Goal: Task Accomplishment & Management: Manage account settings

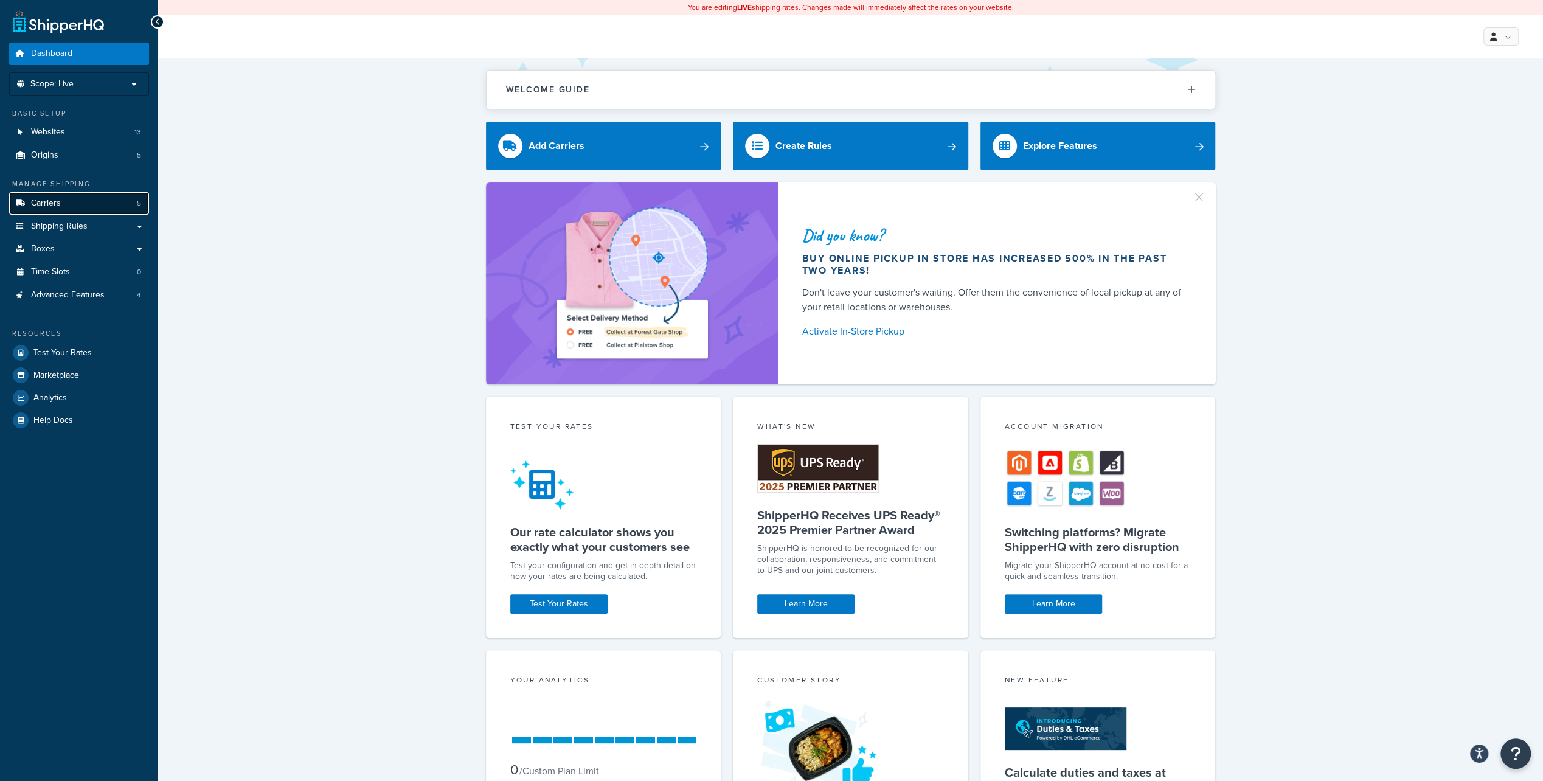
click at [86, 202] on link "Carriers 5" at bounding box center [79, 203] width 140 height 23
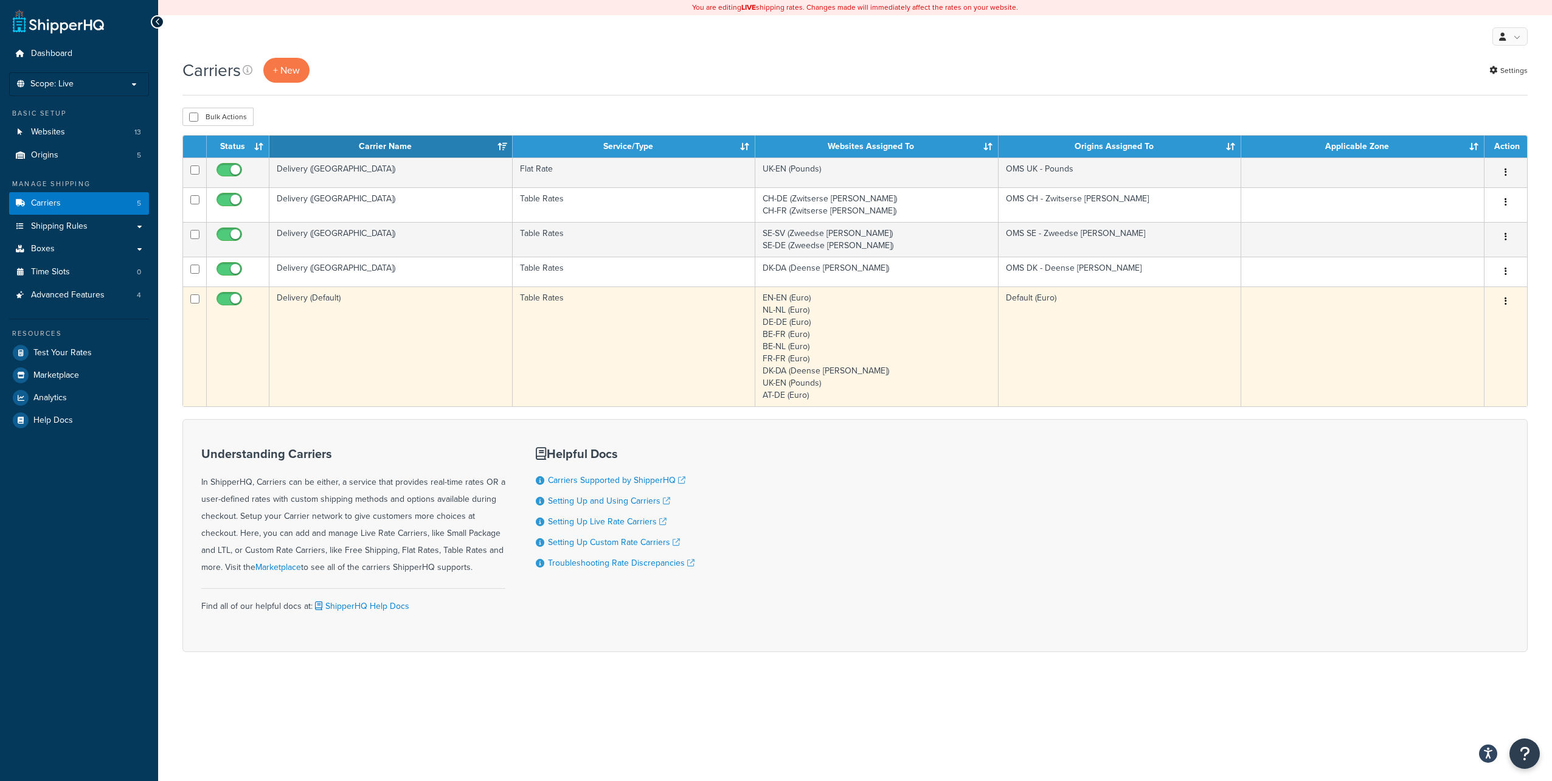
click at [659, 341] on td "Table Rates" at bounding box center [634, 346] width 243 height 120
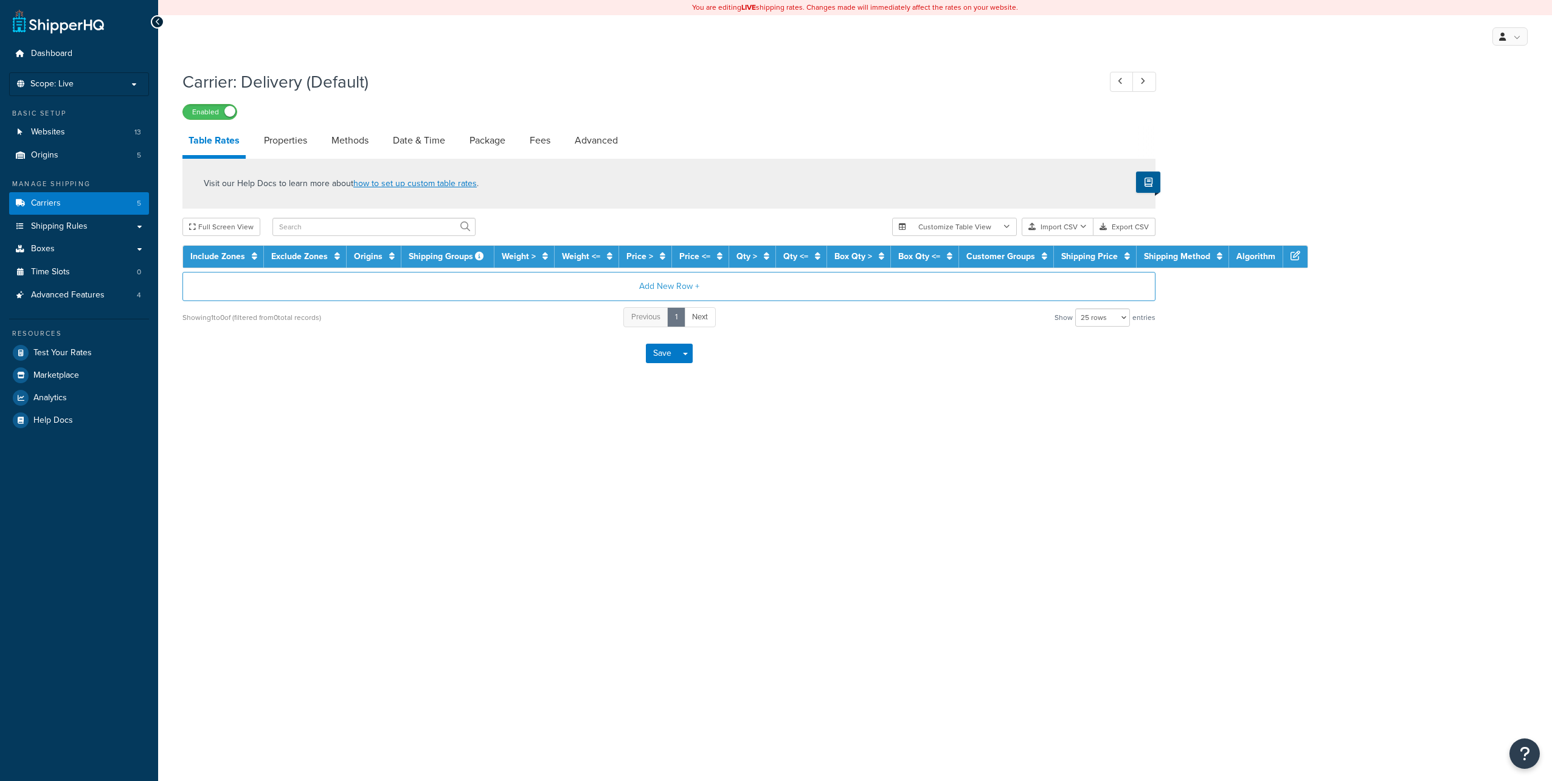
select select "25"
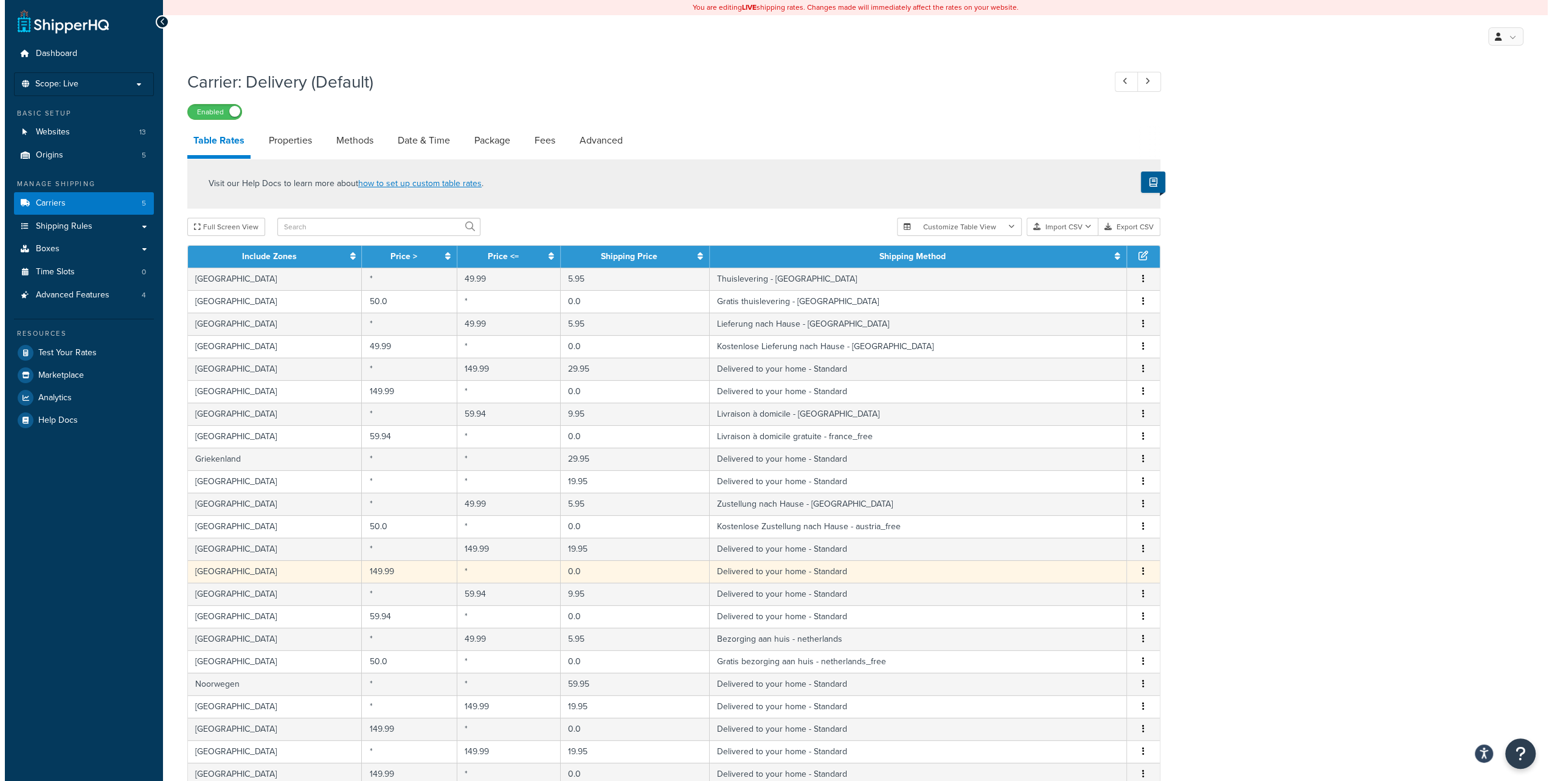
scroll to position [61, 0]
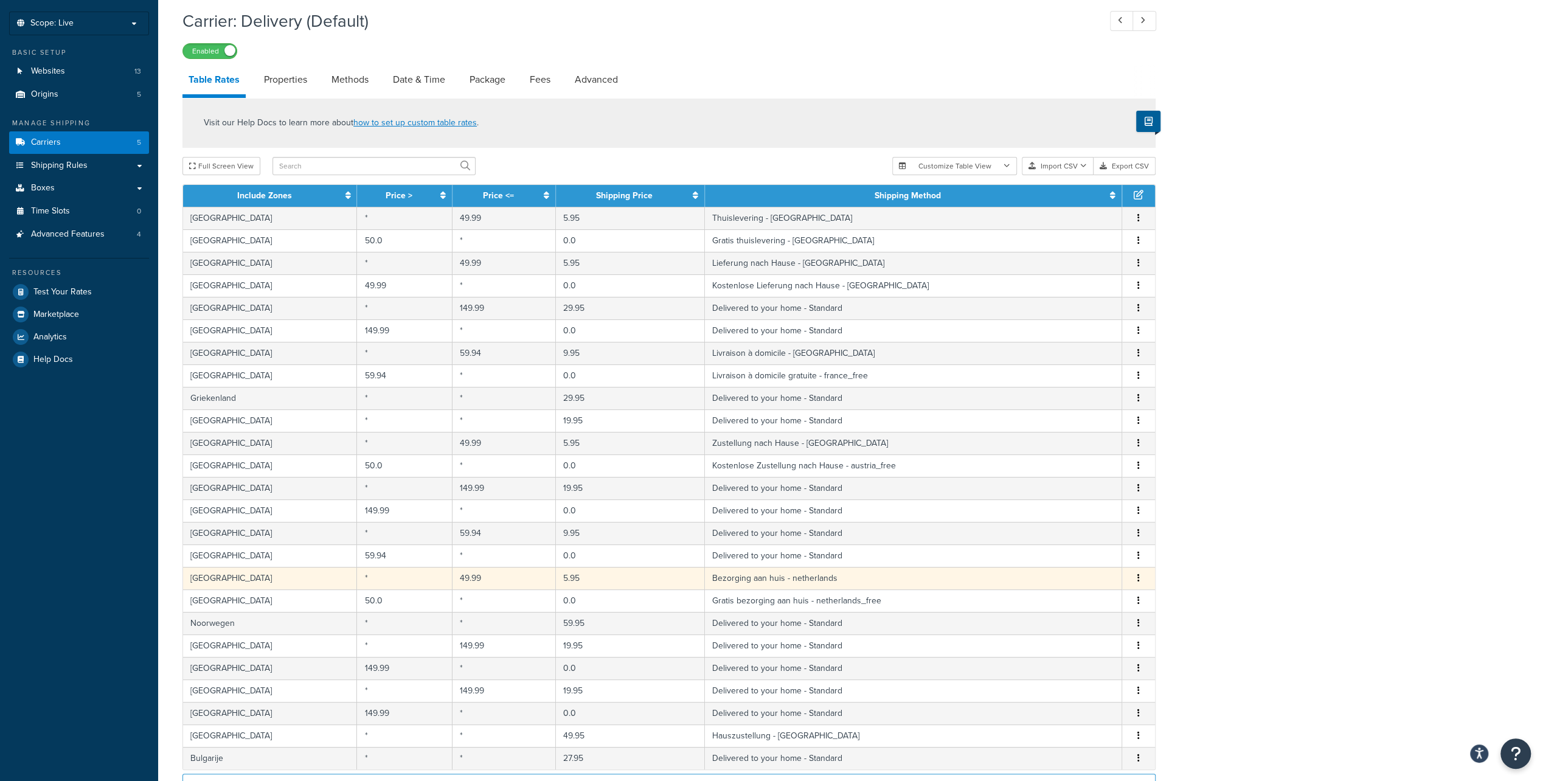
click at [631, 573] on td "5.95" at bounding box center [630, 578] width 149 height 23
select select "180600"
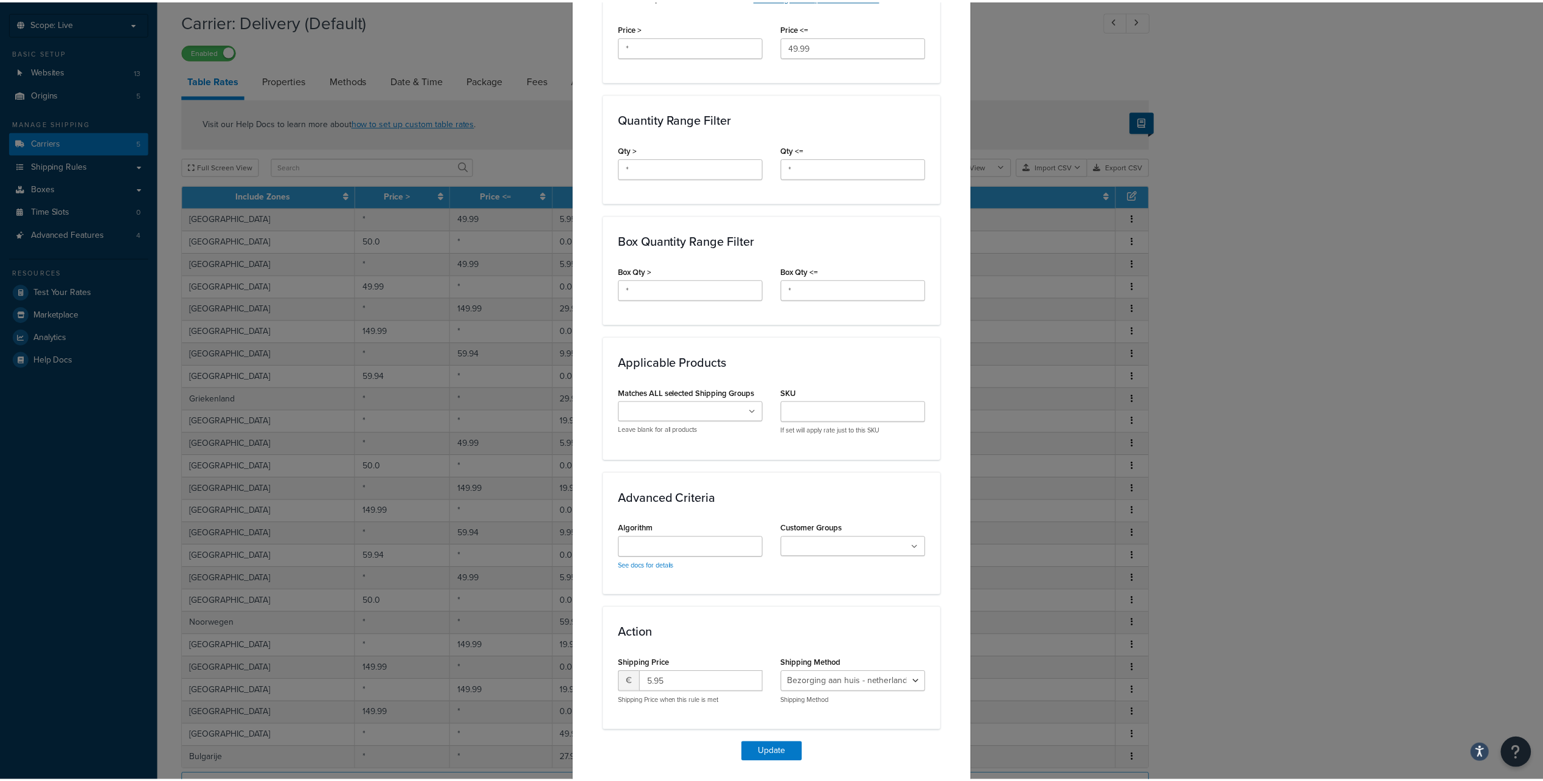
scroll to position [505, 0]
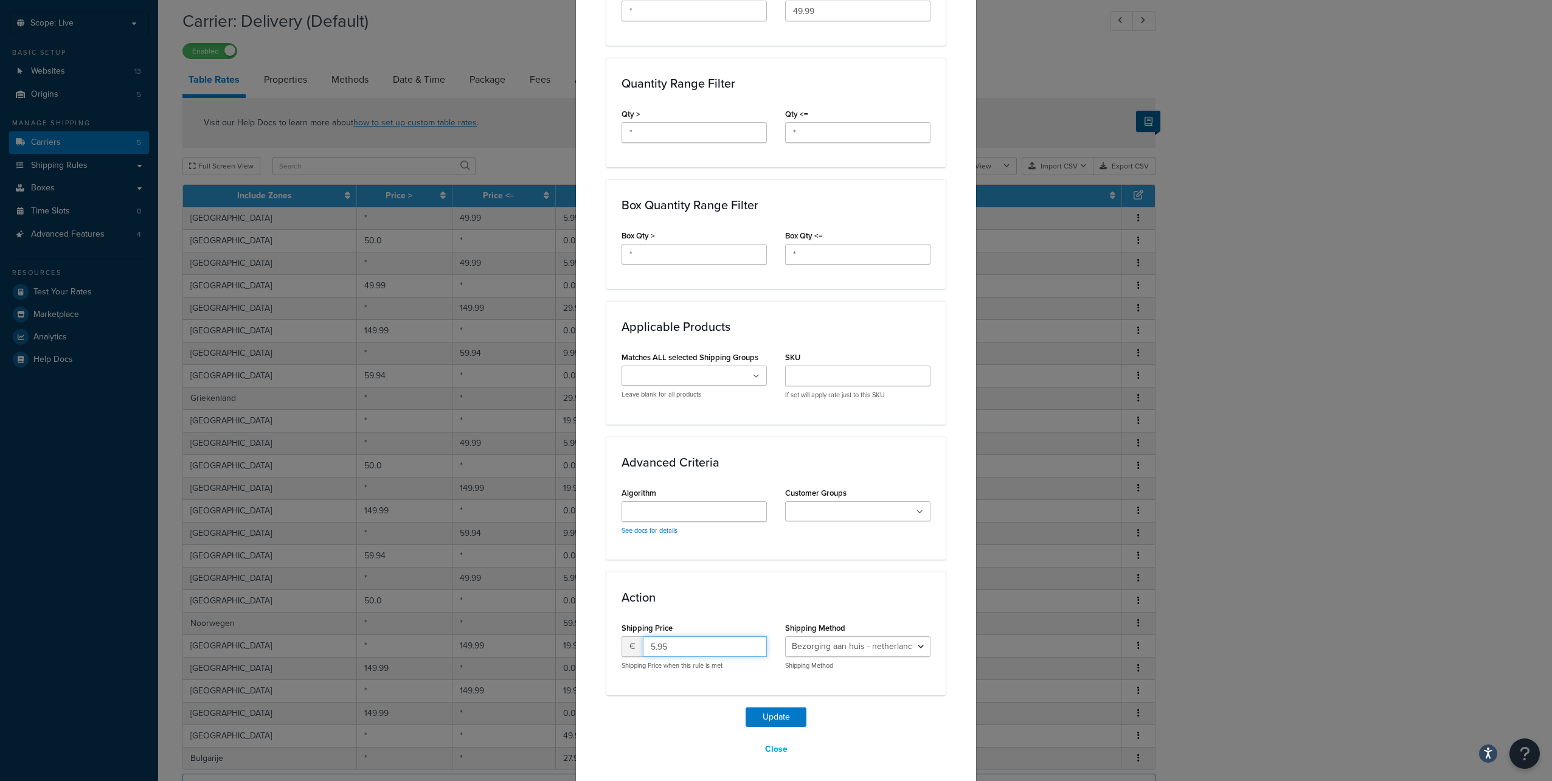
drag, startPoint x: 723, startPoint y: 648, endPoint x: 611, endPoint y: 626, distance: 113.9
click at [612, 626] on div "Shipping Price € 5.95 Shipping Price when this rule is met" at bounding box center [694, 649] width 164 height 60
type input "4.92"
click at [759, 714] on button "Update" at bounding box center [776, 716] width 61 height 19
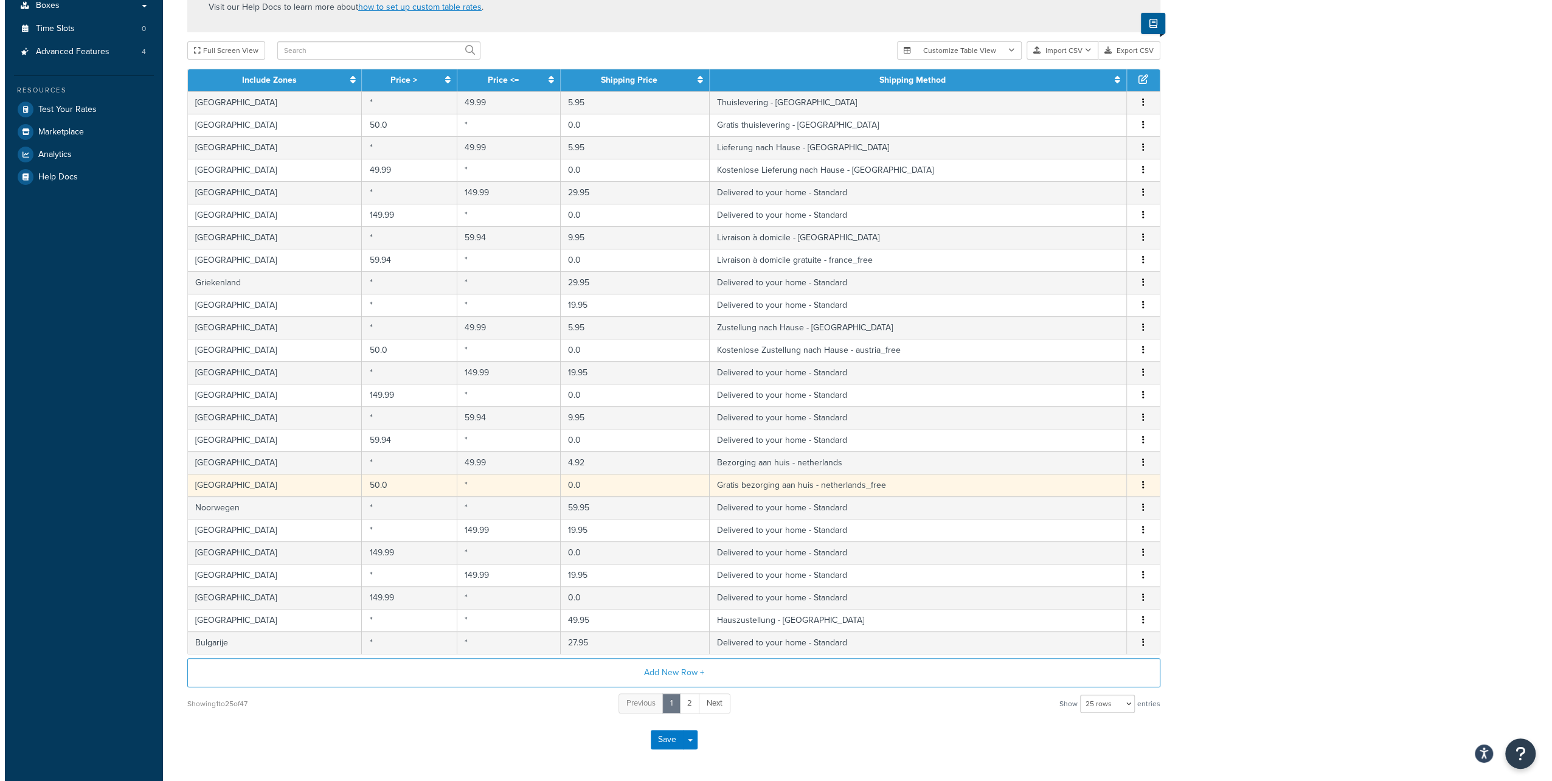
scroll to position [182, 0]
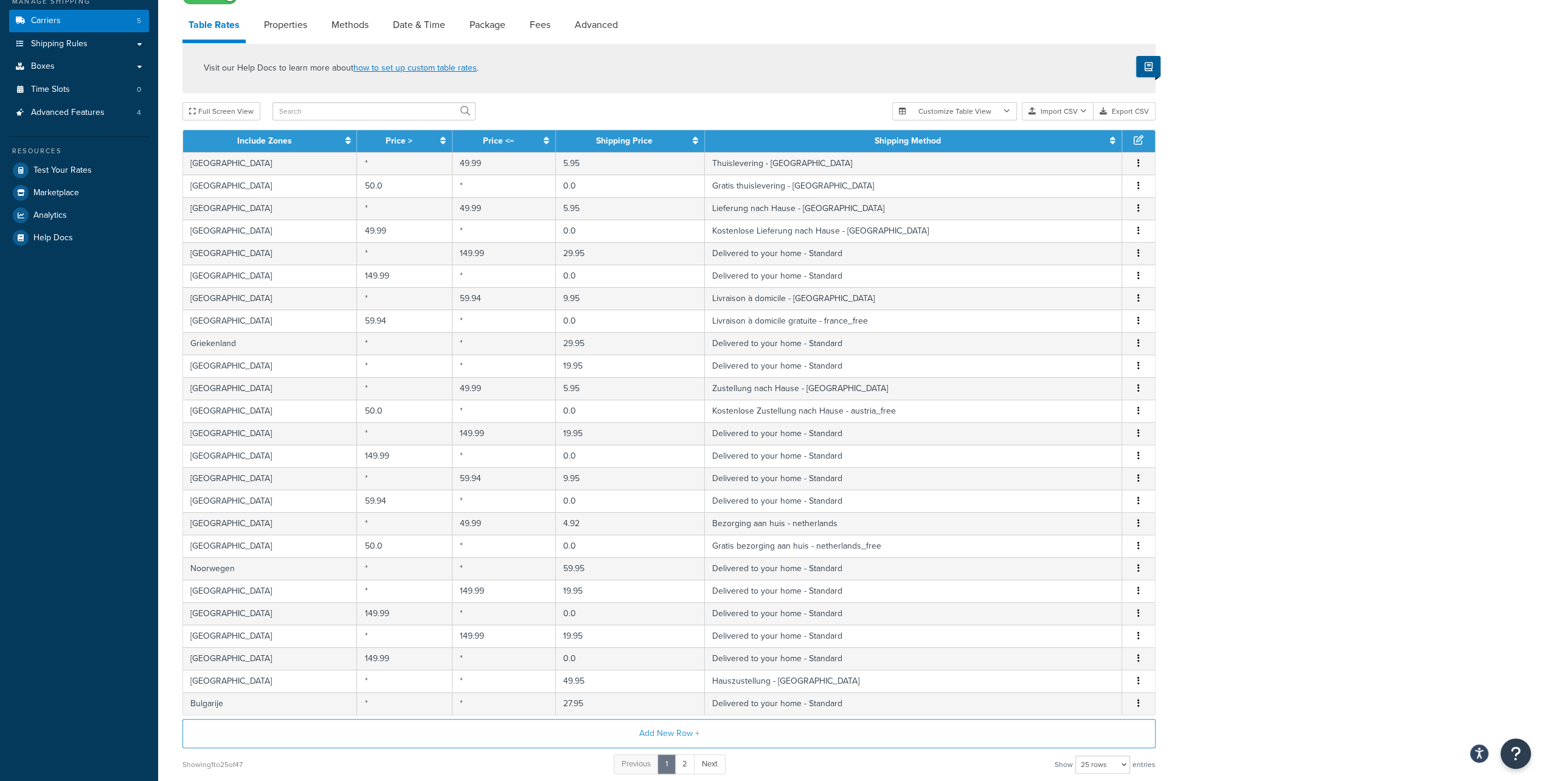
click at [1139, 162] on icon "button" at bounding box center [1138, 163] width 2 height 9
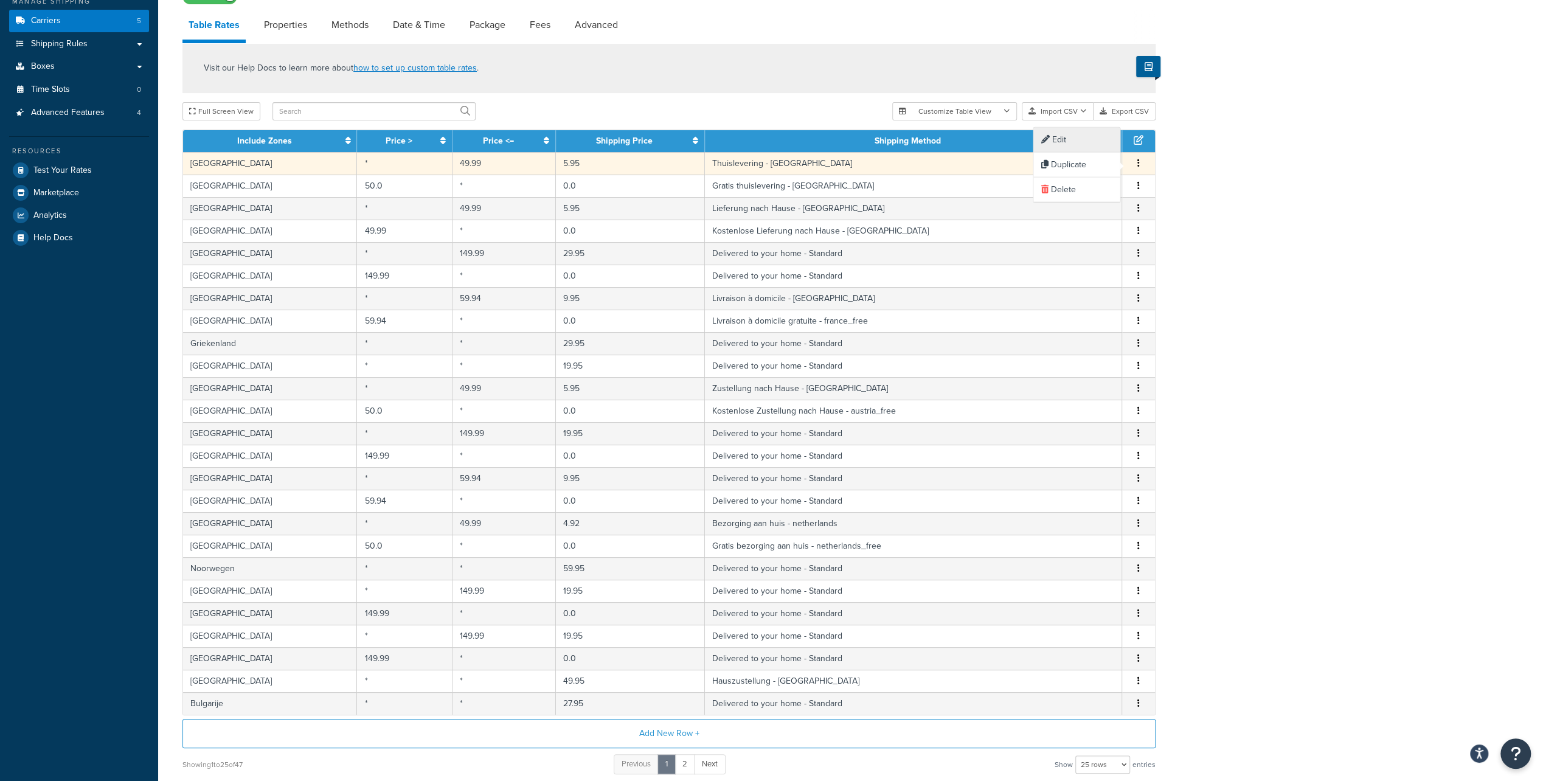
click at [1098, 142] on div "Edit" at bounding box center [1076, 140] width 86 height 25
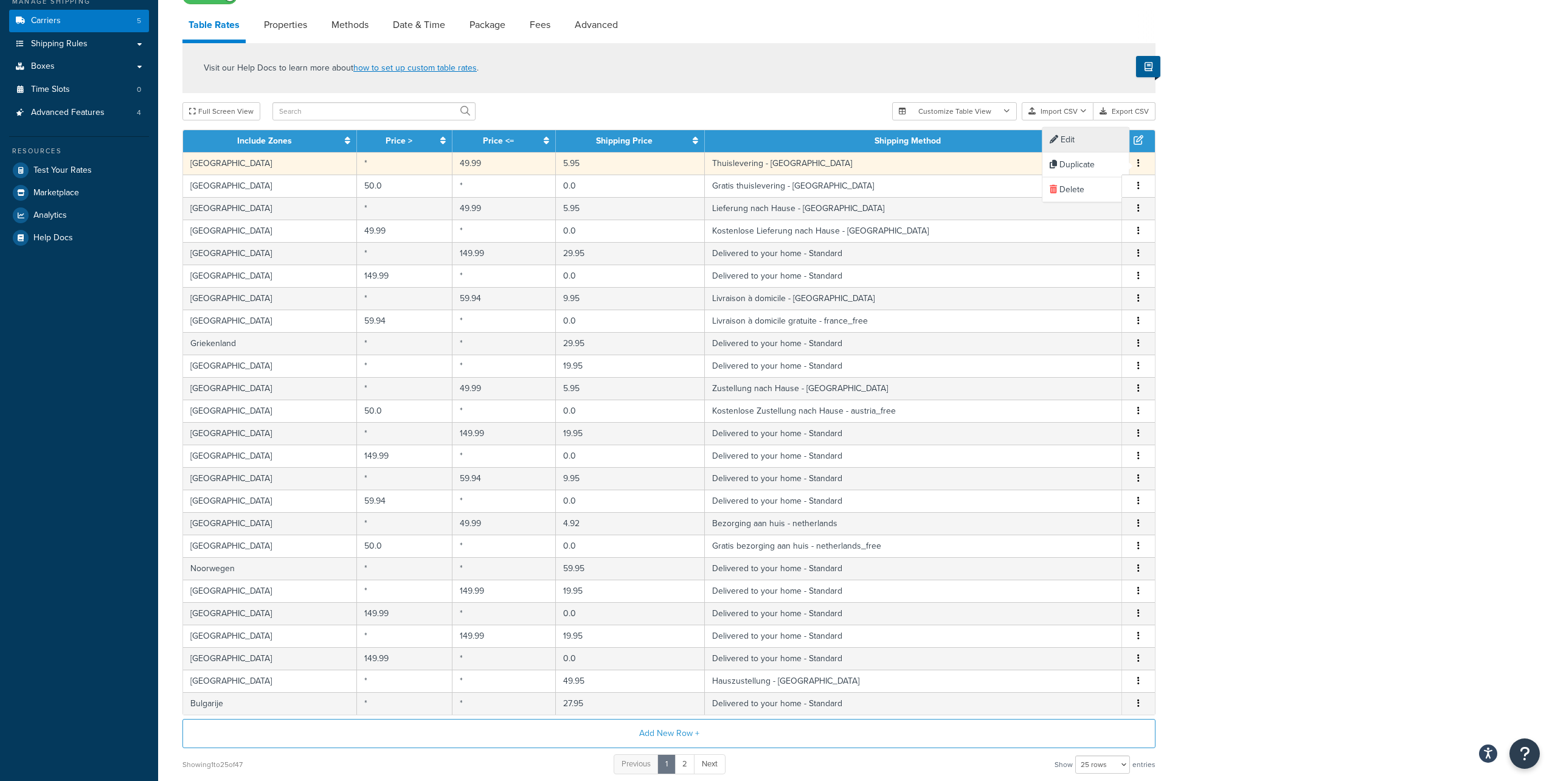
select select "181427"
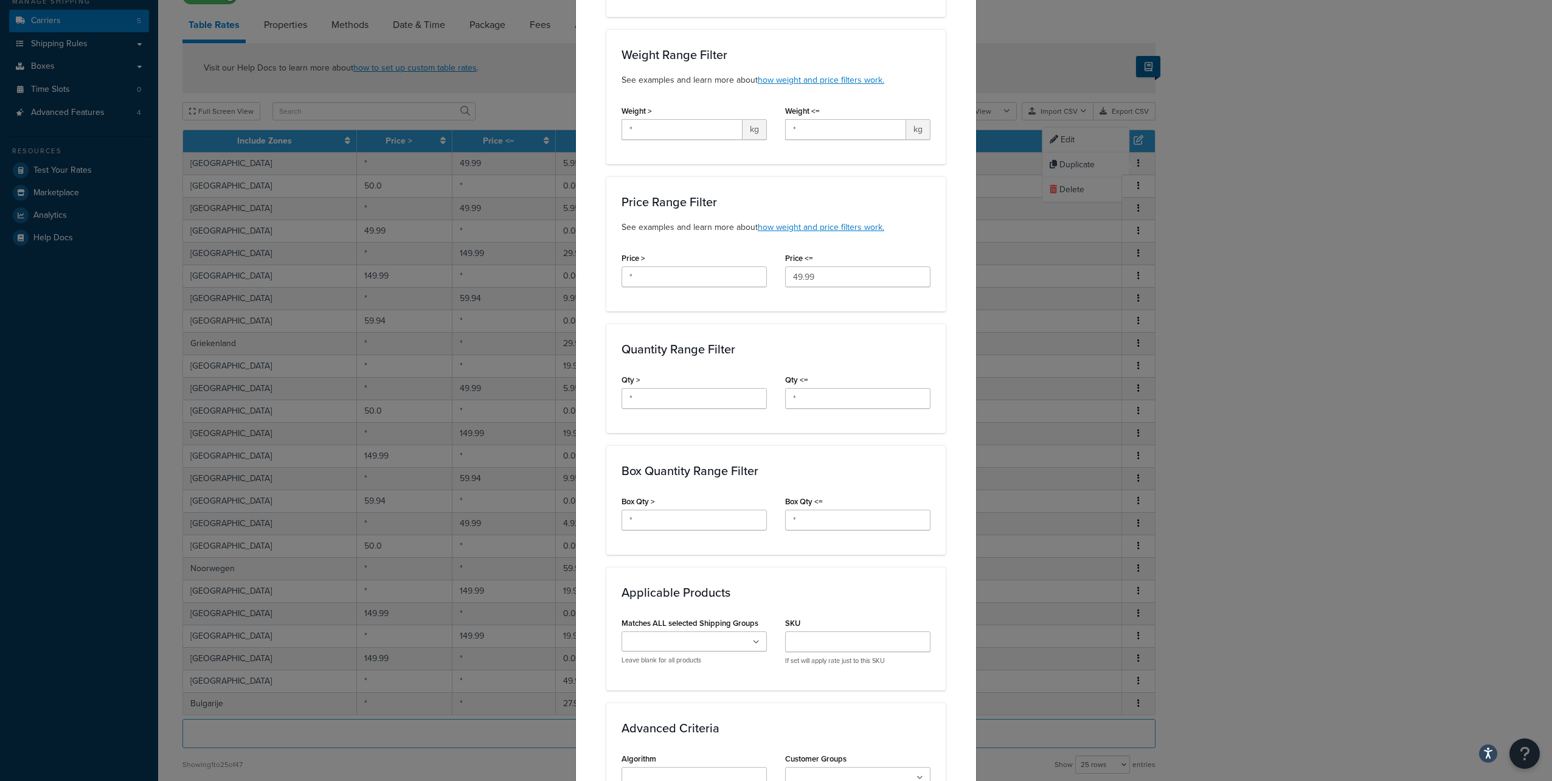
scroll to position [505, 0]
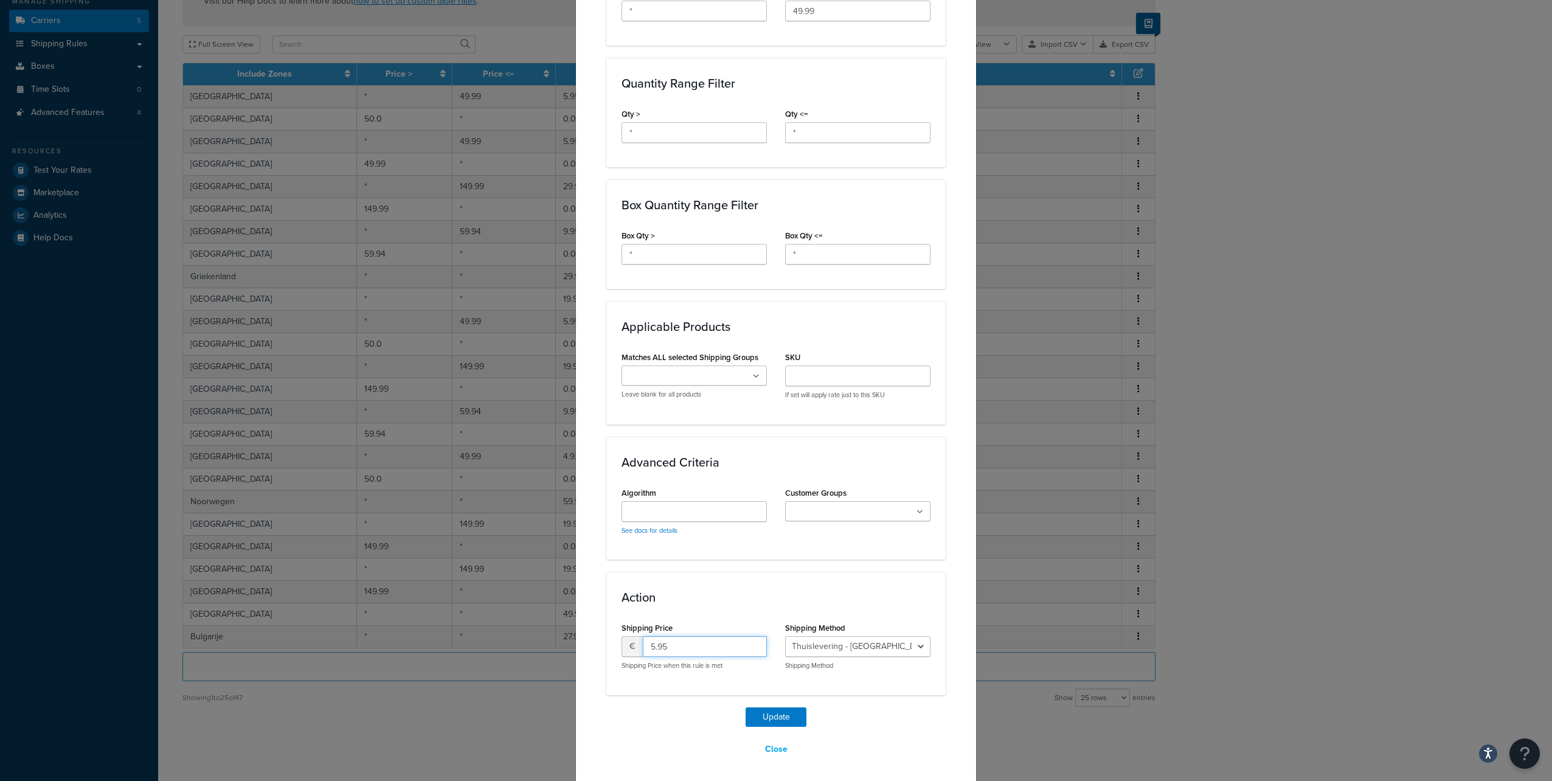
drag, startPoint x: 684, startPoint y: 647, endPoint x: 621, endPoint y: 637, distance: 63.4
click at [622, 637] on div "€ 5.95" at bounding box center [694, 646] width 145 height 21
type input "4.92"
click at [766, 716] on button "Update" at bounding box center [776, 716] width 61 height 19
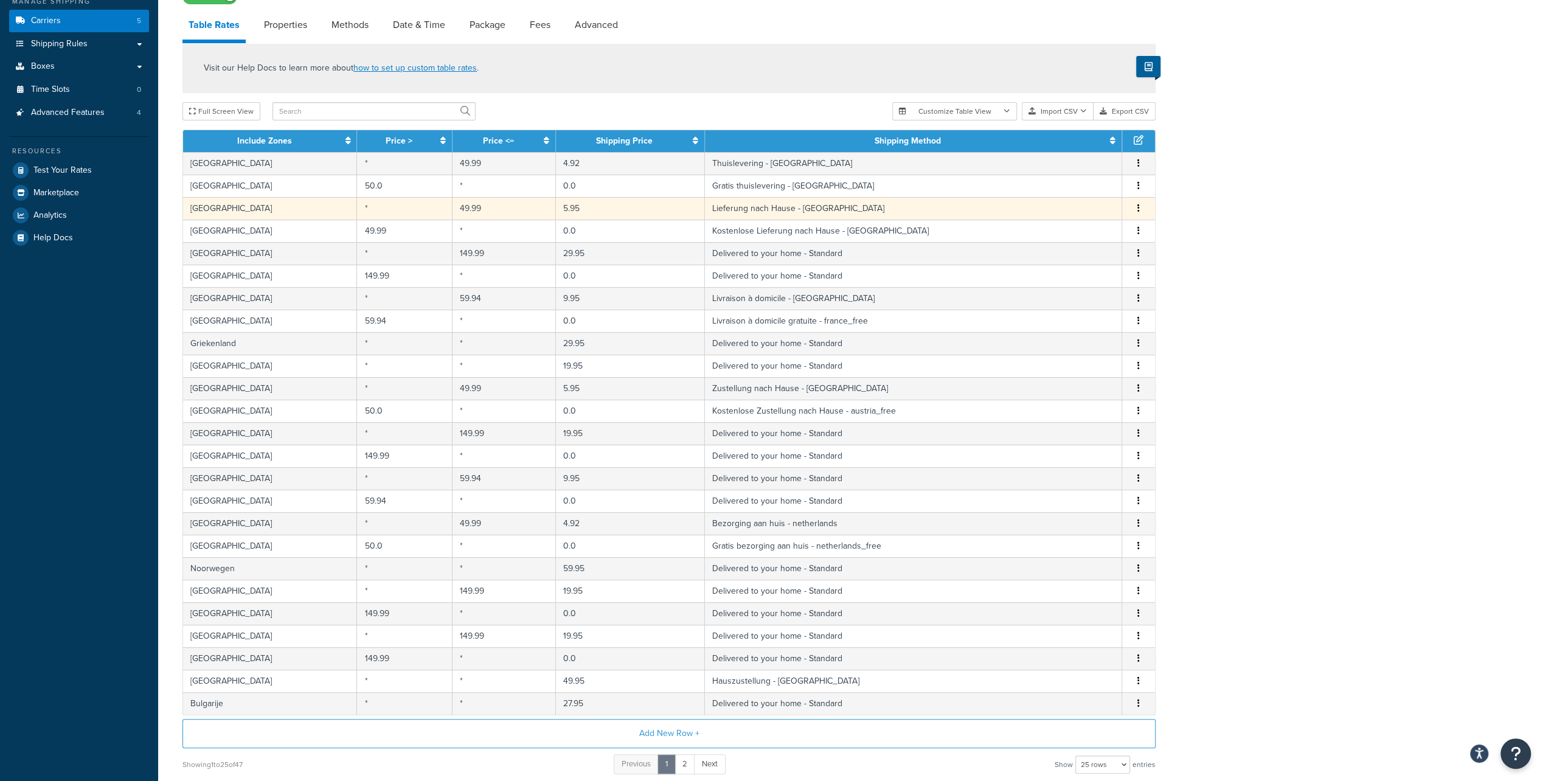
click at [1140, 205] on icon "button" at bounding box center [1138, 208] width 2 height 9
click at [1086, 187] on div "Edit" at bounding box center [1076, 184] width 86 height 25
select select "180586"
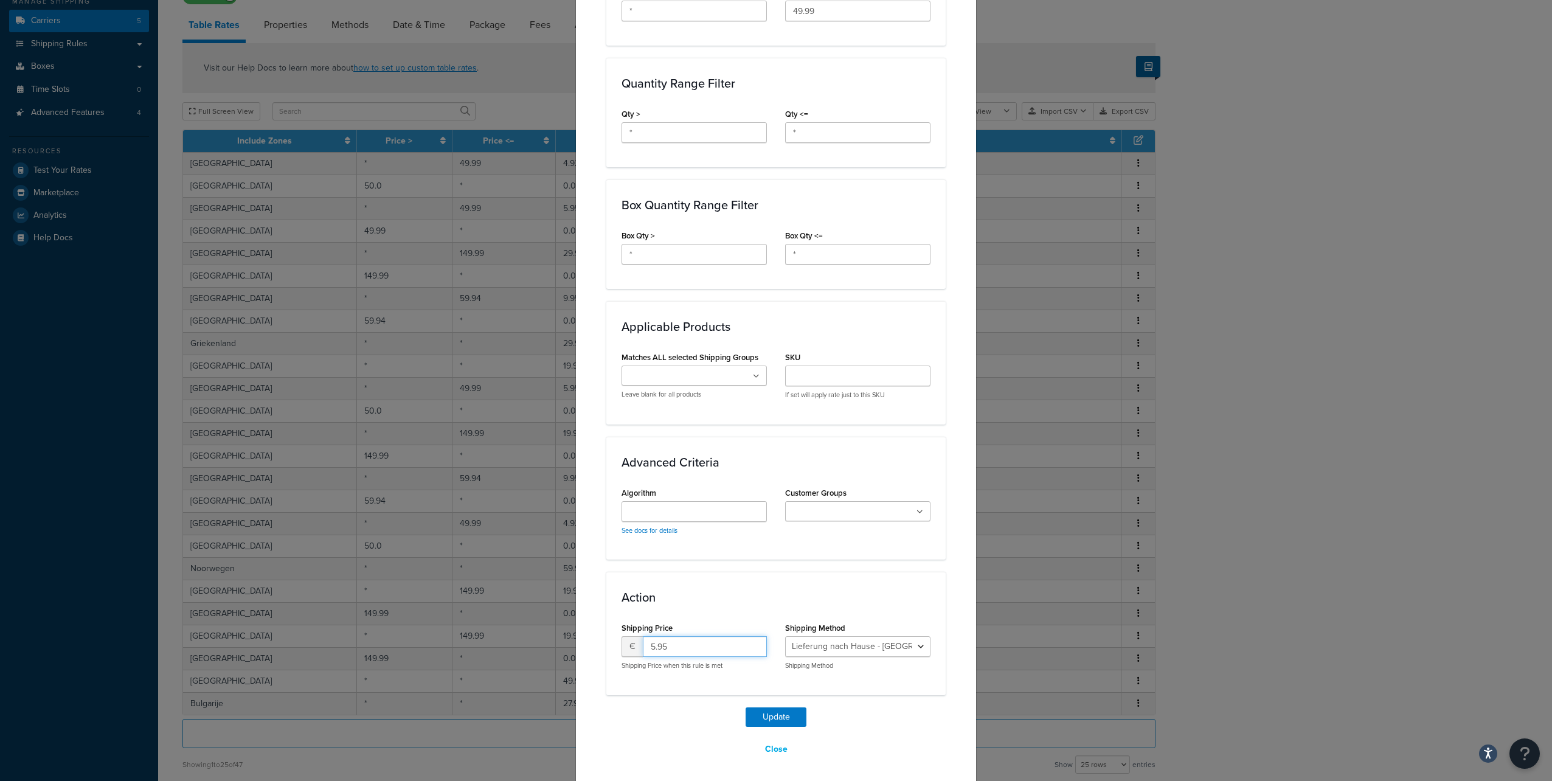
drag, startPoint x: 686, startPoint y: 640, endPoint x: 591, endPoint y: 639, distance: 95.5
click at [591, 639] on div "Update Table Rate Applicable Zones See examples and learn more about how includ…" at bounding box center [775, 158] width 401 height 1254
type input "4.92"
click at [757, 715] on button "Update" at bounding box center [776, 716] width 61 height 19
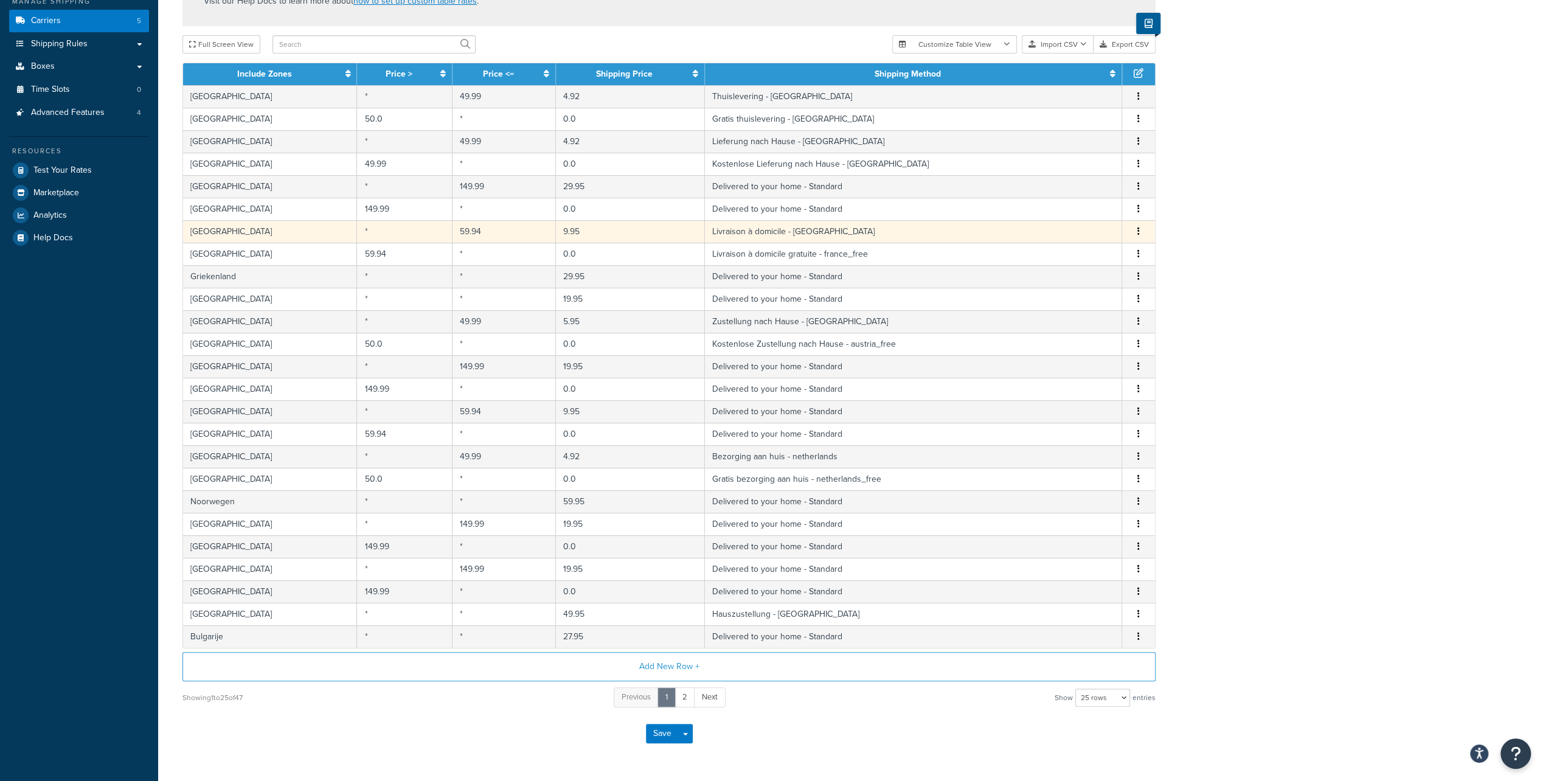
click at [1137, 229] on icon "button" at bounding box center [1138, 231] width 2 height 9
click at [1090, 201] on div "Edit" at bounding box center [1076, 207] width 86 height 25
select select "180590"
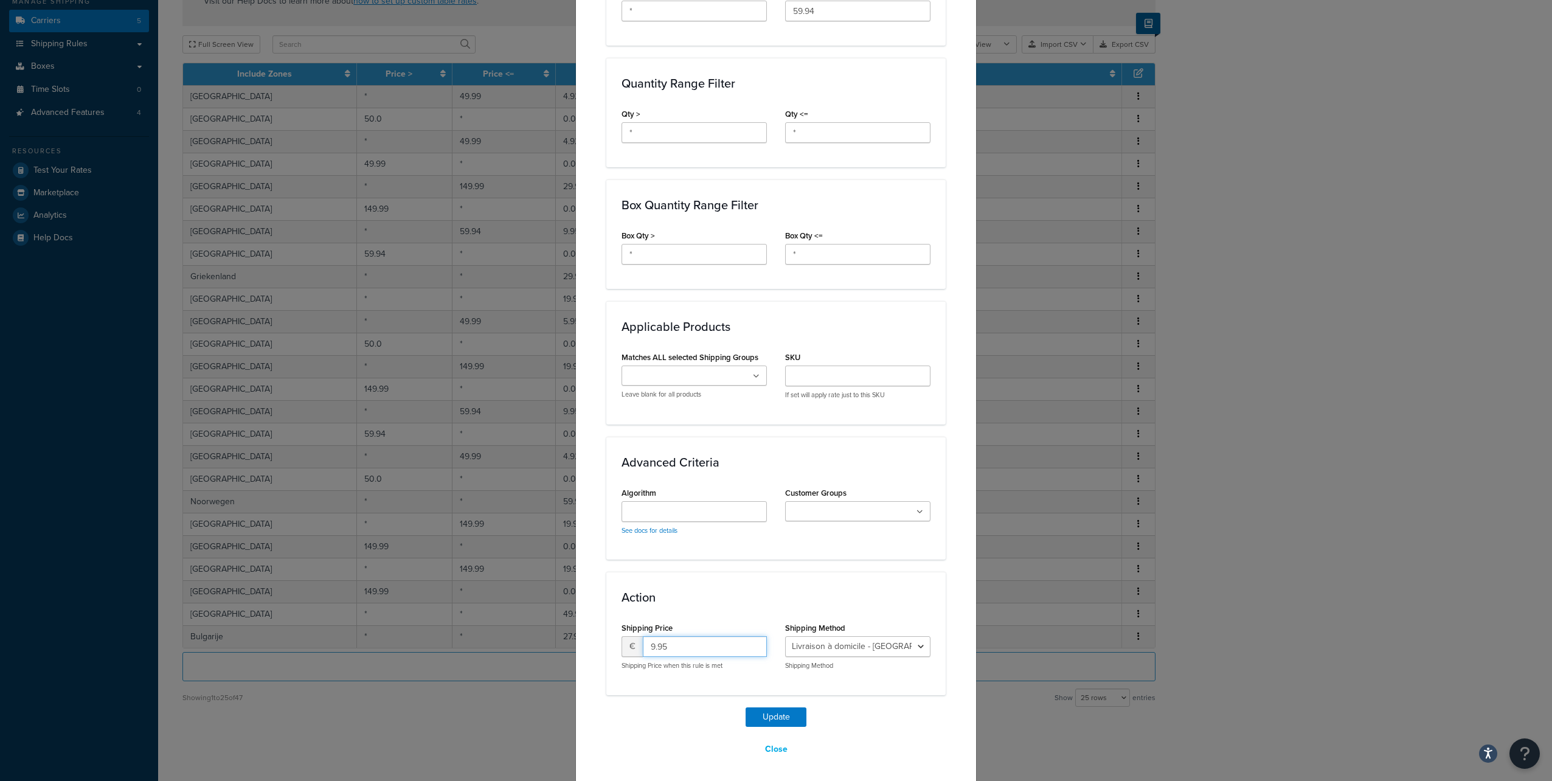
drag, startPoint x: 686, startPoint y: 647, endPoint x: 630, endPoint y: 642, distance: 56.7
click at [630, 642] on div "€ 9.95" at bounding box center [694, 646] width 145 height 21
type input "8.29"
click at [768, 715] on button "Update" at bounding box center [776, 716] width 61 height 19
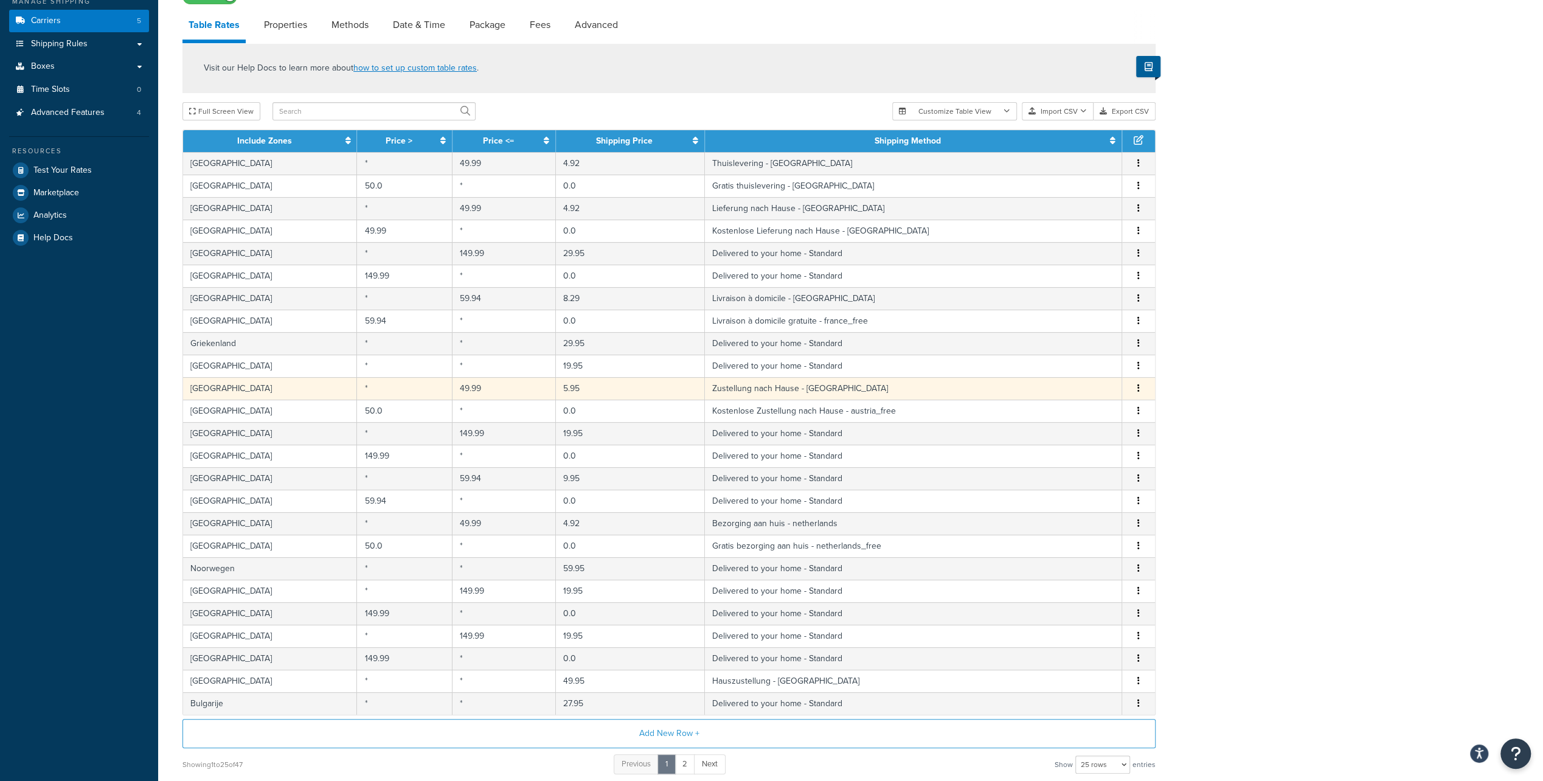
click at [1137, 387] on button "button" at bounding box center [1139, 388] width 10 height 13
click at [1086, 364] on div "Edit" at bounding box center [1076, 362] width 86 height 25
select select "180594"
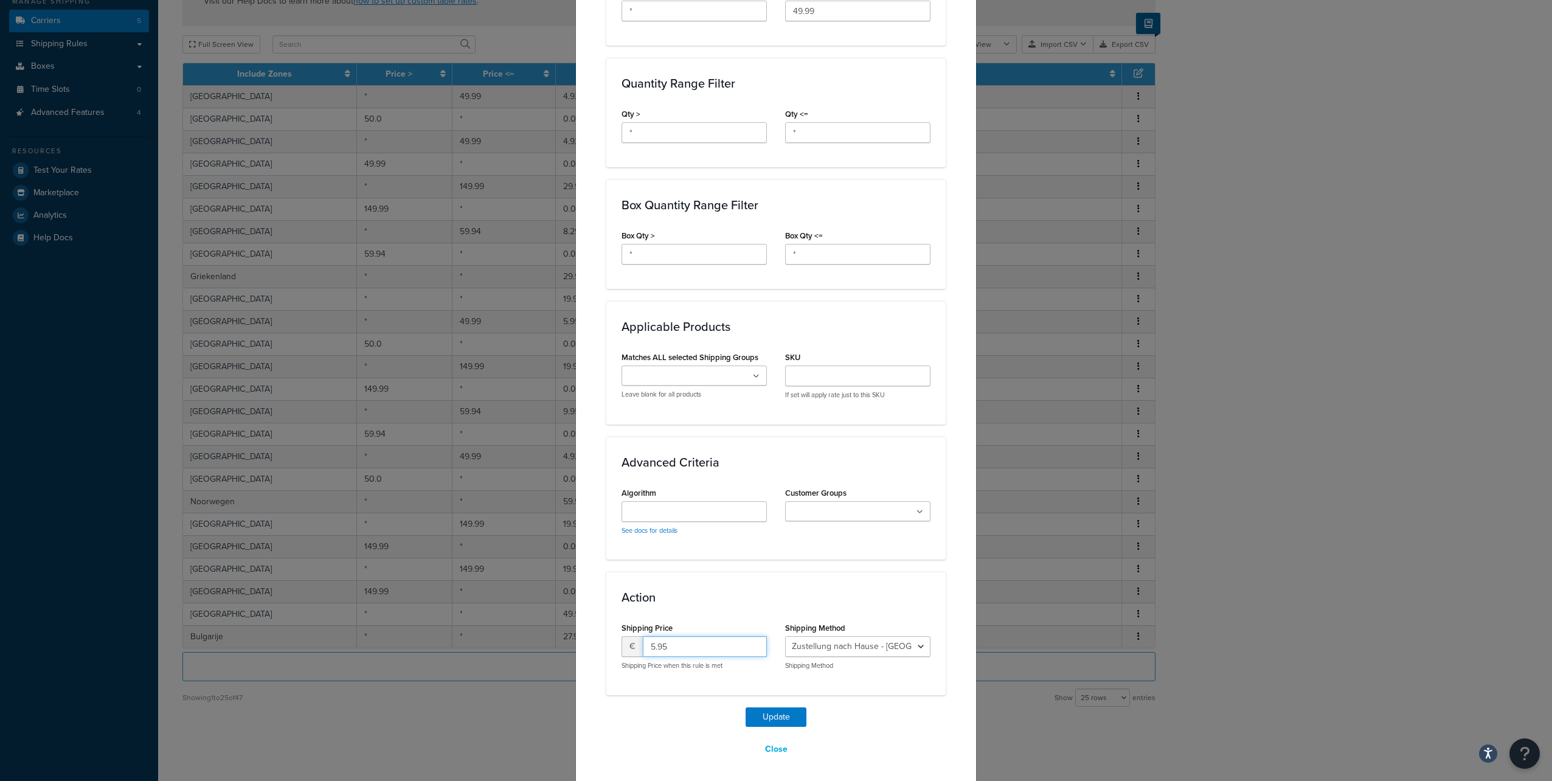
drag, startPoint x: 678, startPoint y: 649, endPoint x: 623, endPoint y: 638, distance: 55.8
click at [623, 638] on div "€ 5.95" at bounding box center [694, 646] width 145 height 21
type input "4.96"
click at [752, 713] on button "Update" at bounding box center [776, 716] width 61 height 19
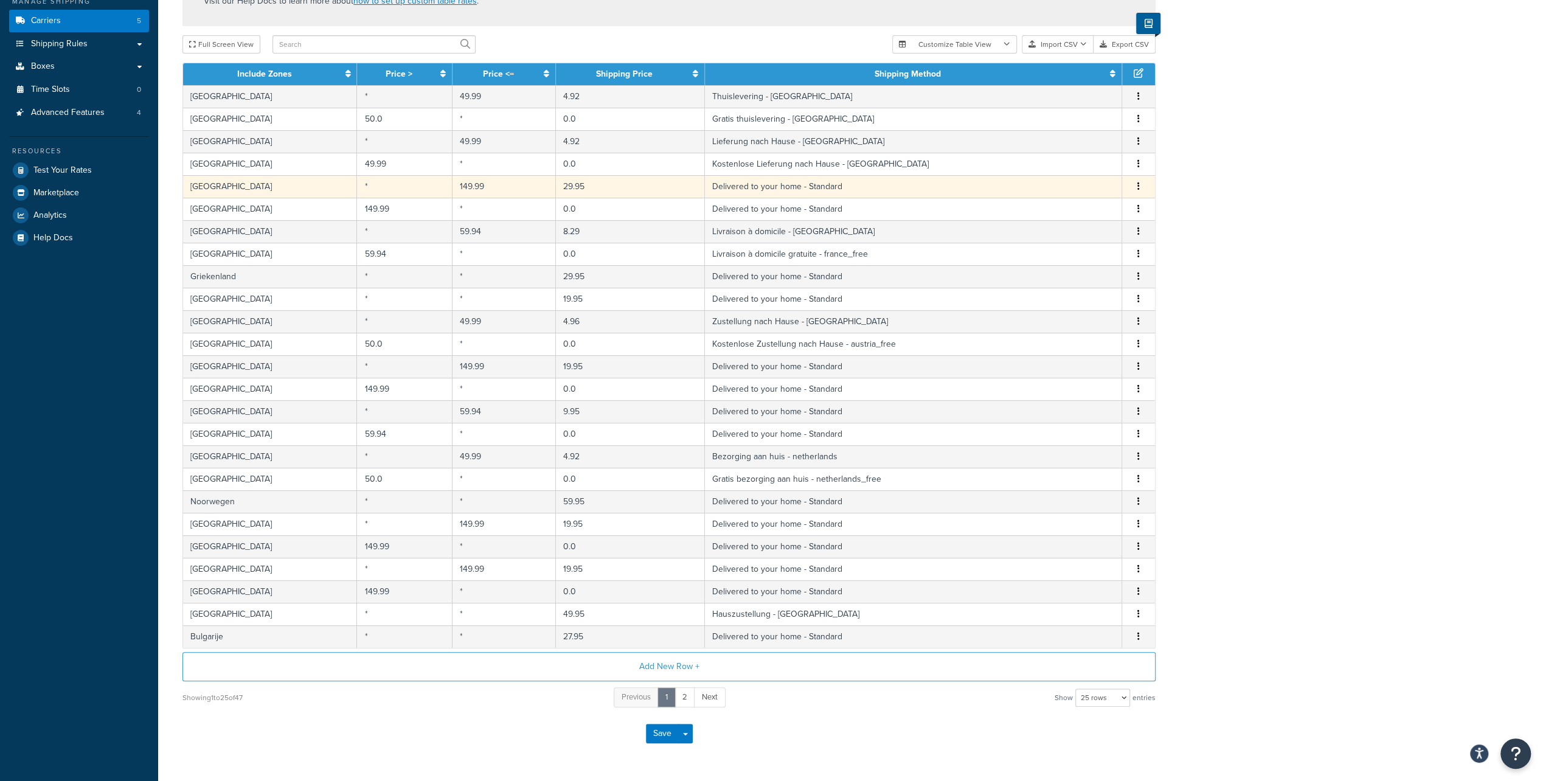
click at [1140, 184] on button "button" at bounding box center [1139, 186] width 10 height 13
click at [1084, 167] on div "Edit" at bounding box center [1076, 162] width 86 height 25
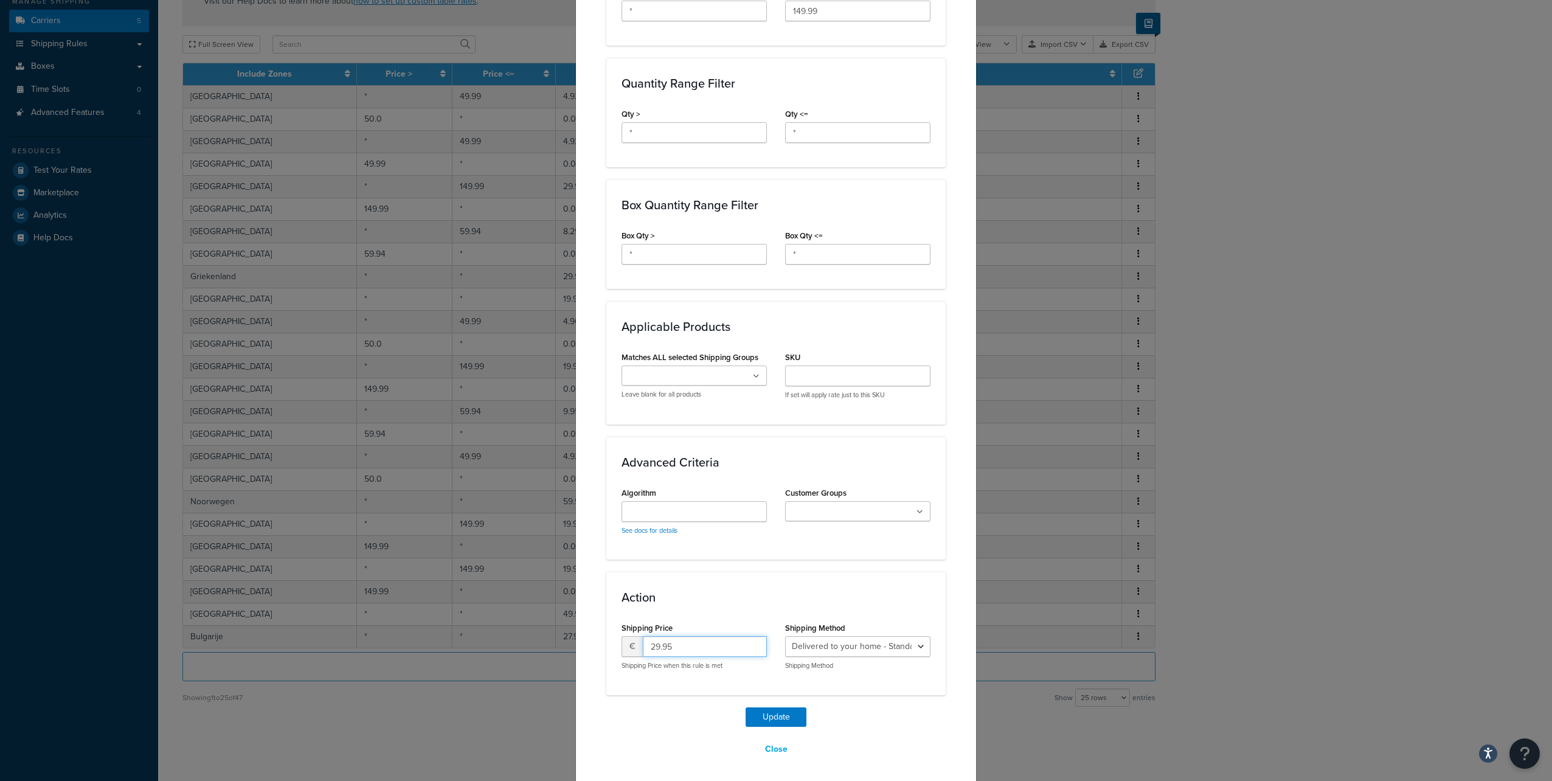
drag, startPoint x: 680, startPoint y: 642, endPoint x: 621, endPoint y: 636, distance: 59.3
click at [622, 636] on div "€ 29.95" at bounding box center [694, 646] width 145 height 21
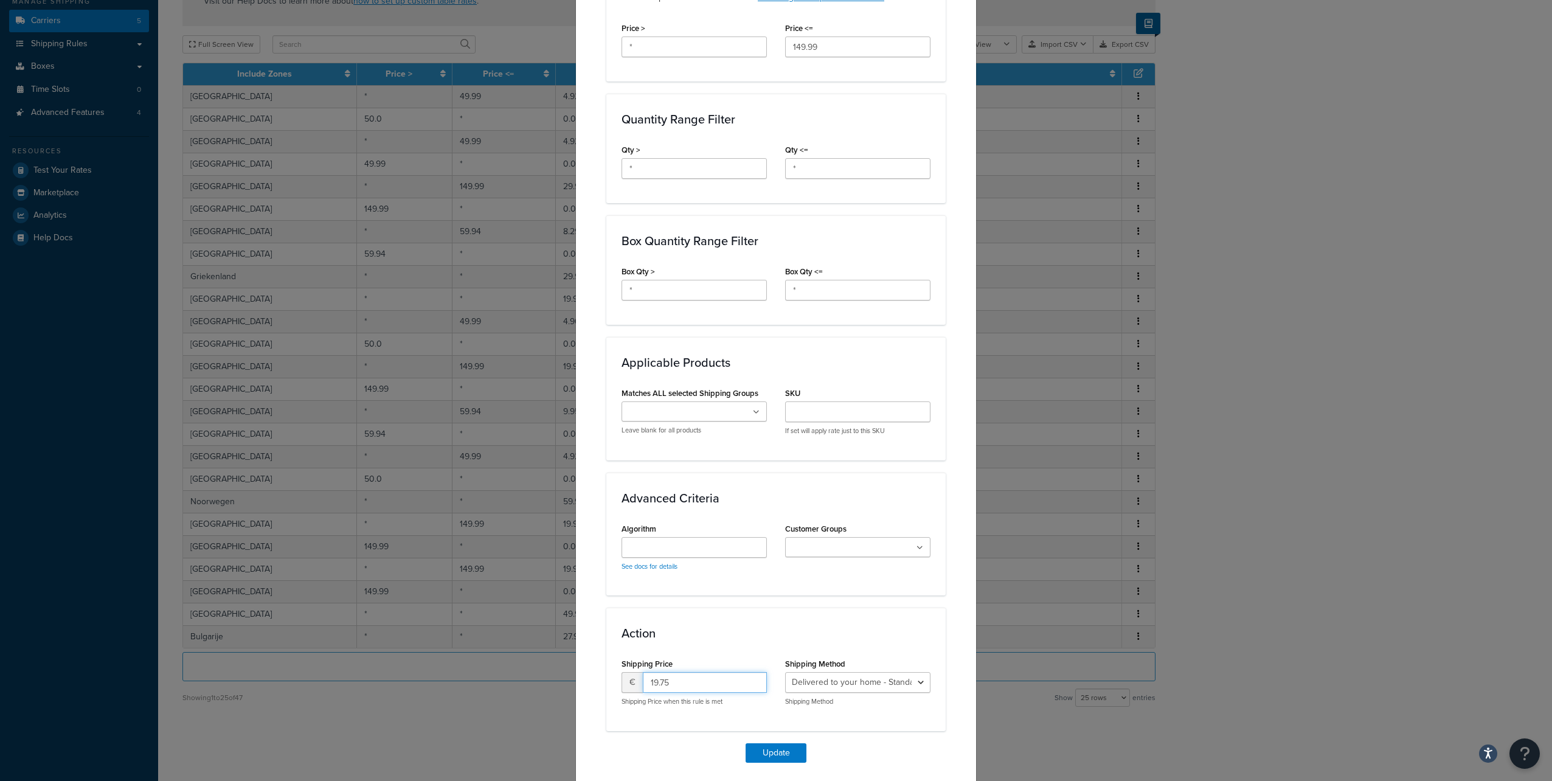
click at [650, 645] on div "Action Shipping Price € 19.75 Shipping Price when this rule is met Shipping Met…" at bounding box center [775, 669] width 339 height 123
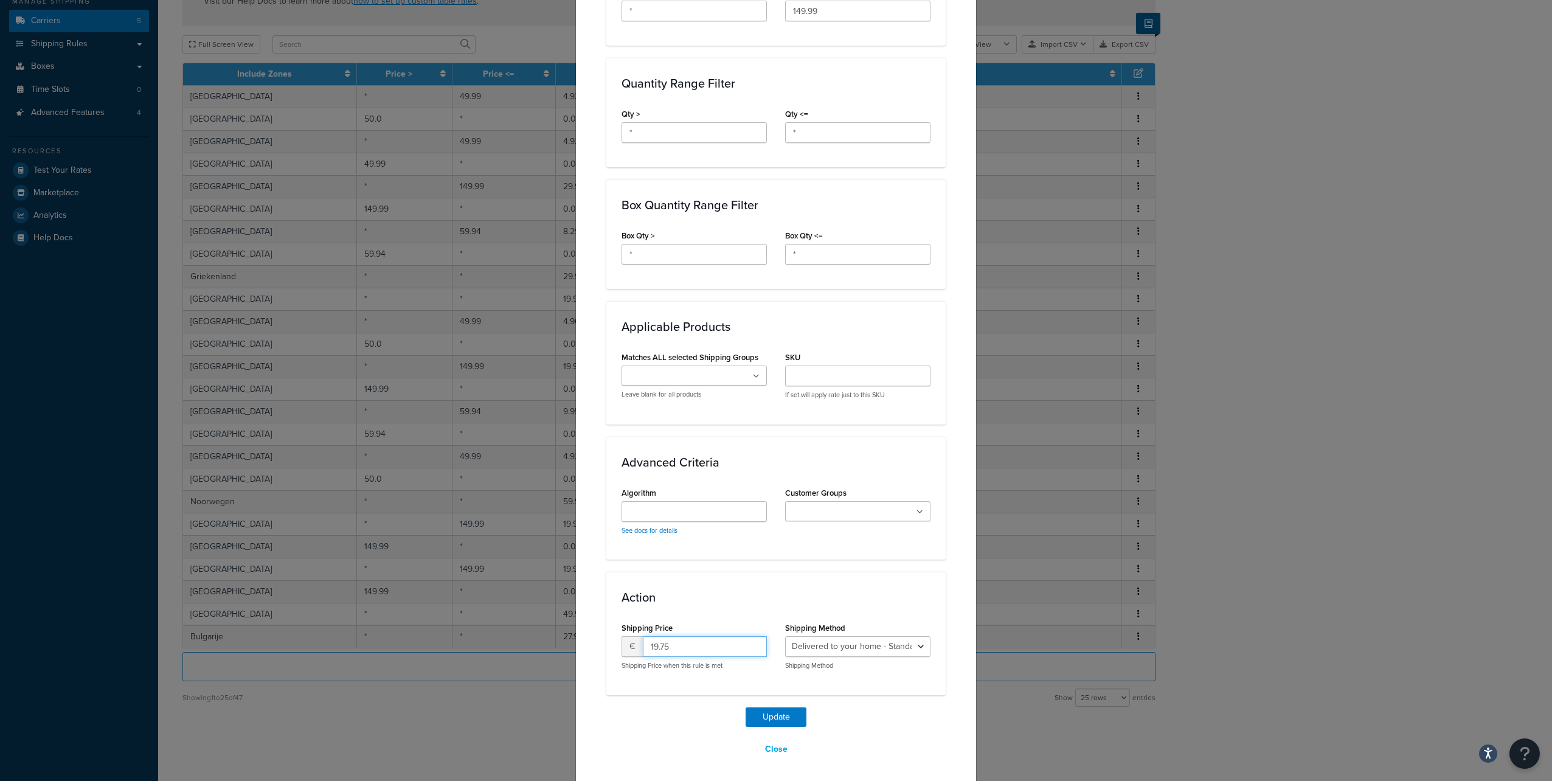
drag, startPoint x: 663, startPoint y: 642, endPoint x: 622, endPoint y: 640, distance: 40.8
click at [622, 640] on div "€ 19.75" at bounding box center [694, 646] width 145 height 21
type input "24.75"
click at [751, 718] on button "Update" at bounding box center [776, 716] width 61 height 19
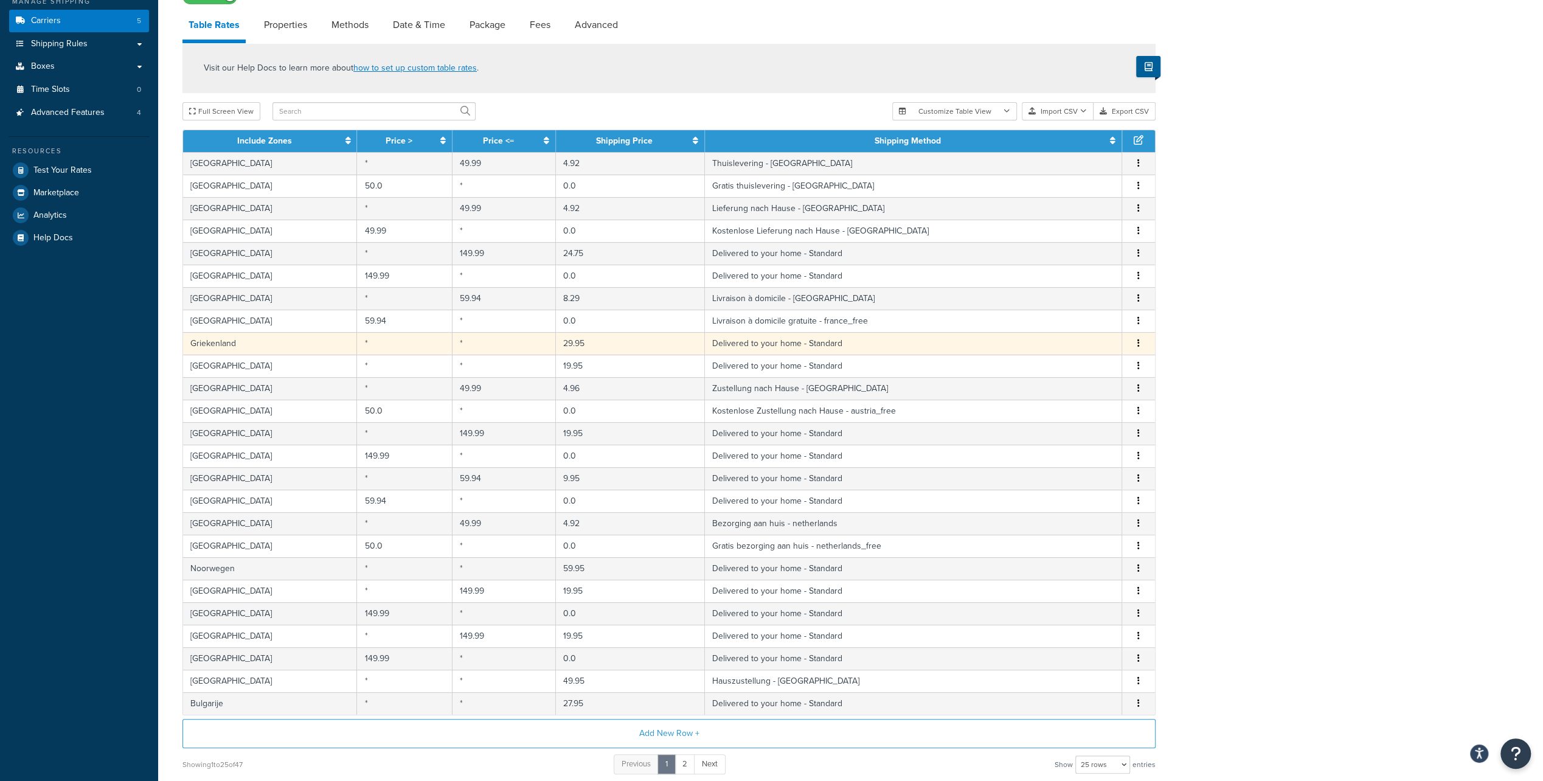
click at [1133, 341] on span "Edit Duplicate Delete" at bounding box center [1138, 343] width 18 height 13
click at [1139, 341] on icon "button" at bounding box center [1138, 343] width 2 height 9
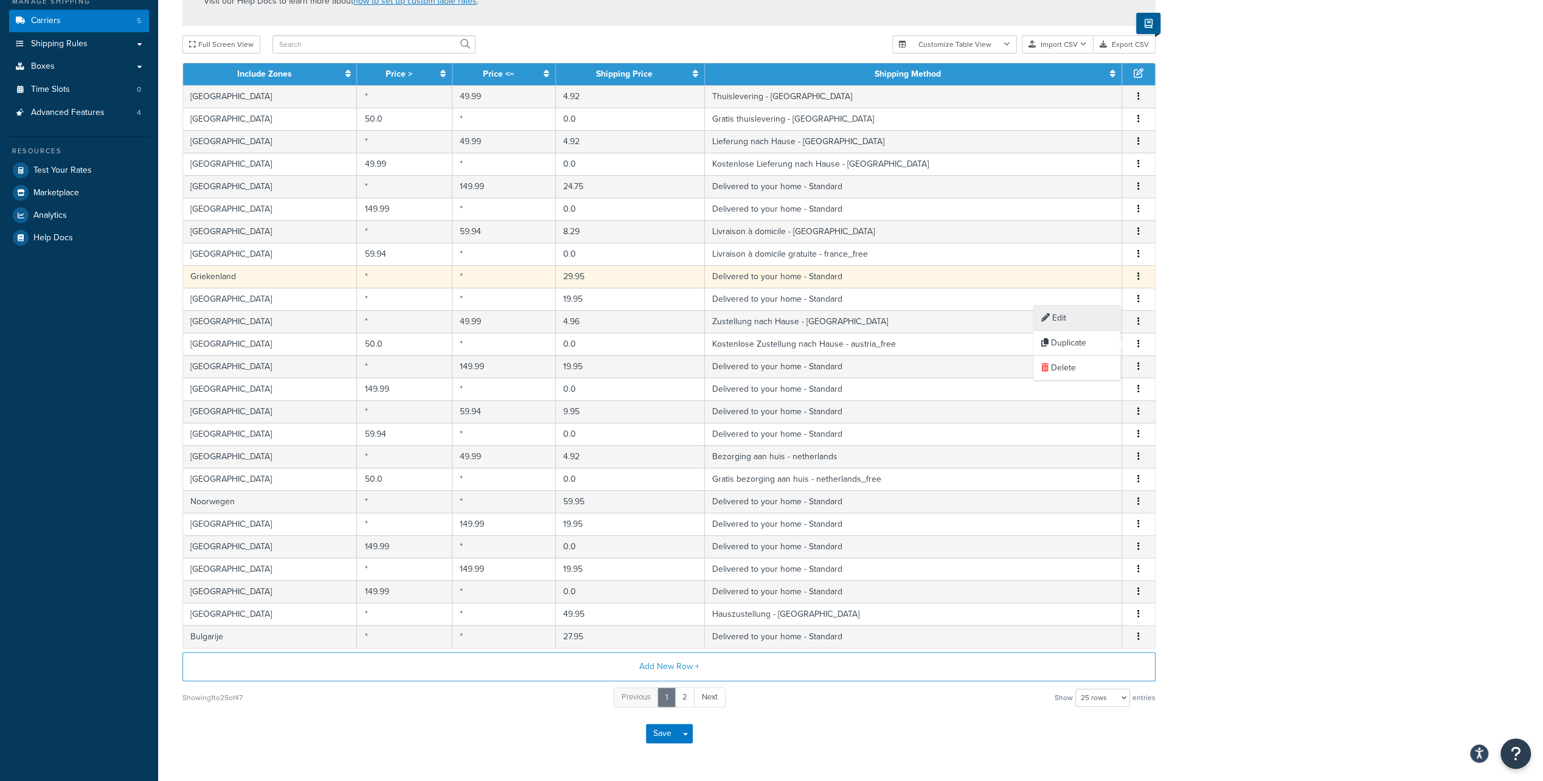
click at [1095, 317] on div "Edit" at bounding box center [1076, 318] width 86 height 25
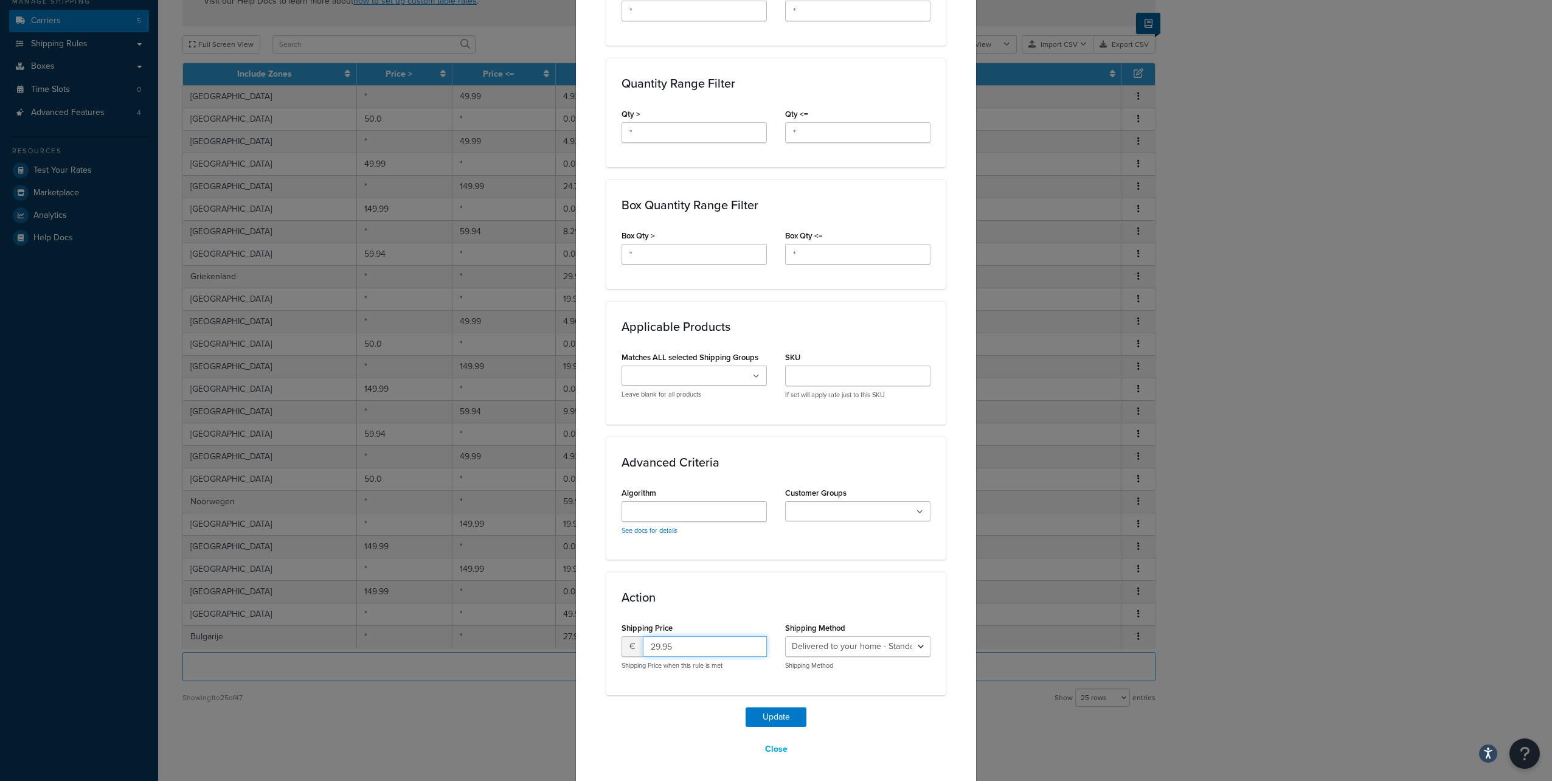
drag, startPoint x: 670, startPoint y: 642, endPoint x: 620, endPoint y: 634, distance: 51.2
click at [622, 636] on div "€ 29.95" at bounding box center [694, 646] width 145 height 21
type input "24.75"
click at [746, 707] on button "Update" at bounding box center [776, 716] width 61 height 19
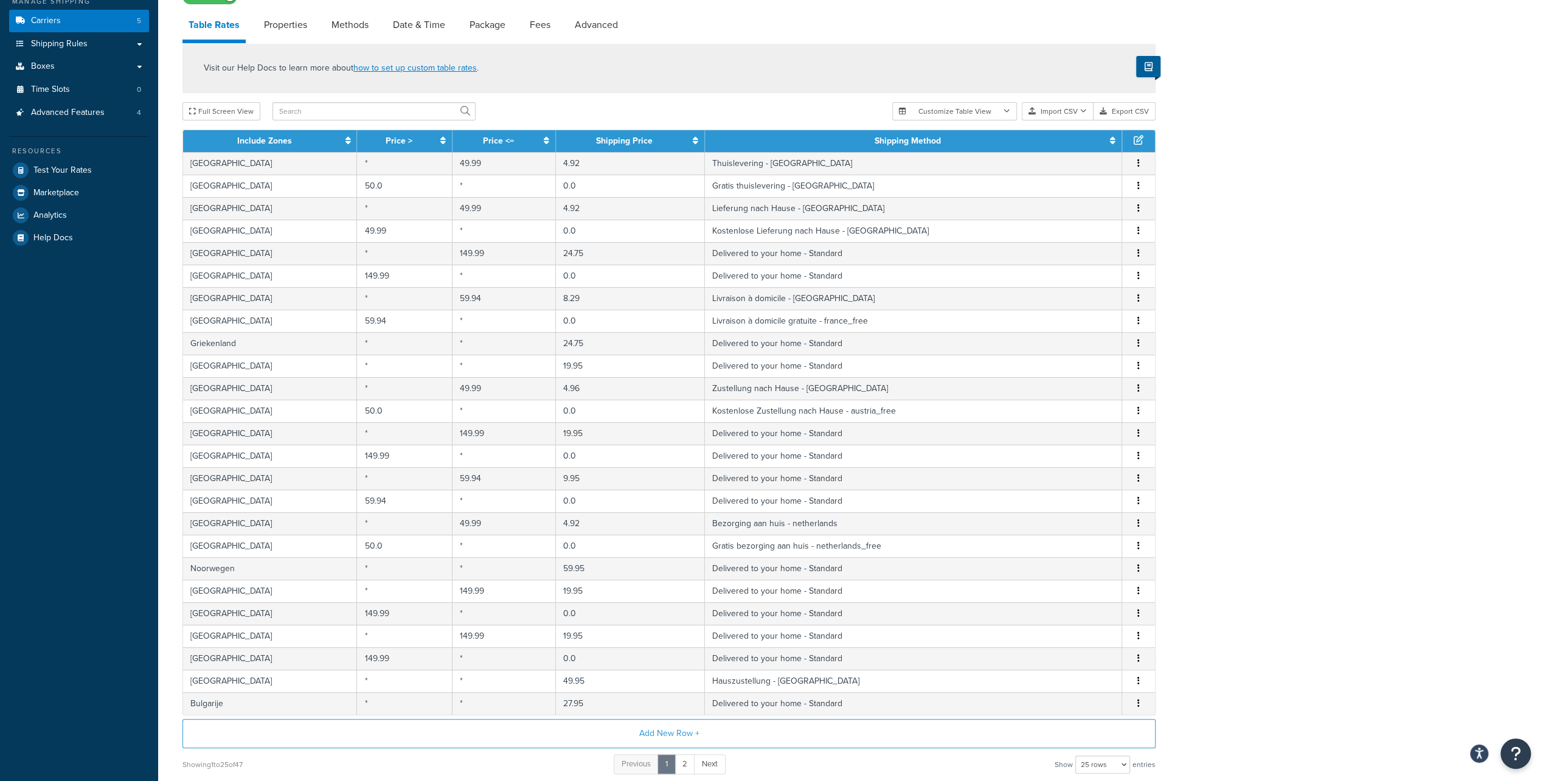
click at [1134, 365] on button "button" at bounding box center [1139, 365] width 10 height 13
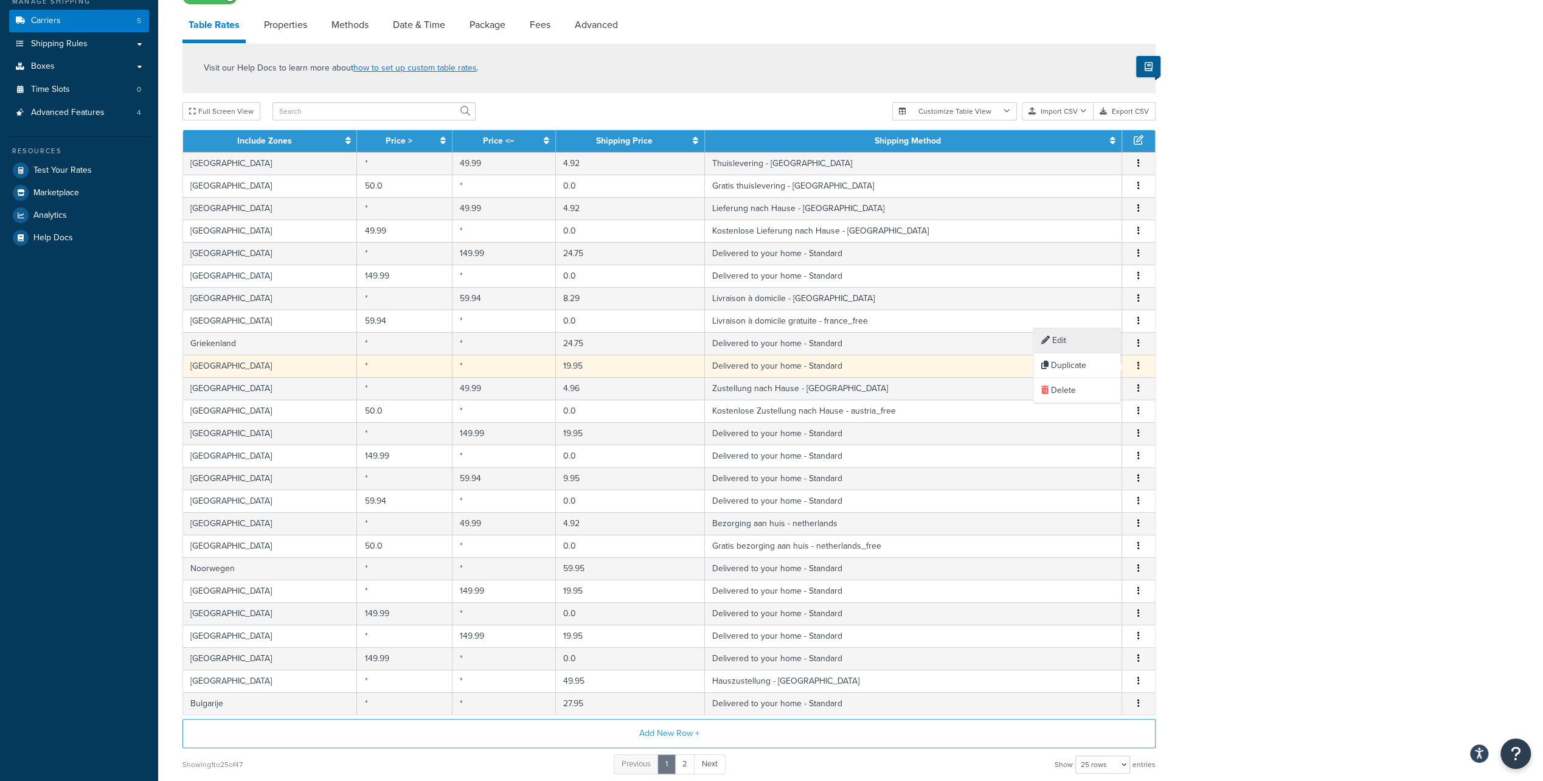
click at [1083, 344] on div "Edit" at bounding box center [1076, 340] width 86 height 25
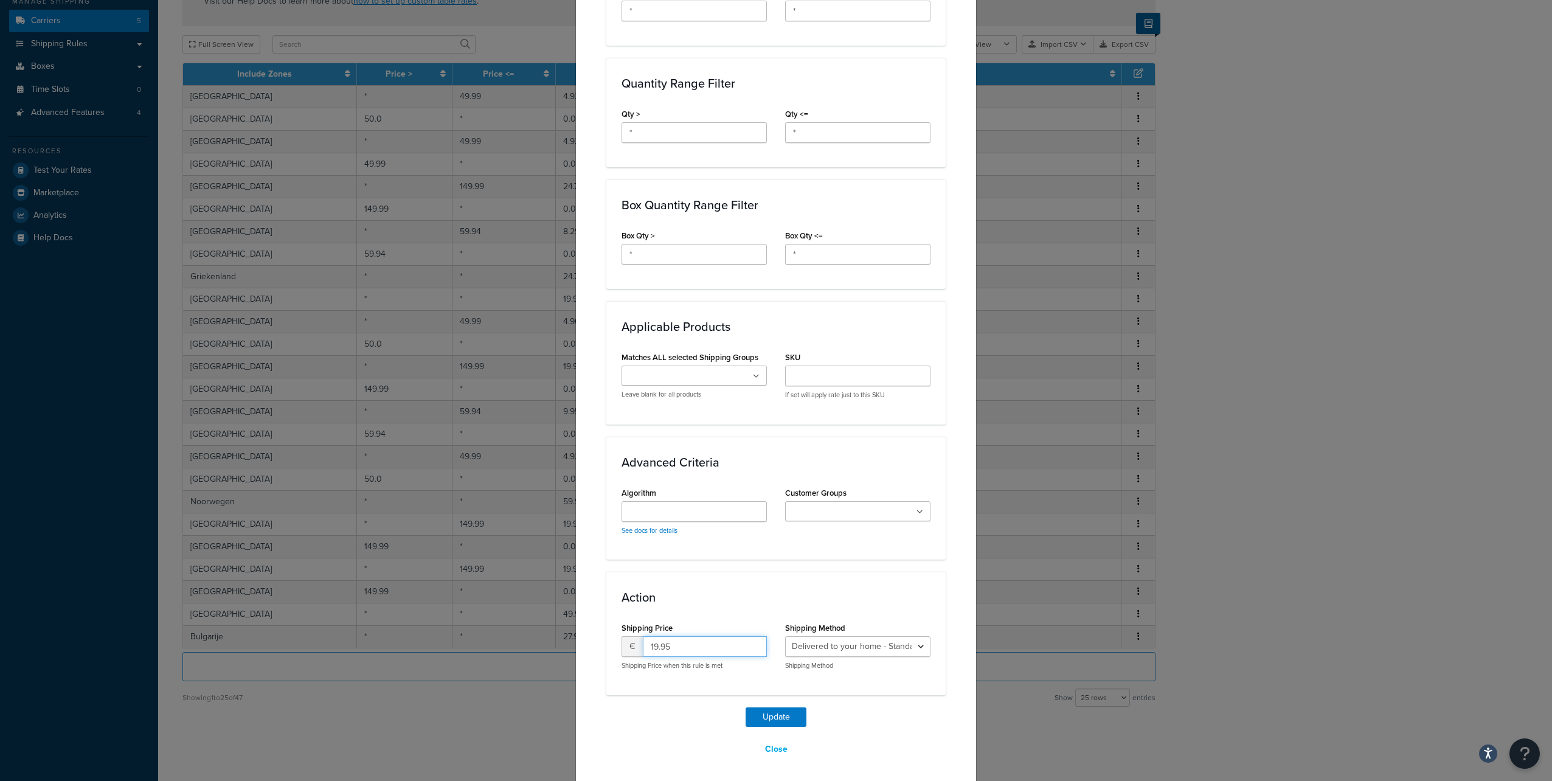
drag, startPoint x: 675, startPoint y: 647, endPoint x: 636, endPoint y: 646, distance: 39.6
click at [636, 646] on div "€ 19.95" at bounding box center [694, 646] width 145 height 21
type input "16.49"
click at [746, 707] on button "Update" at bounding box center [776, 716] width 61 height 19
click at [756, 716] on div "Save Save Dropdown Save and Edit" at bounding box center [668, 734] width 973 height 50
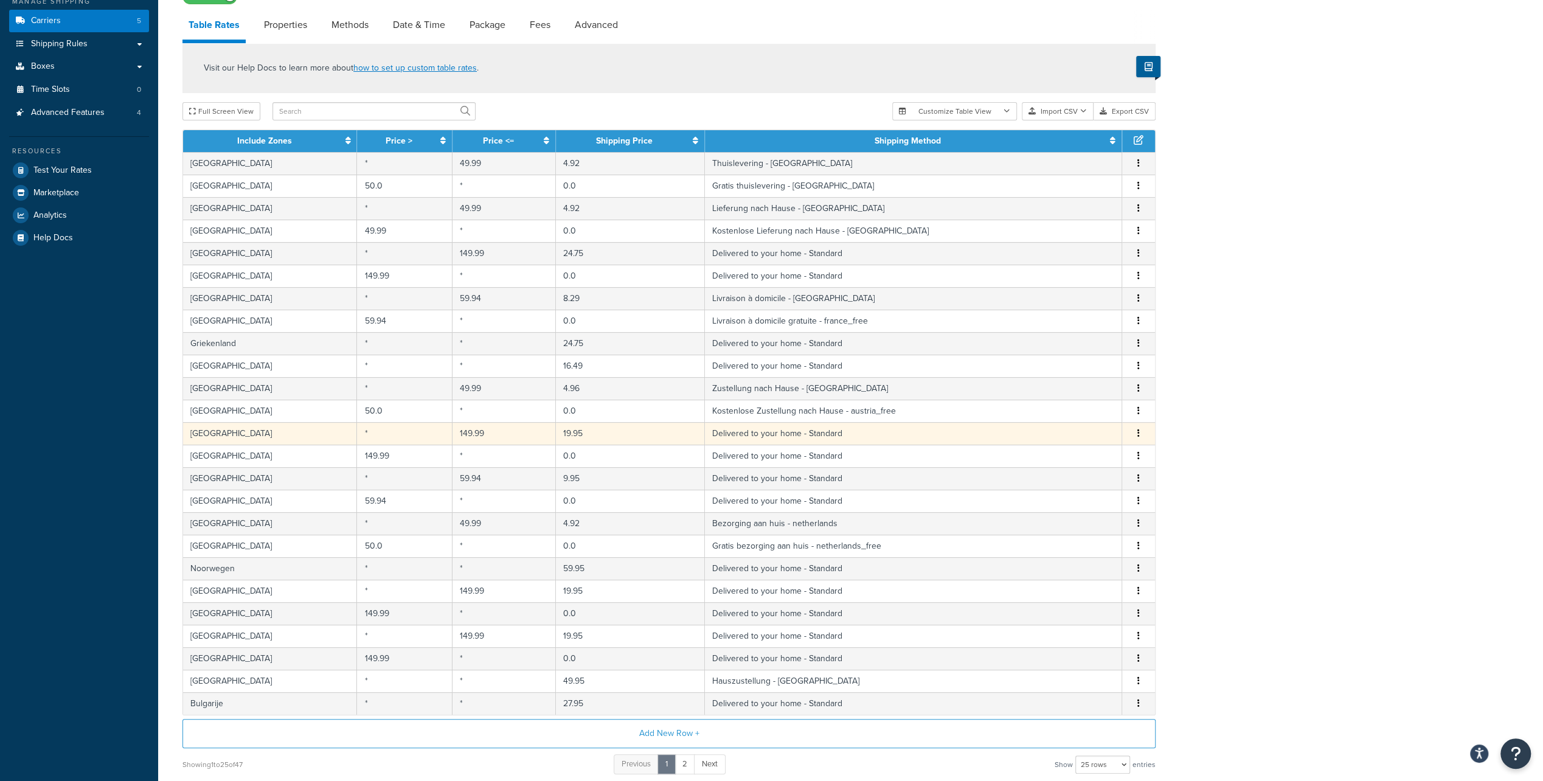
click at [1139, 431] on icon "button" at bounding box center [1138, 433] width 2 height 9
click at [1097, 412] on div "Edit" at bounding box center [1076, 407] width 86 height 25
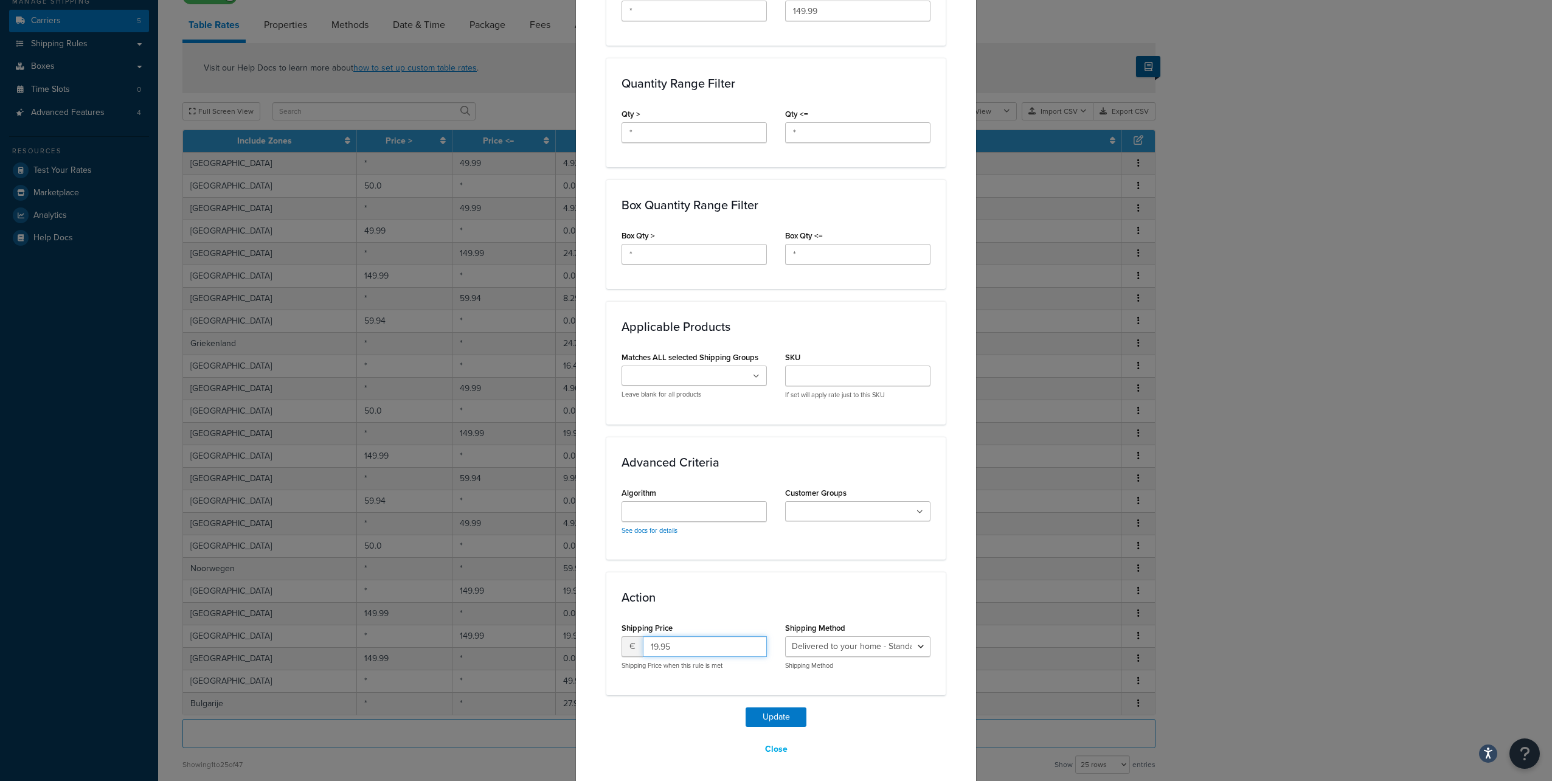
drag, startPoint x: 669, startPoint y: 641, endPoint x: 603, endPoint y: 640, distance: 66.3
click at [606, 640] on div "Action Shipping Price € 19.95 Shipping Price when this rule is met Shipping Met…" at bounding box center [775, 633] width 339 height 123
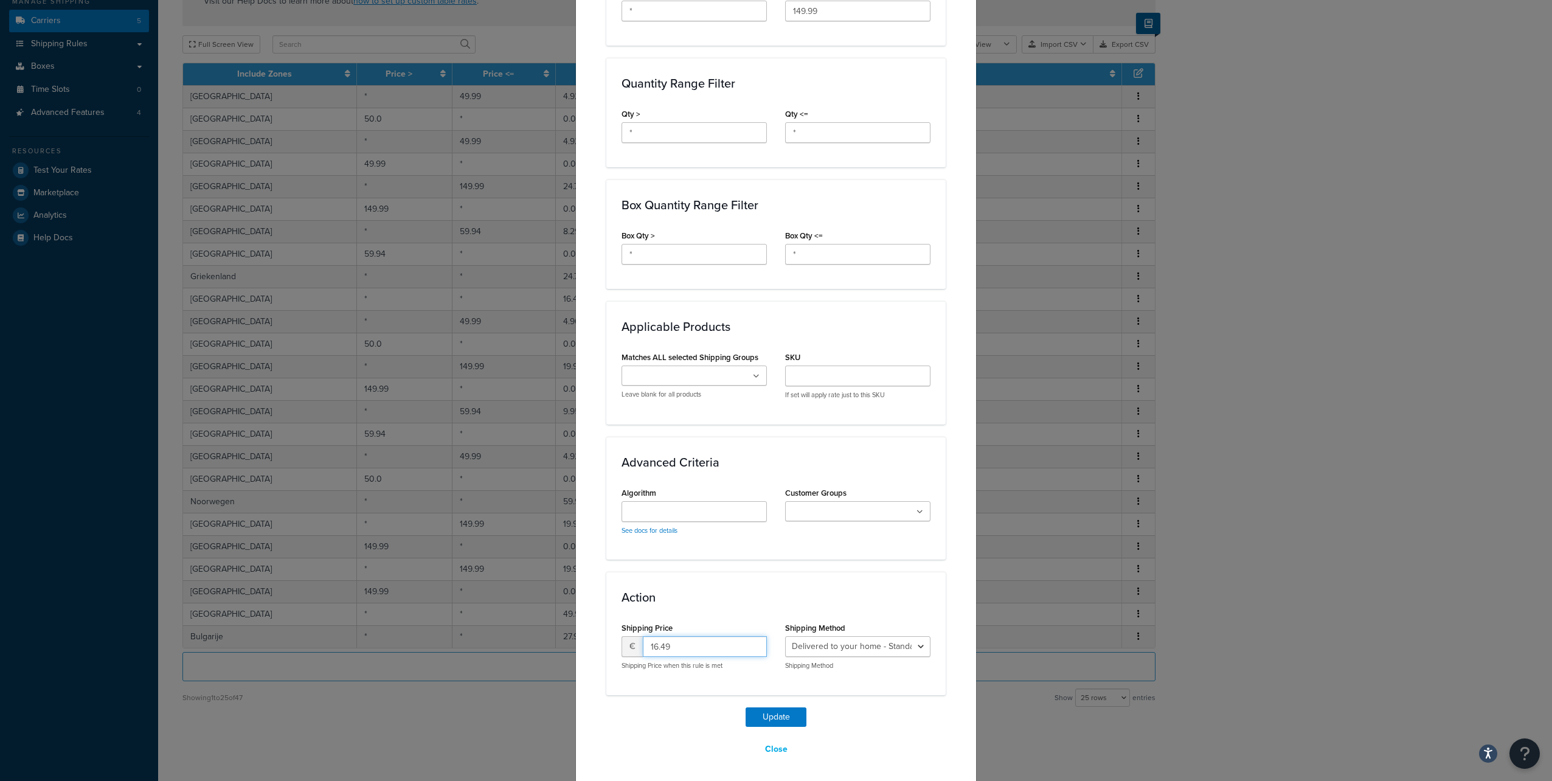
type input "16.49"
click at [746, 707] on button "Update" at bounding box center [776, 716] width 61 height 19
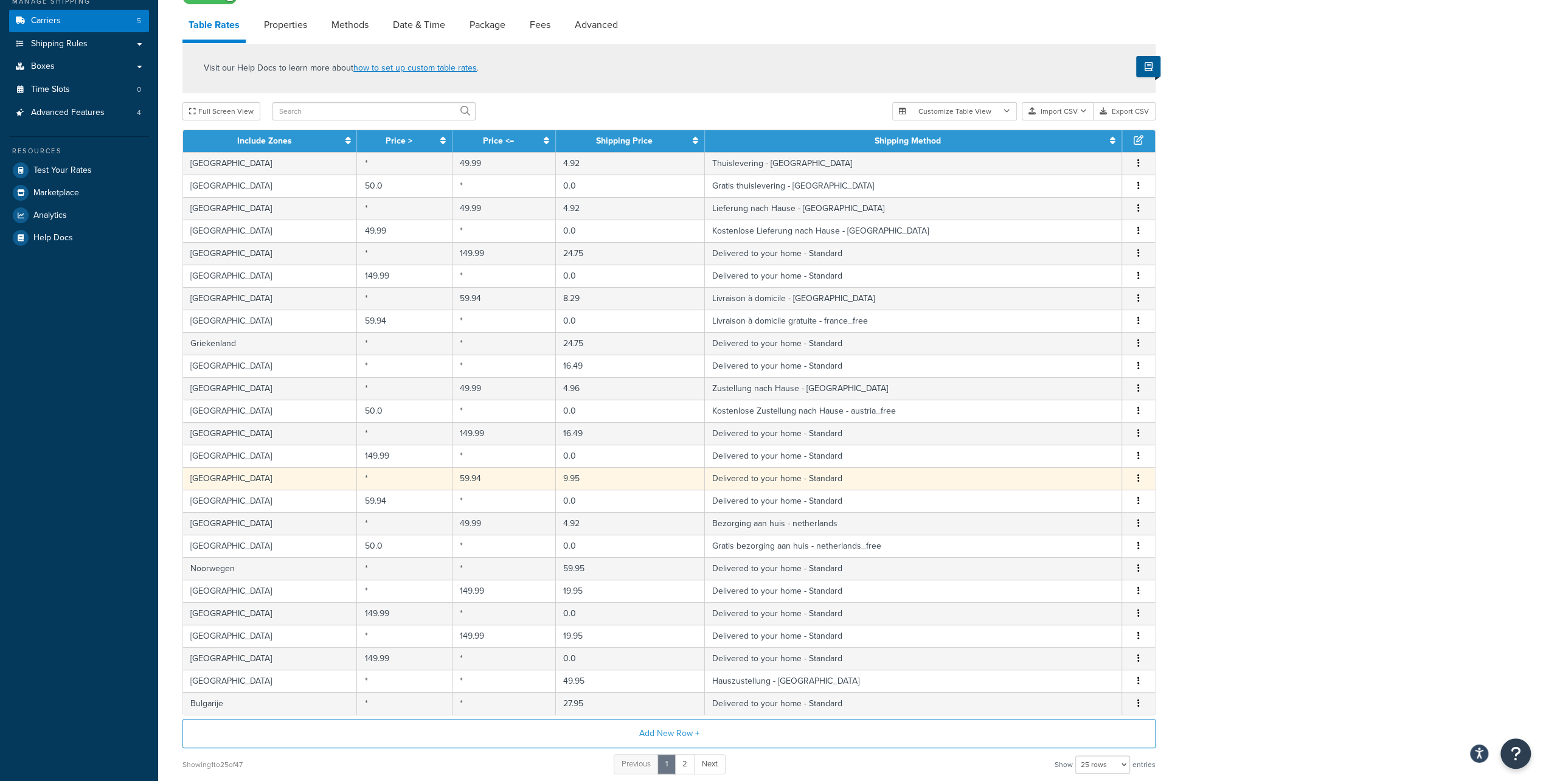
click at [1139, 475] on icon "button" at bounding box center [1138, 478] width 2 height 9
click at [1072, 453] on div "Edit" at bounding box center [1076, 452] width 86 height 25
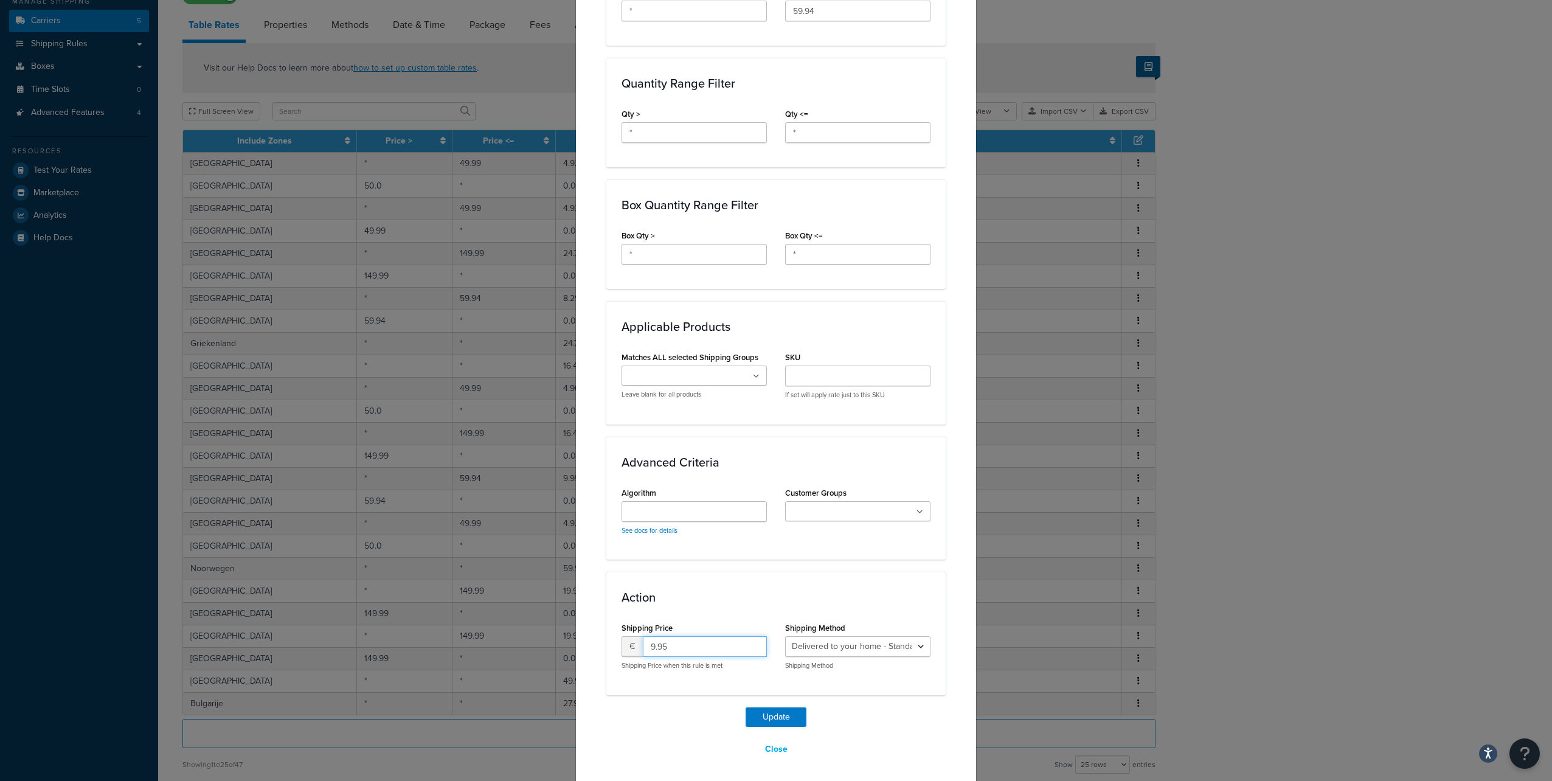
drag, startPoint x: 690, startPoint y: 644, endPoint x: 630, endPoint y: 638, distance: 60.5
click at [630, 639] on div "€ 9.95" at bounding box center [694, 646] width 145 height 21
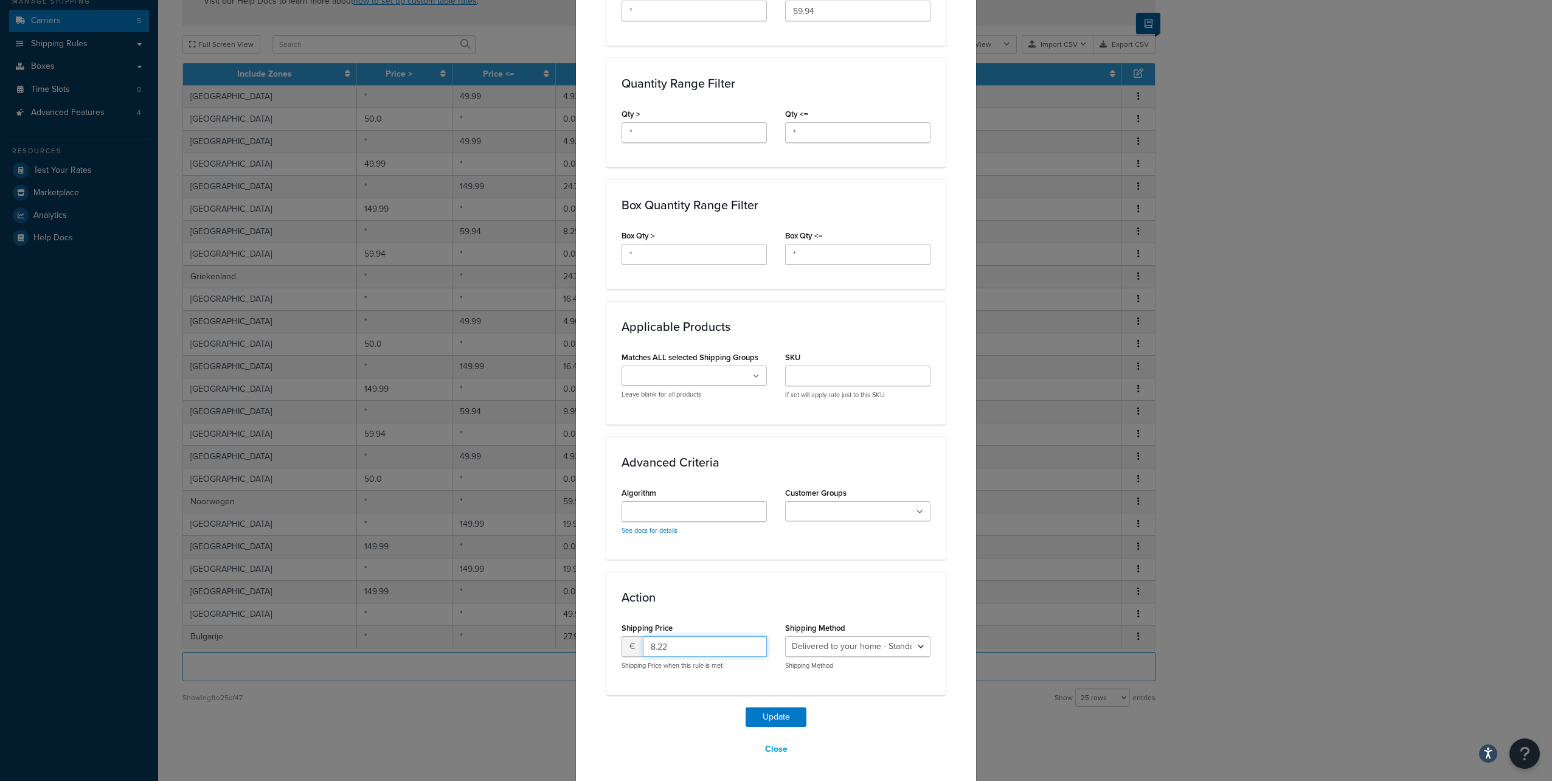
type input "8.22"
click at [746, 707] on button "Update" at bounding box center [776, 716] width 61 height 19
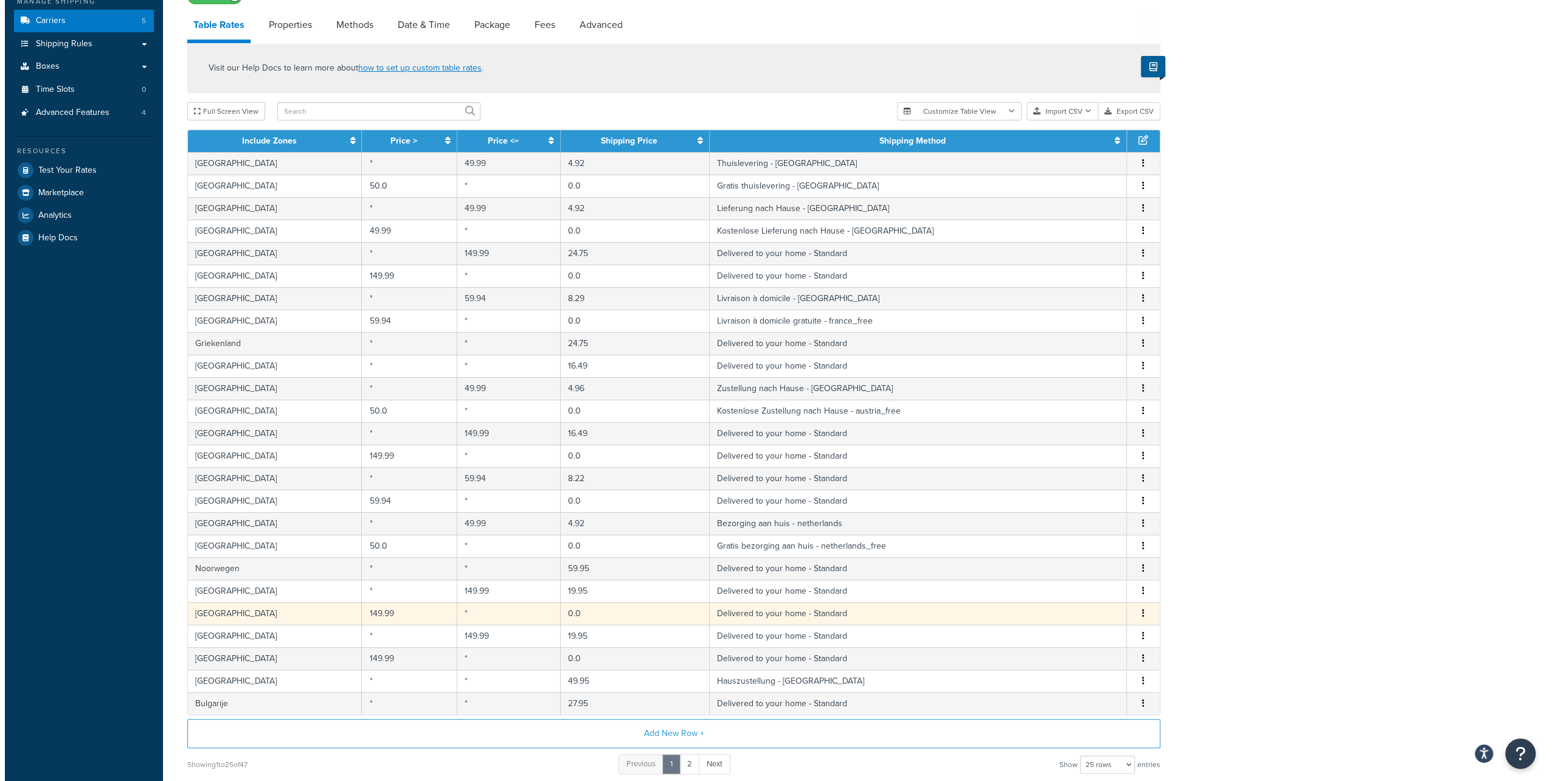
scroll to position [243, 0]
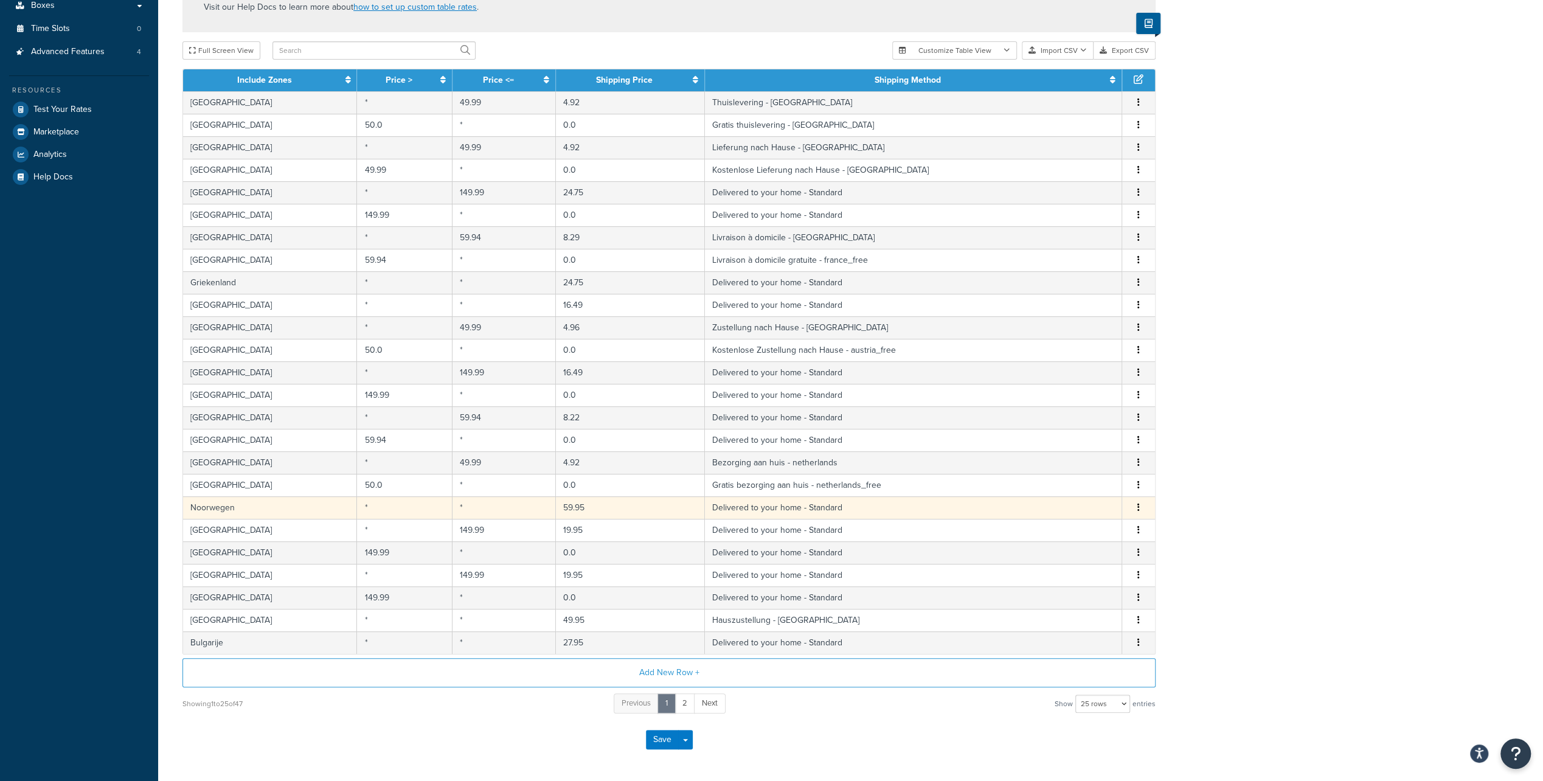
click at [1135, 501] on button "button" at bounding box center [1139, 507] width 10 height 13
click at [1086, 477] on div "Edit" at bounding box center [1076, 480] width 86 height 25
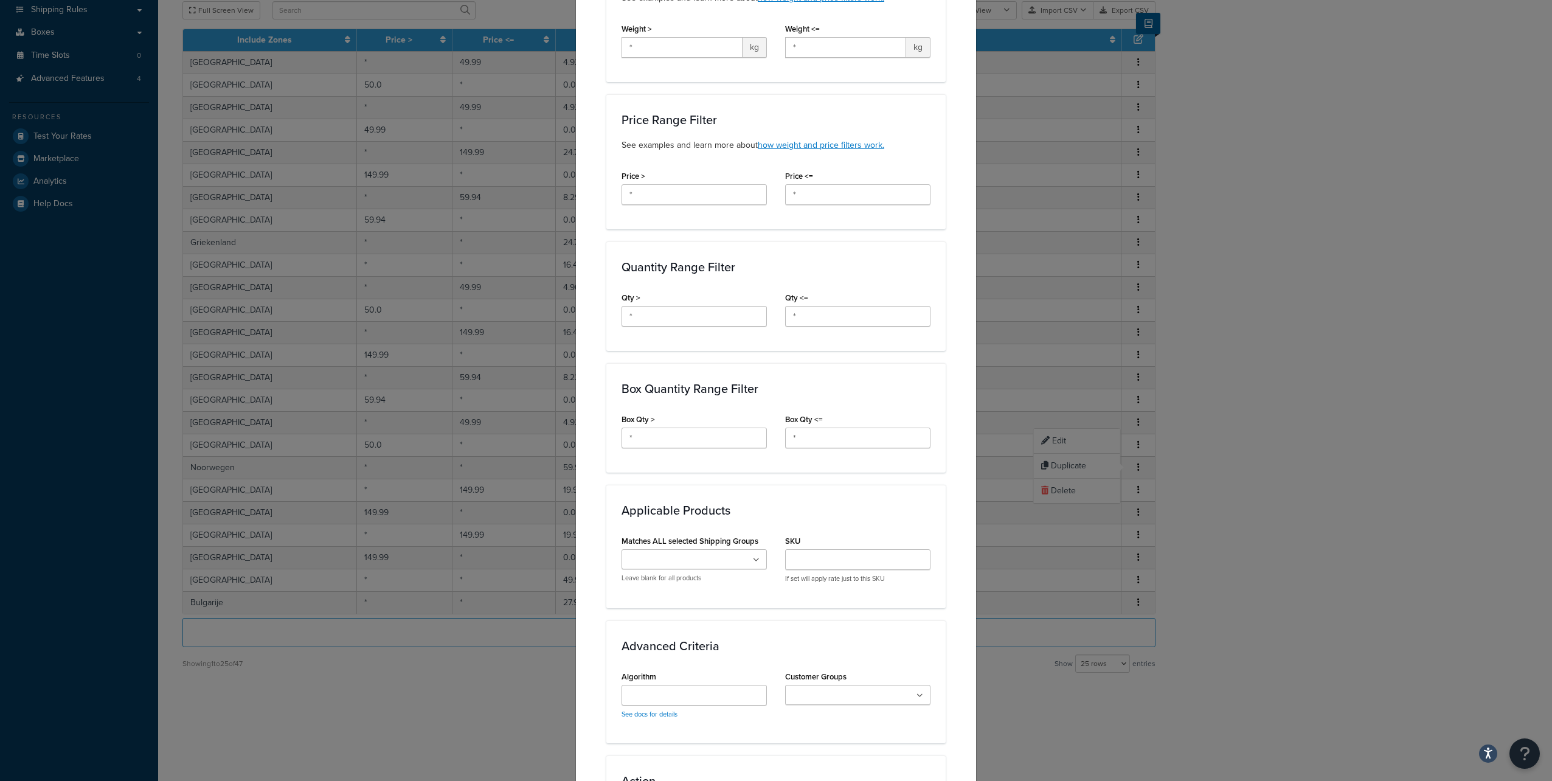
scroll to position [505, 0]
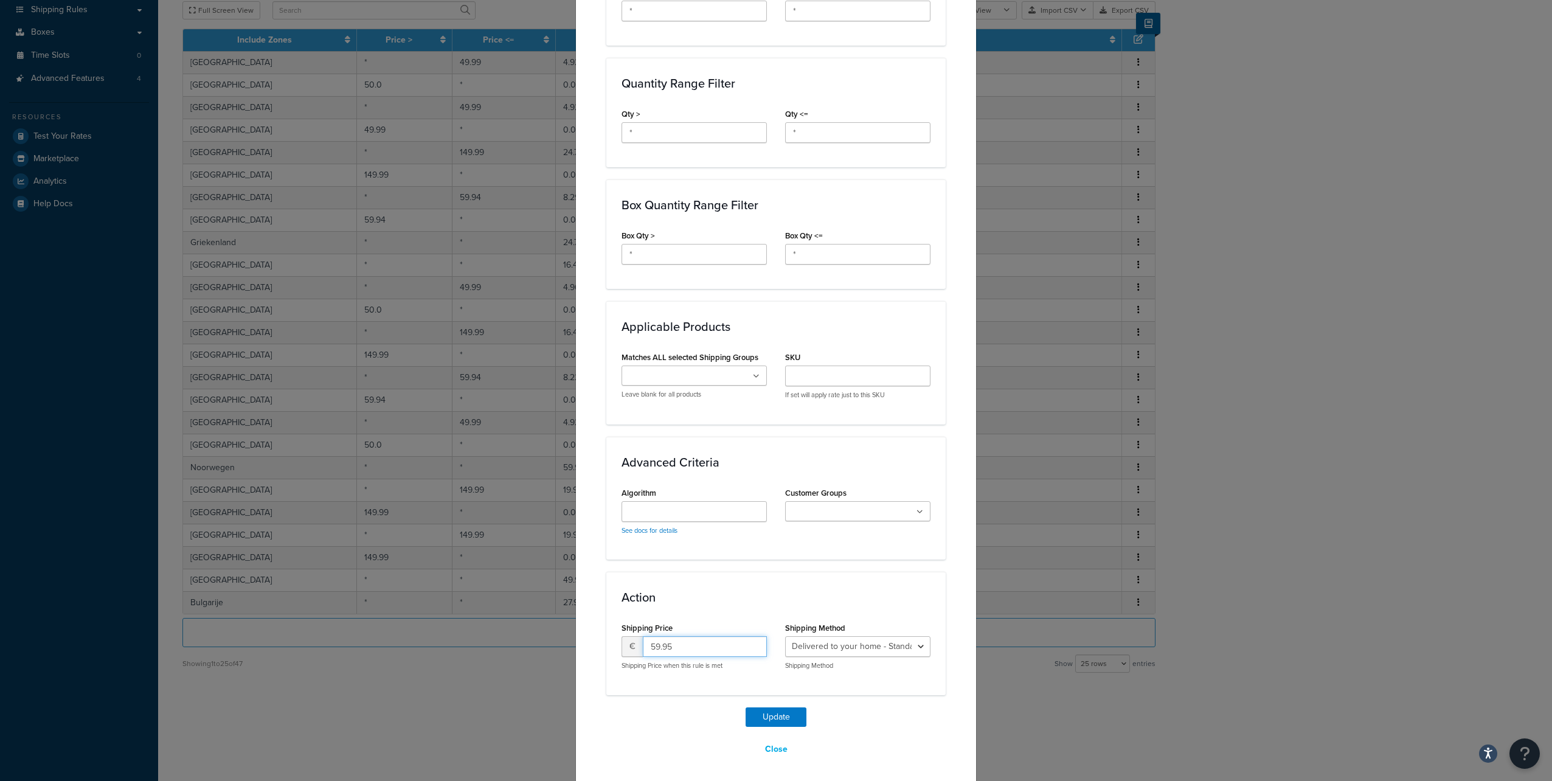
drag, startPoint x: 665, startPoint y: 642, endPoint x: 601, endPoint y: 634, distance: 64.4
click at [606, 634] on div "Action Shipping Price € 59.95 Shipping Price when this rule is met Shipping Met…" at bounding box center [775, 633] width 339 height 123
type input "49.55"
click at [746, 707] on button "Update" at bounding box center [776, 716] width 61 height 19
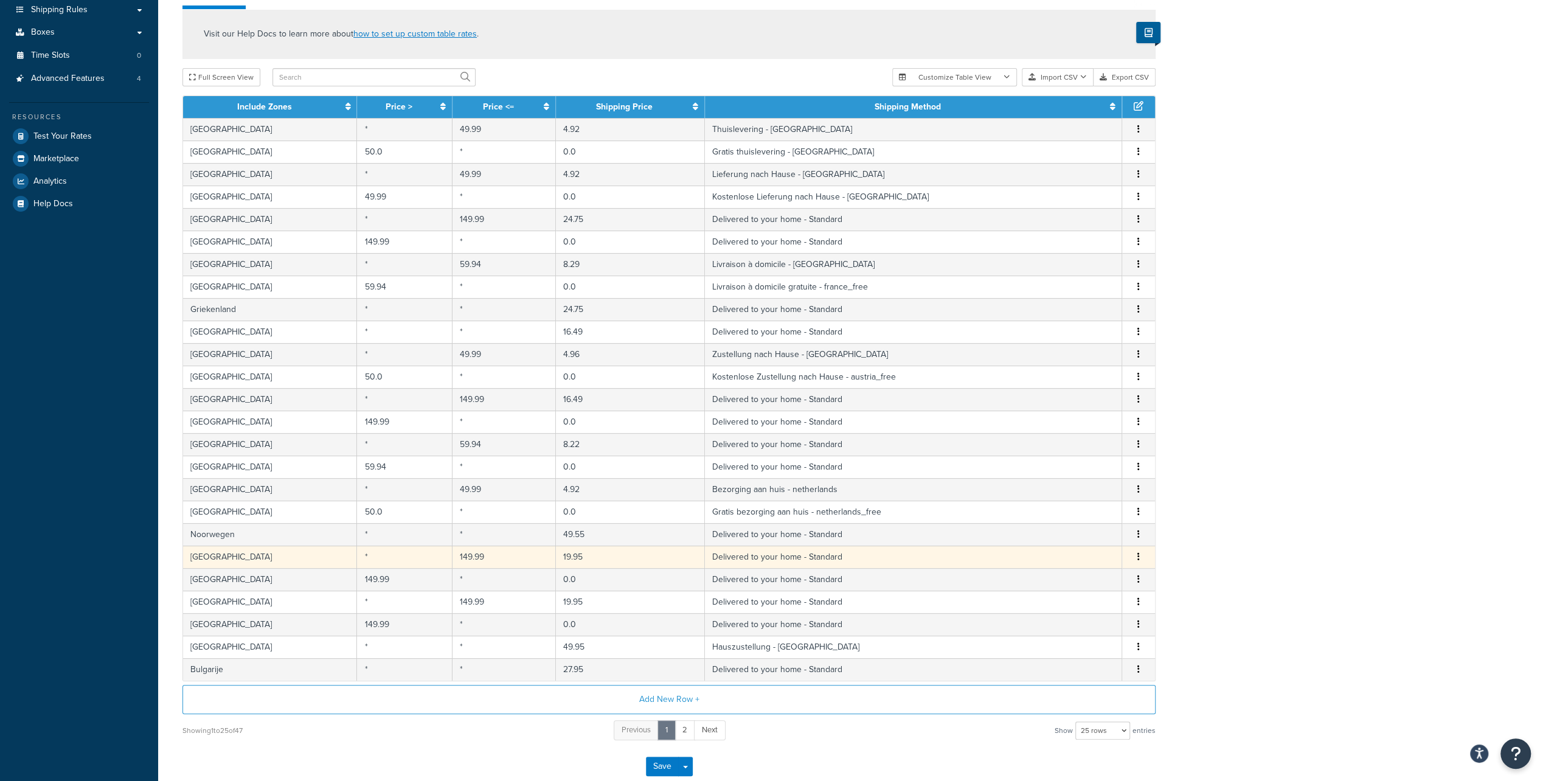
click at [1140, 551] on button "button" at bounding box center [1139, 556] width 10 height 13
click at [1071, 533] on div "Edit" at bounding box center [1076, 529] width 86 height 25
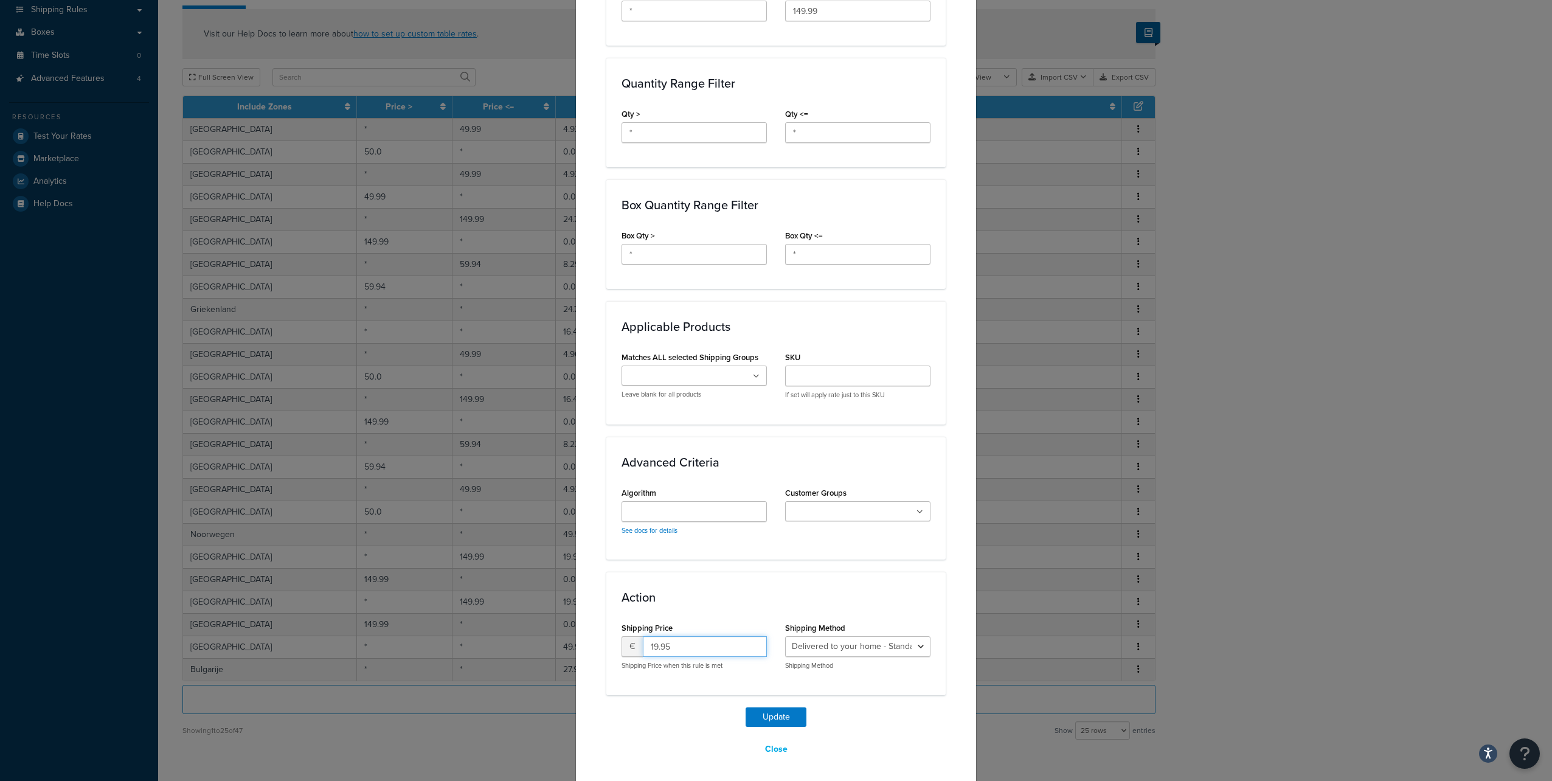
drag, startPoint x: 654, startPoint y: 640, endPoint x: 623, endPoint y: 640, distance: 31.6
click at [623, 640] on div "€ 19.95" at bounding box center [694, 646] width 145 height 21
type input "16.49"
click at [746, 707] on button "Update" at bounding box center [776, 716] width 61 height 19
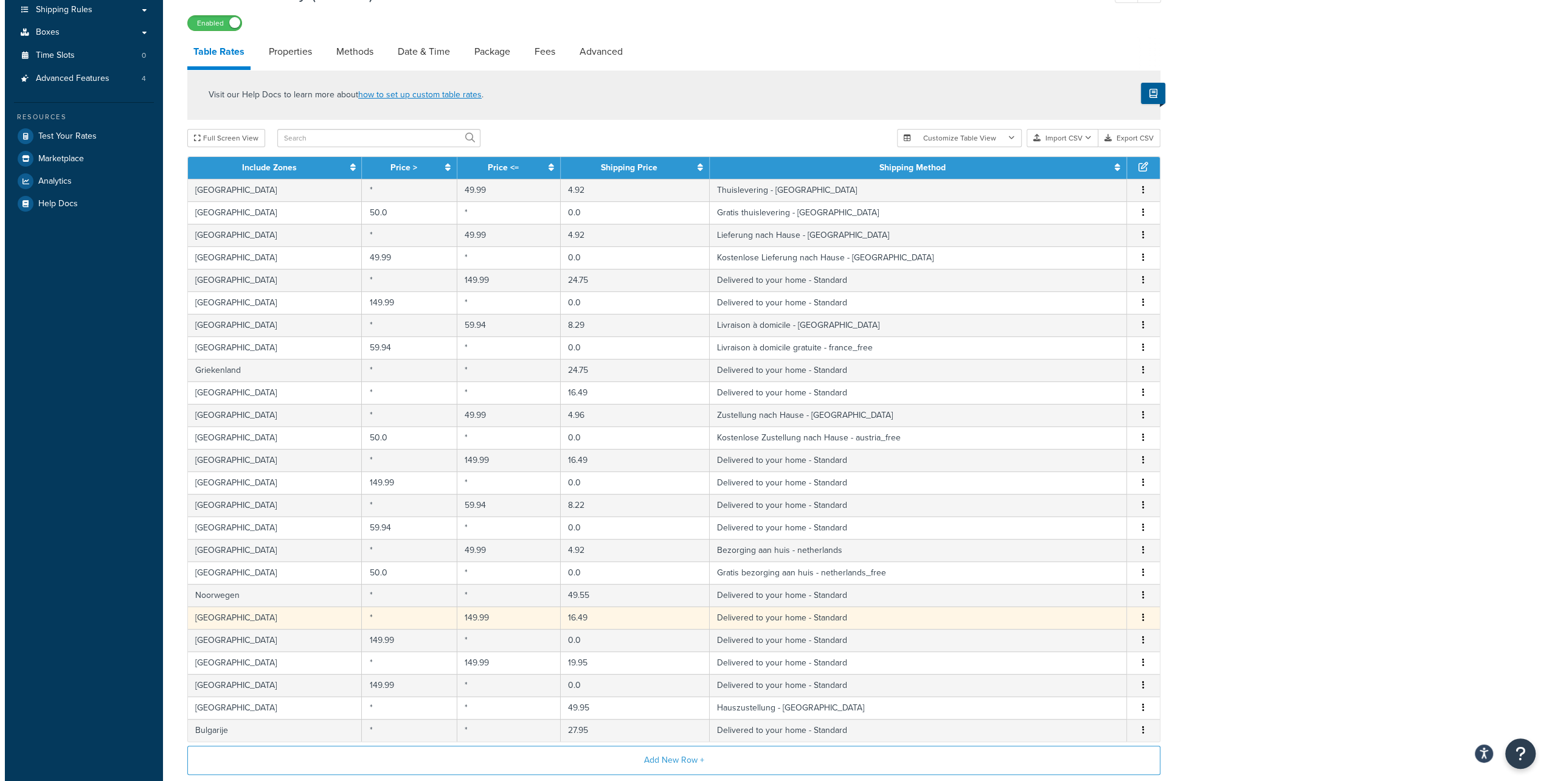
scroll to position [343, 0]
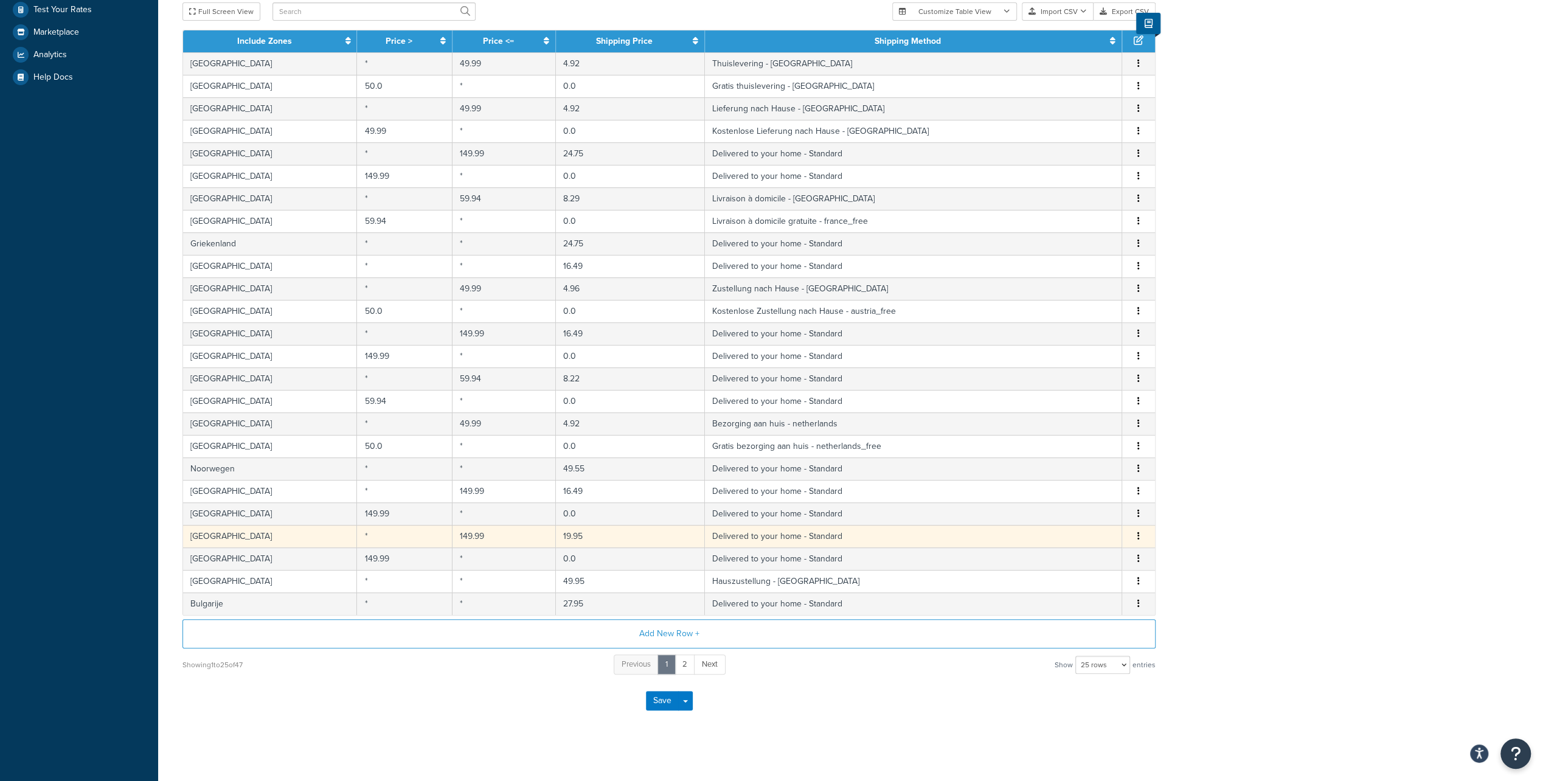
click at [1137, 532] on icon "button" at bounding box center [1138, 536] width 2 height 9
click at [1077, 507] on div "Edit" at bounding box center [1076, 507] width 86 height 25
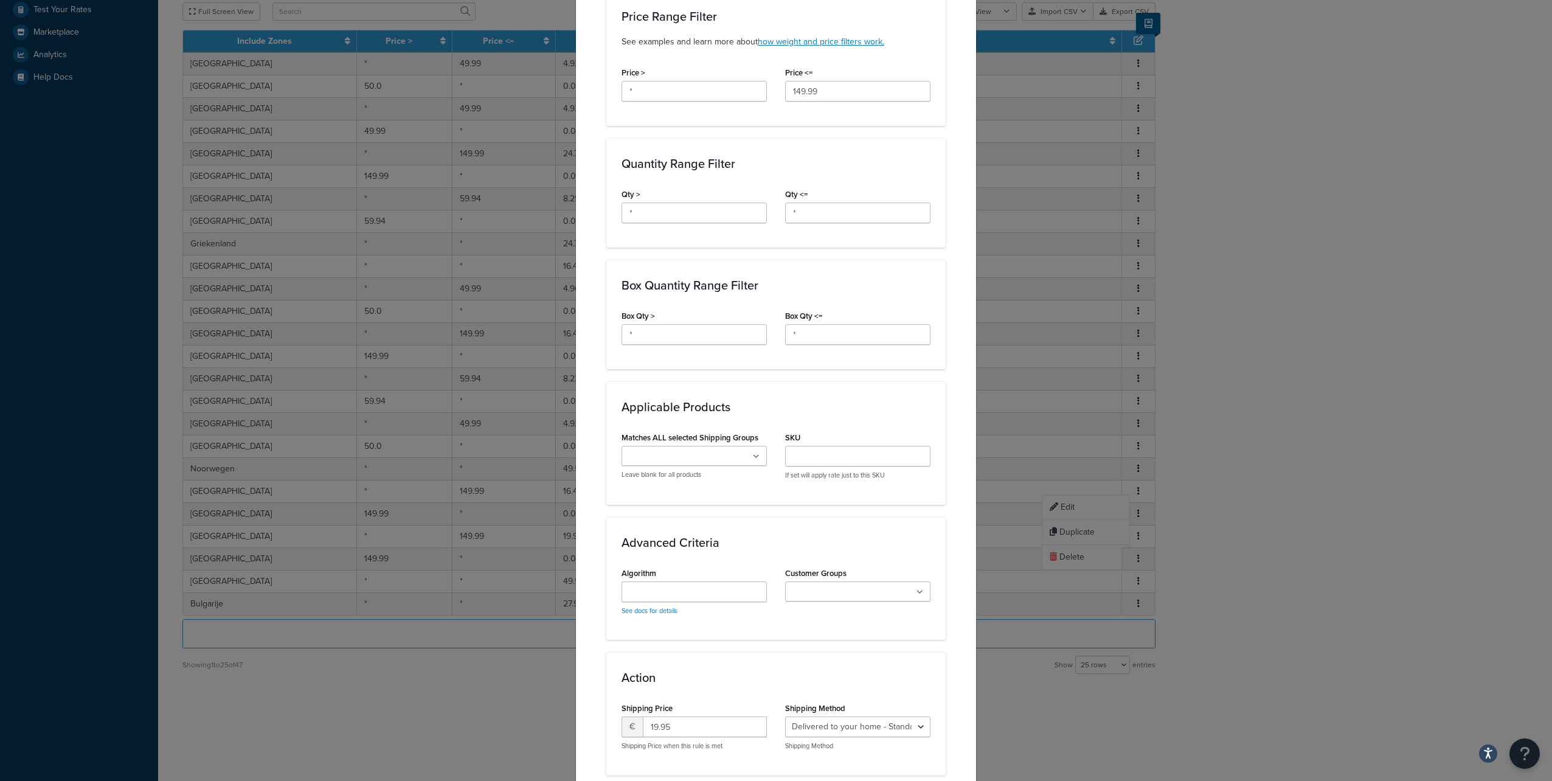
scroll to position [505, 0]
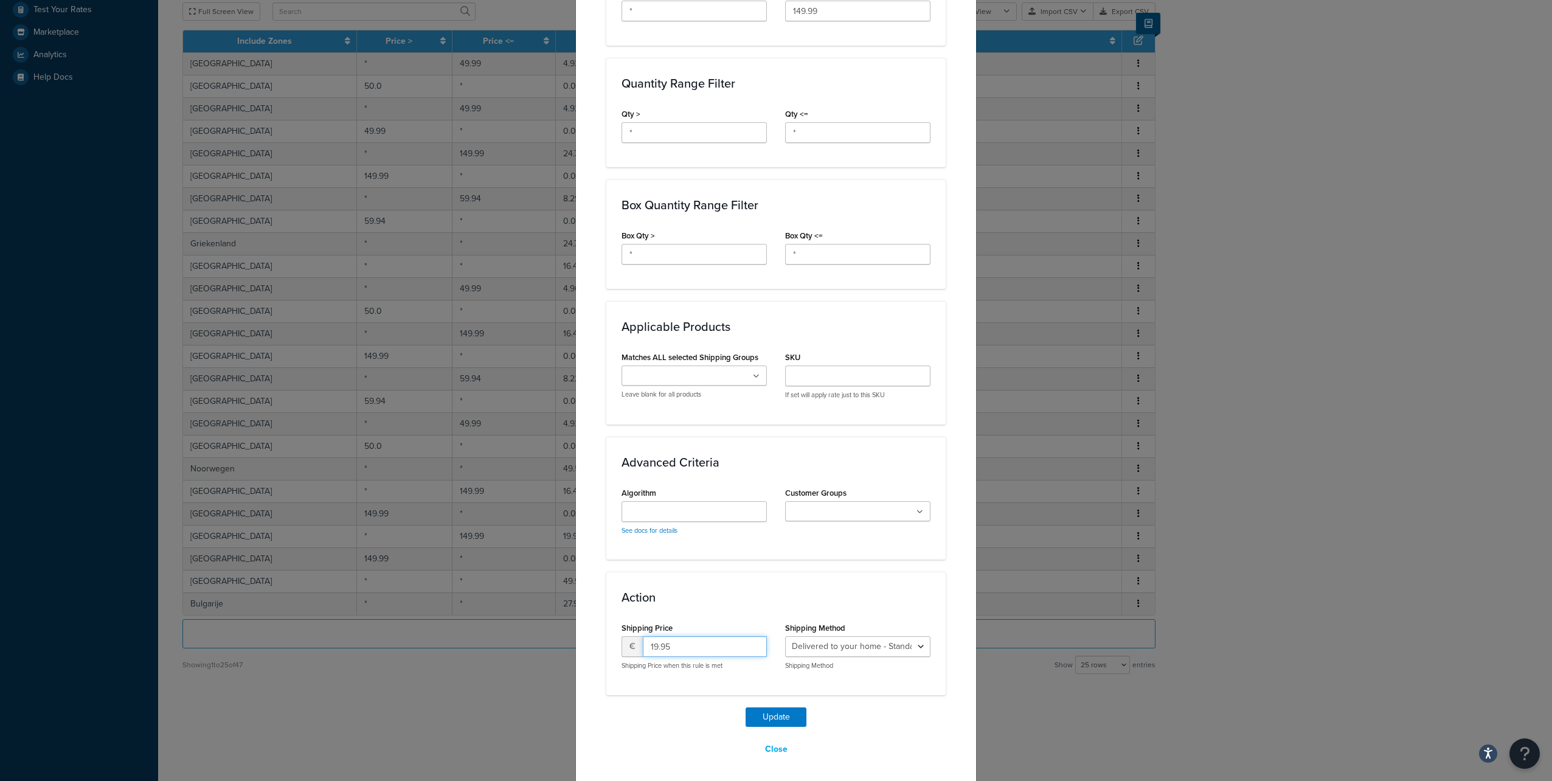
drag, startPoint x: 691, startPoint y: 650, endPoint x: 617, endPoint y: 640, distance: 74.8
click at [622, 640] on div "€ 19.95" at bounding box center [694, 646] width 145 height 21
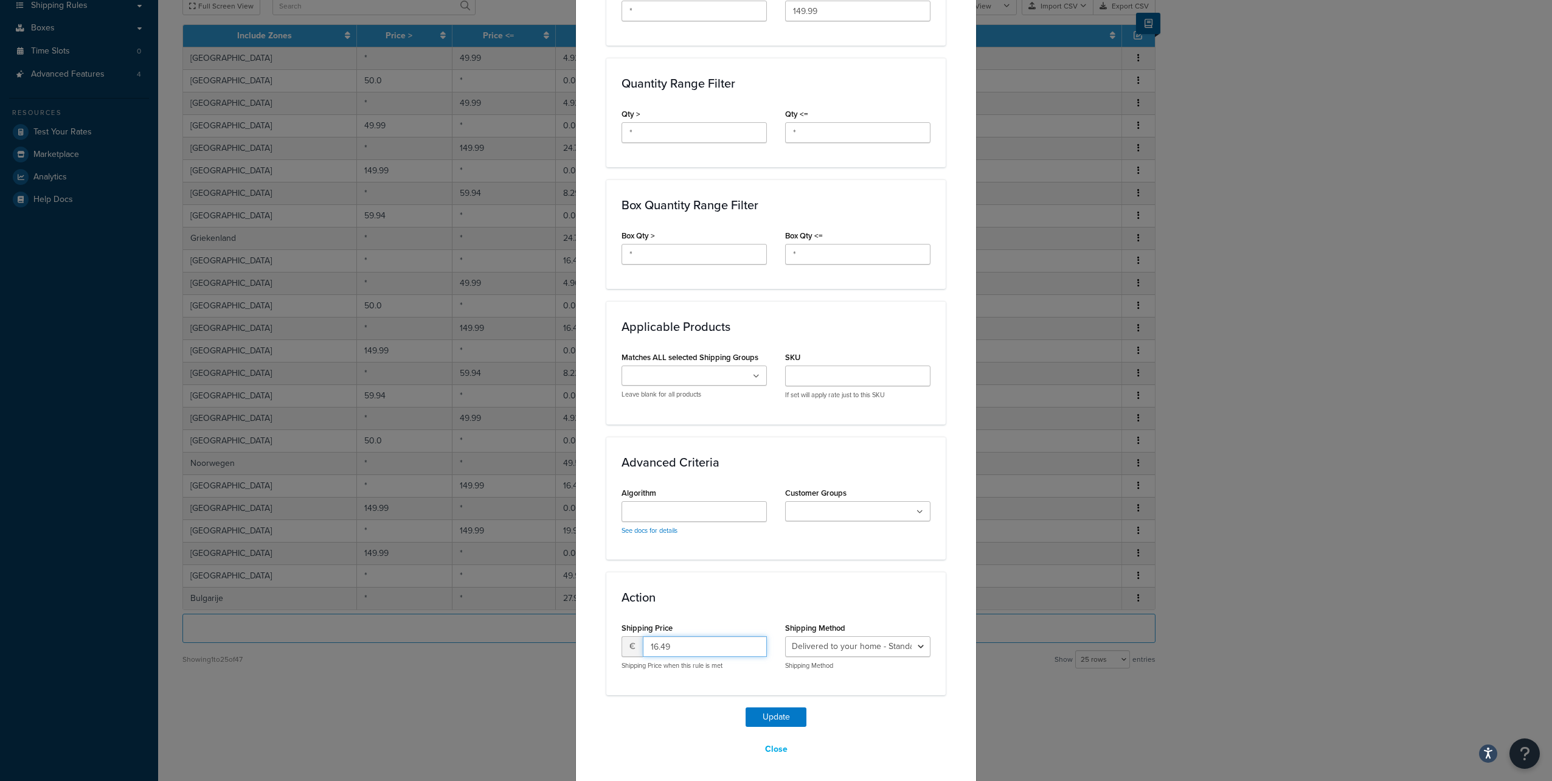
type input "16.49"
click at [746, 707] on button "Update" at bounding box center [776, 716] width 61 height 19
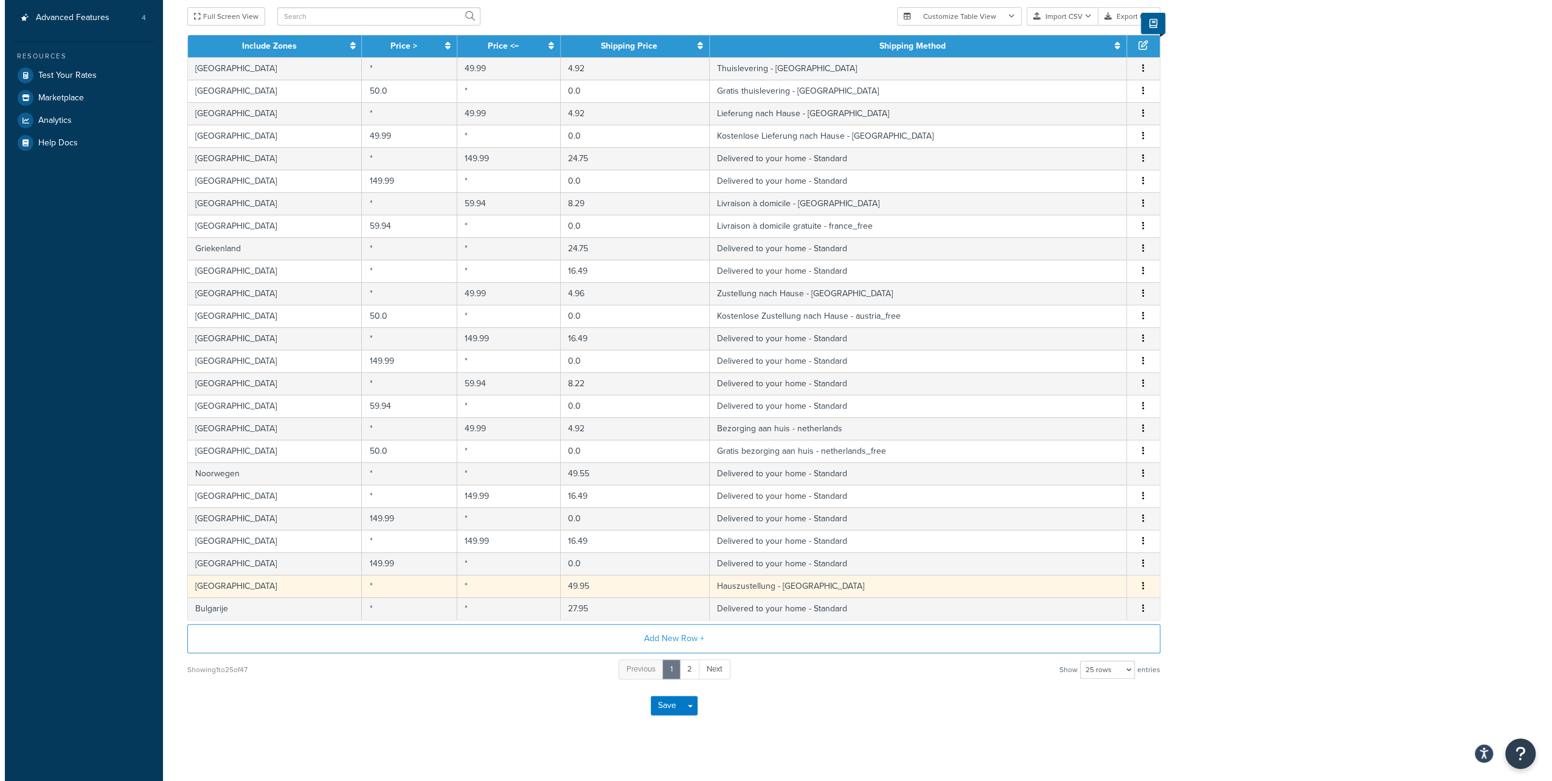
scroll to position [283, 0]
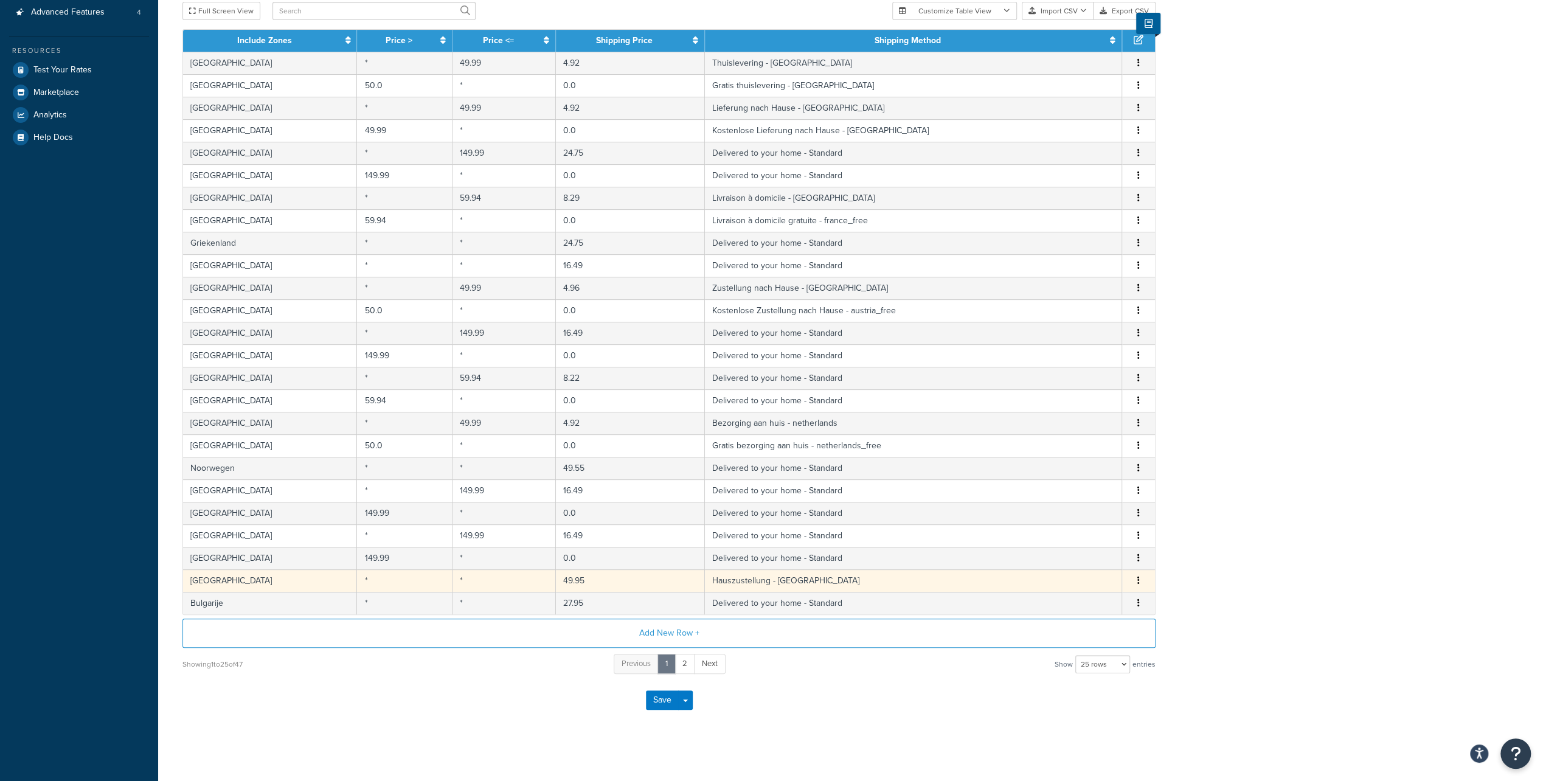
click at [1139, 578] on icon "button" at bounding box center [1138, 580] width 2 height 9
click at [1087, 554] on div "Edit" at bounding box center [1076, 552] width 86 height 25
select select "180609"
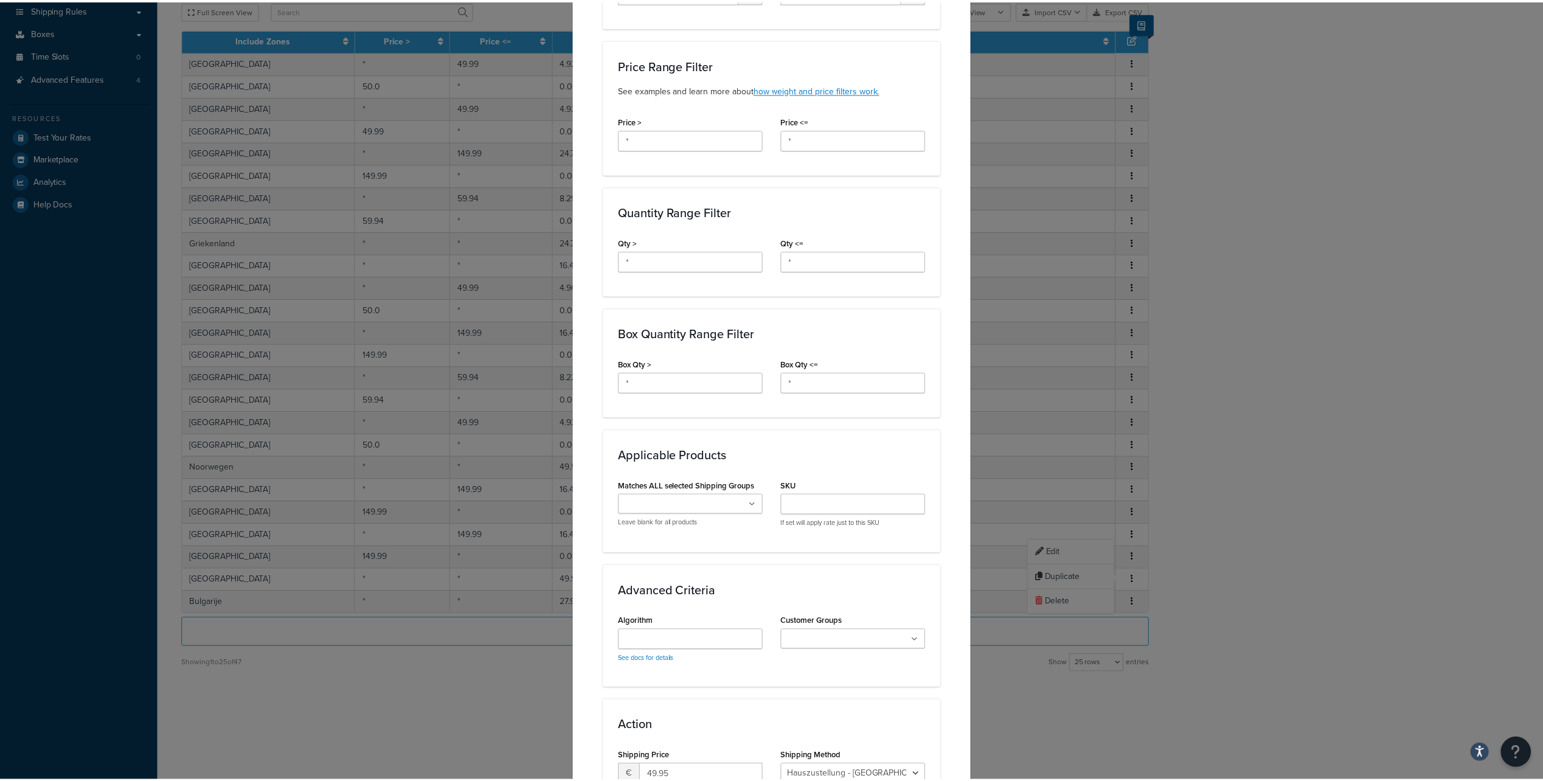
scroll to position [505, 0]
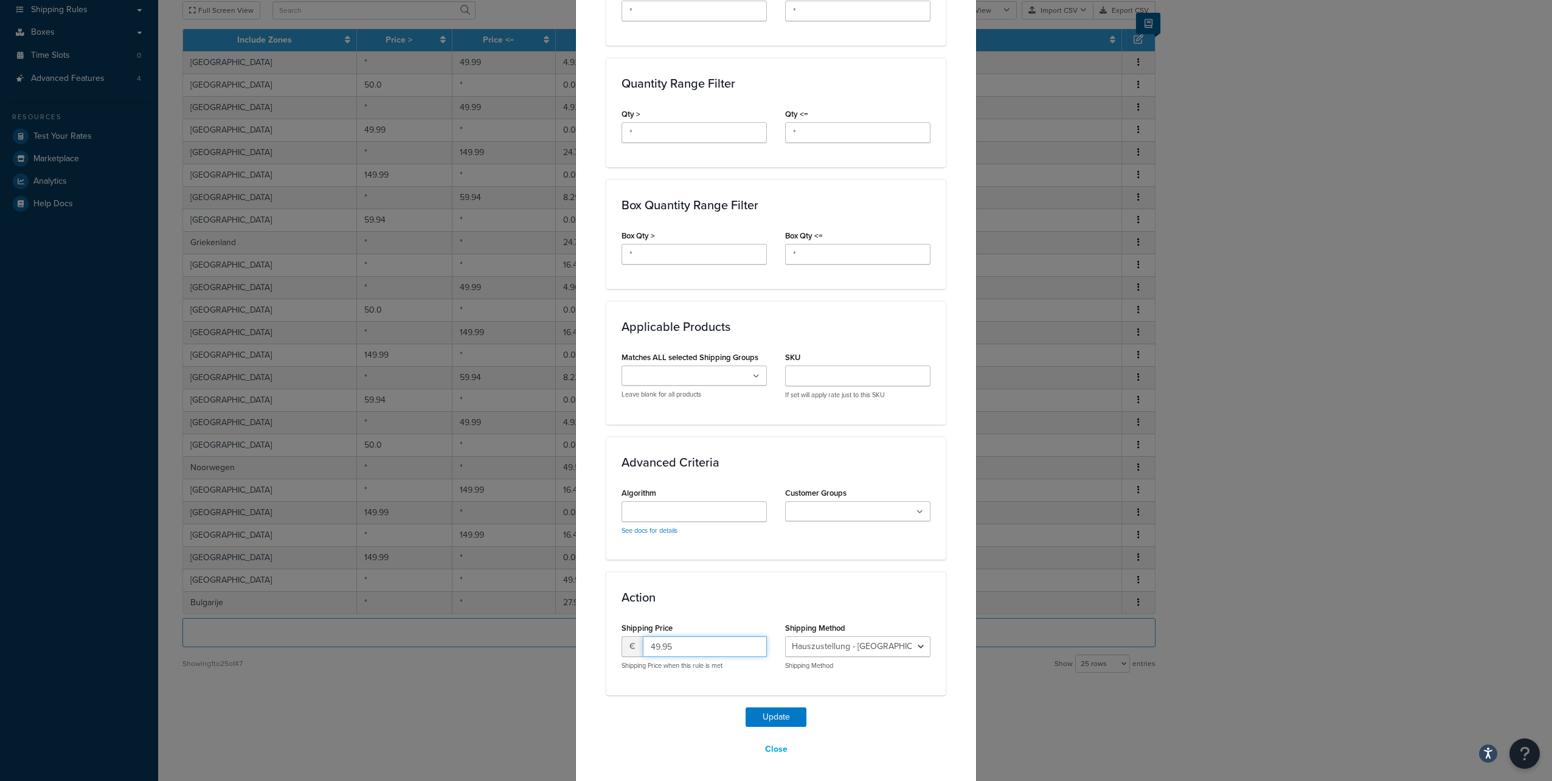
drag, startPoint x: 682, startPoint y: 644, endPoint x: 617, endPoint y: 642, distance: 65.1
click at [622, 642] on div "€ 49.95" at bounding box center [694, 646] width 145 height 21
drag, startPoint x: 675, startPoint y: 647, endPoint x: 628, endPoint y: 636, distance: 48.6
click at [628, 636] on div "€ 41.28" at bounding box center [694, 646] width 145 height 21
type input "49.95"
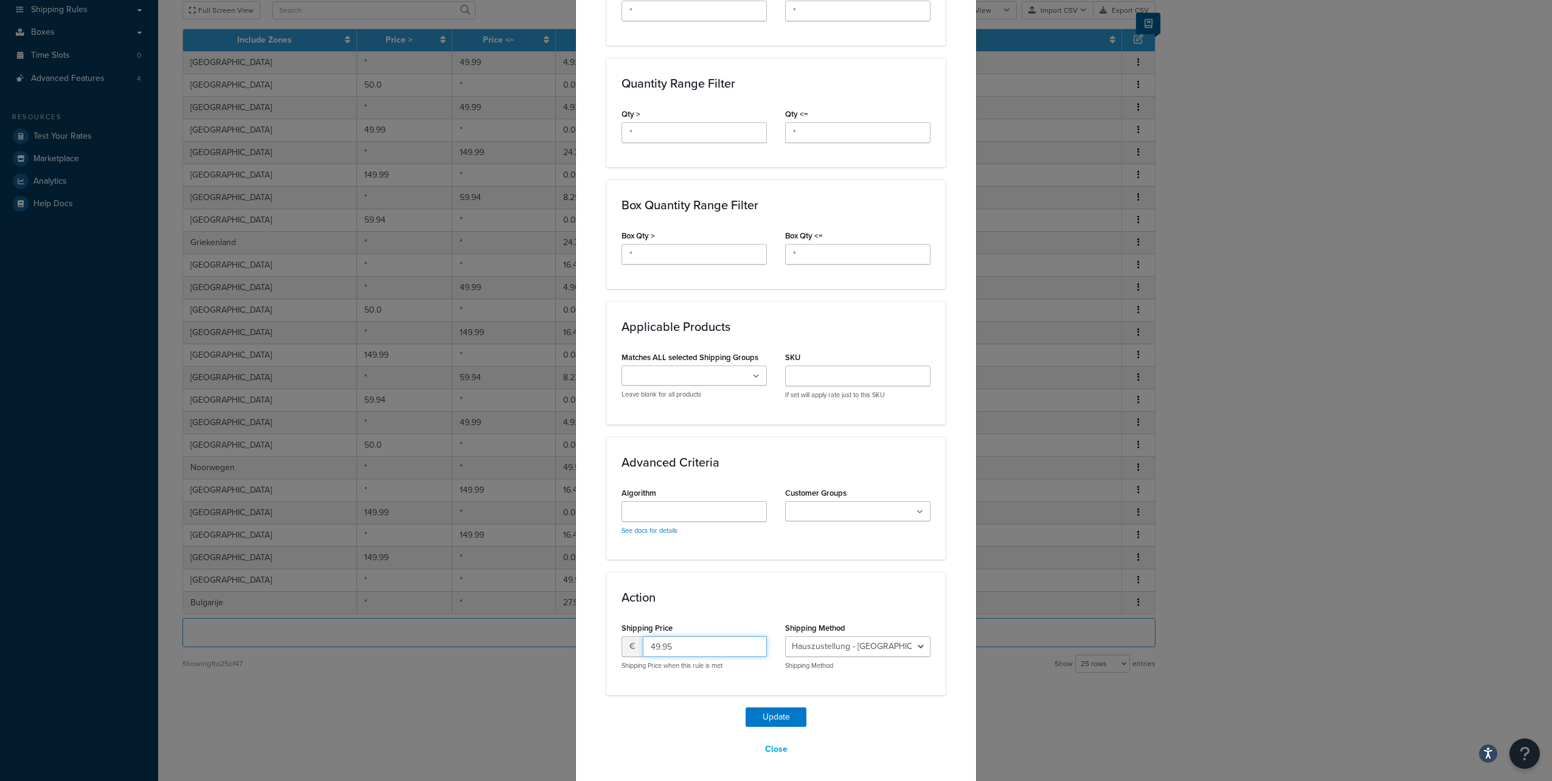
click at [746, 707] on button "Update" at bounding box center [776, 716] width 61 height 19
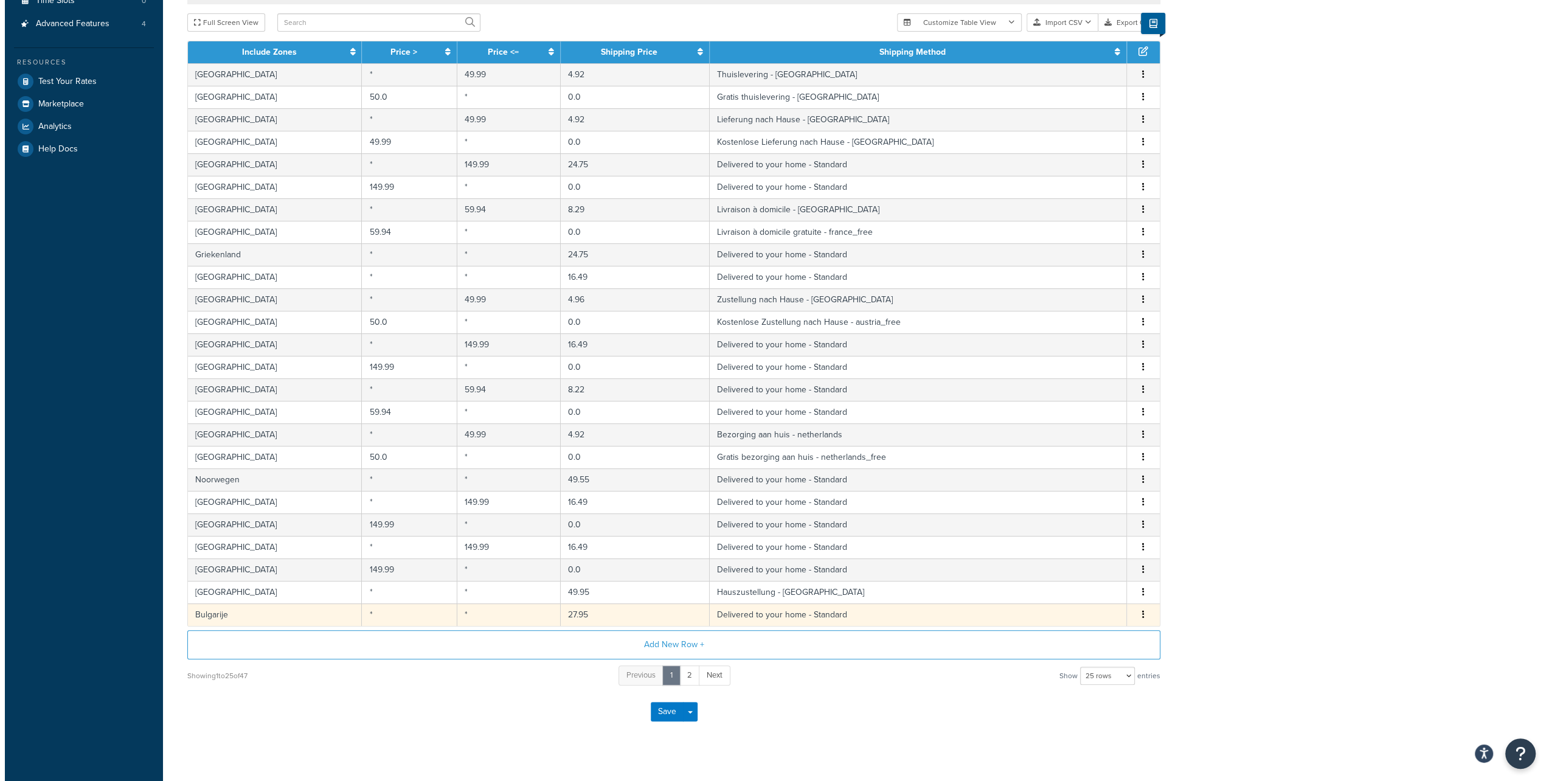
scroll to position [277, 0]
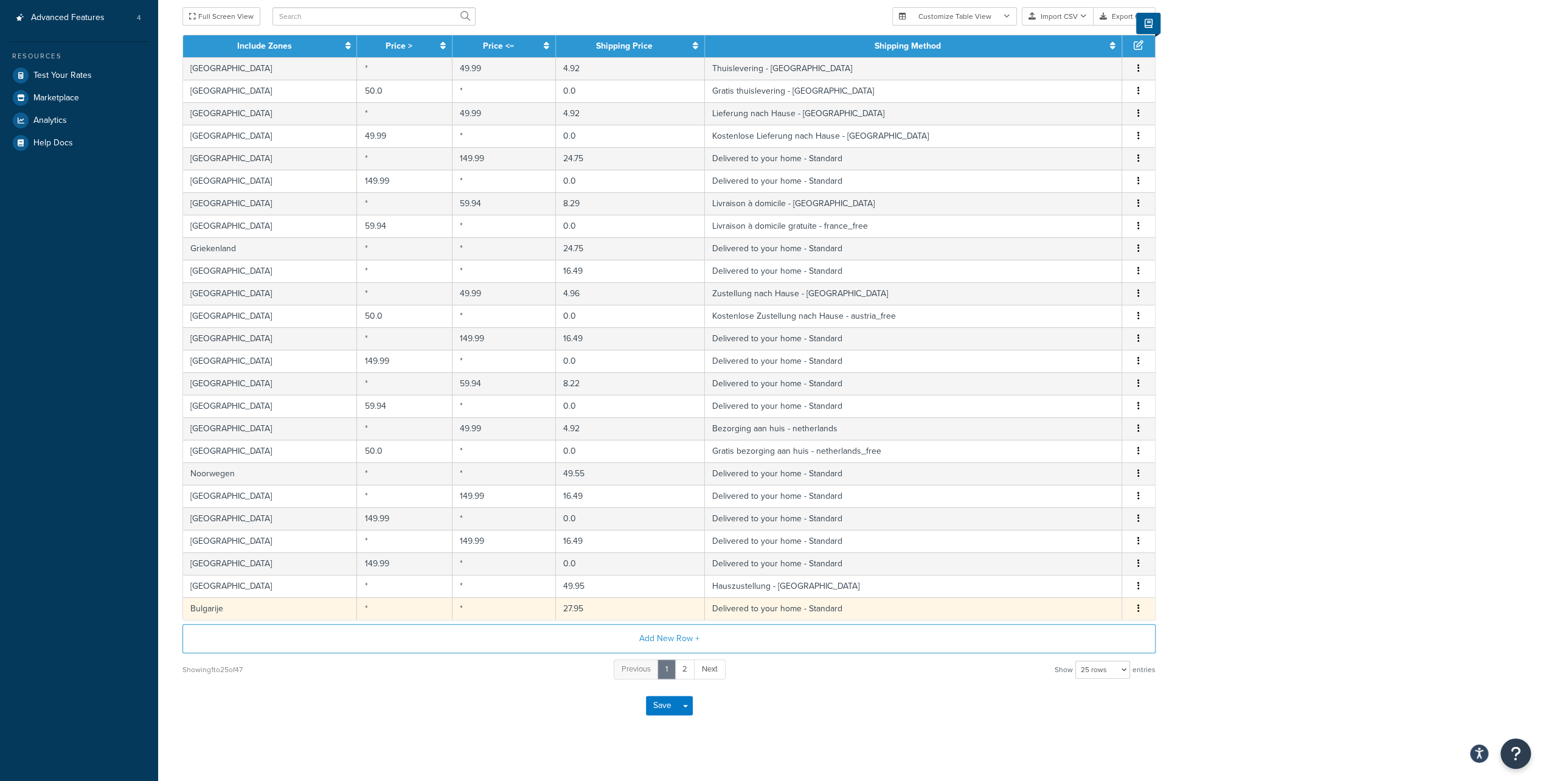
click at [1135, 602] on button "button" at bounding box center [1139, 608] width 10 height 13
click at [1075, 578] on div "Edit" at bounding box center [1076, 580] width 86 height 25
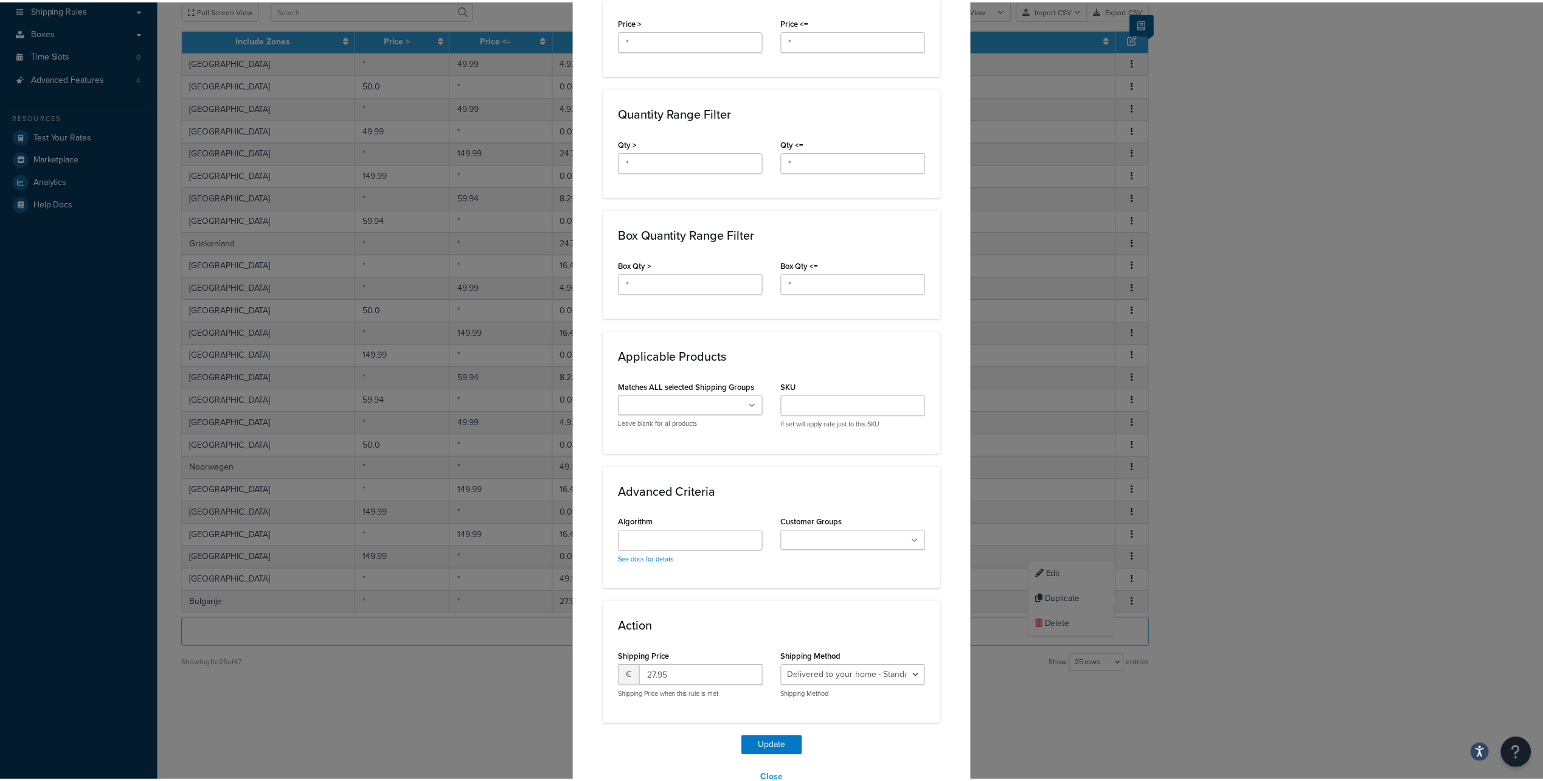
scroll to position [505, 0]
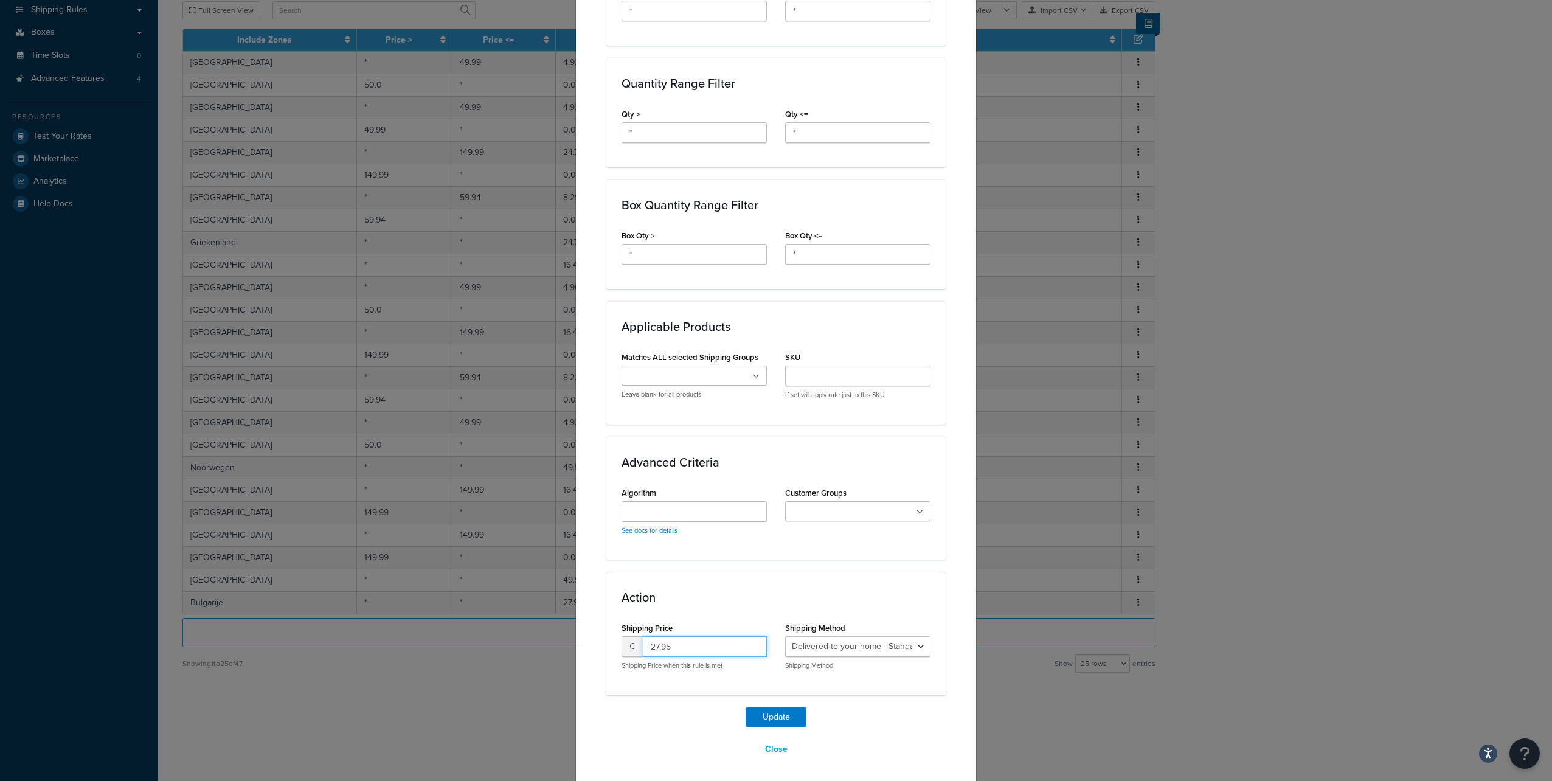
drag, startPoint x: 661, startPoint y: 643, endPoint x: 632, endPoint y: 640, distance: 28.7
click at [632, 640] on div "€ 27.95" at bounding box center [694, 646] width 145 height 21
type input "23.10"
click at [746, 707] on button "Update" at bounding box center [776, 716] width 61 height 19
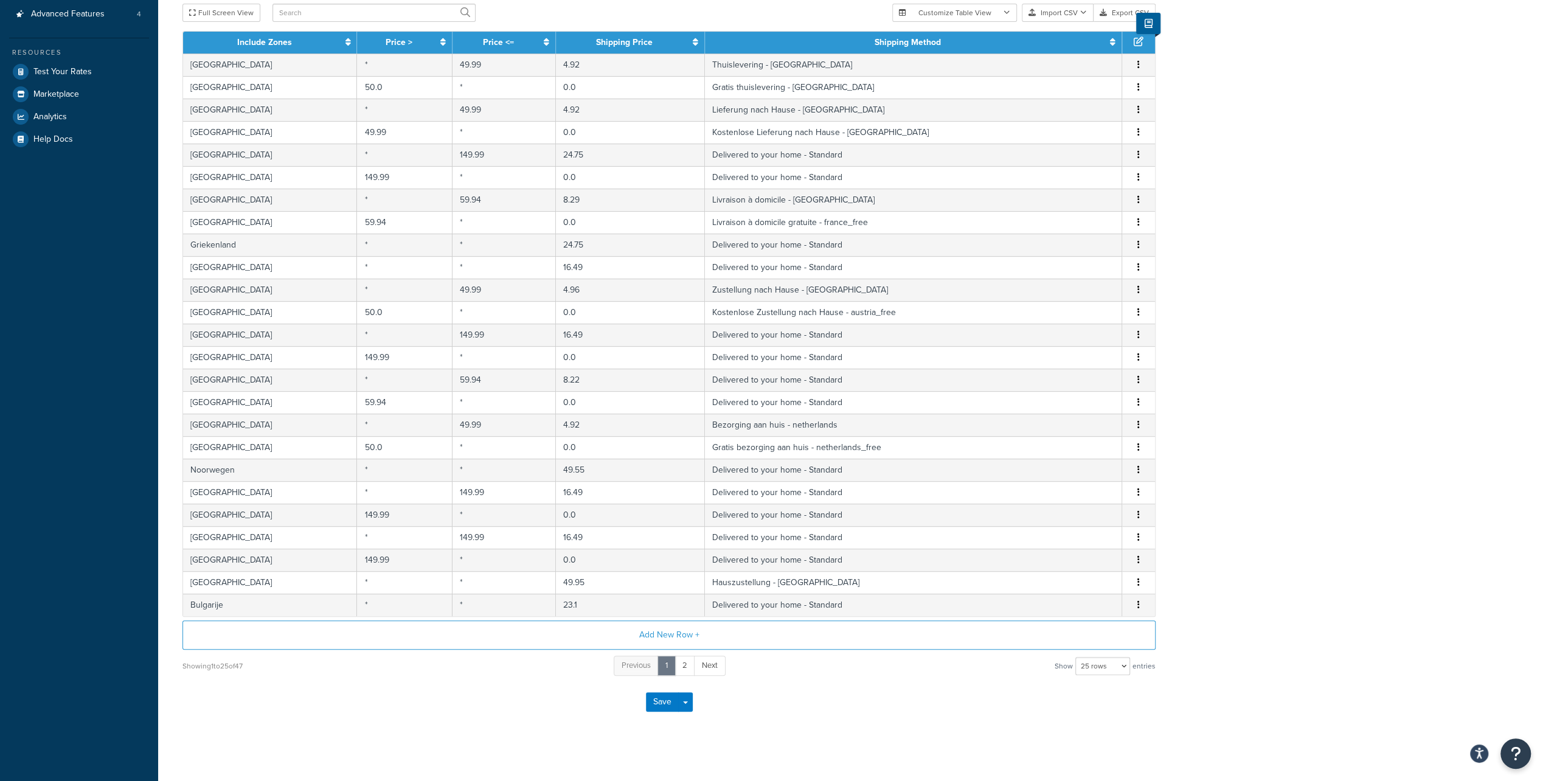
scroll to position [283, 0]
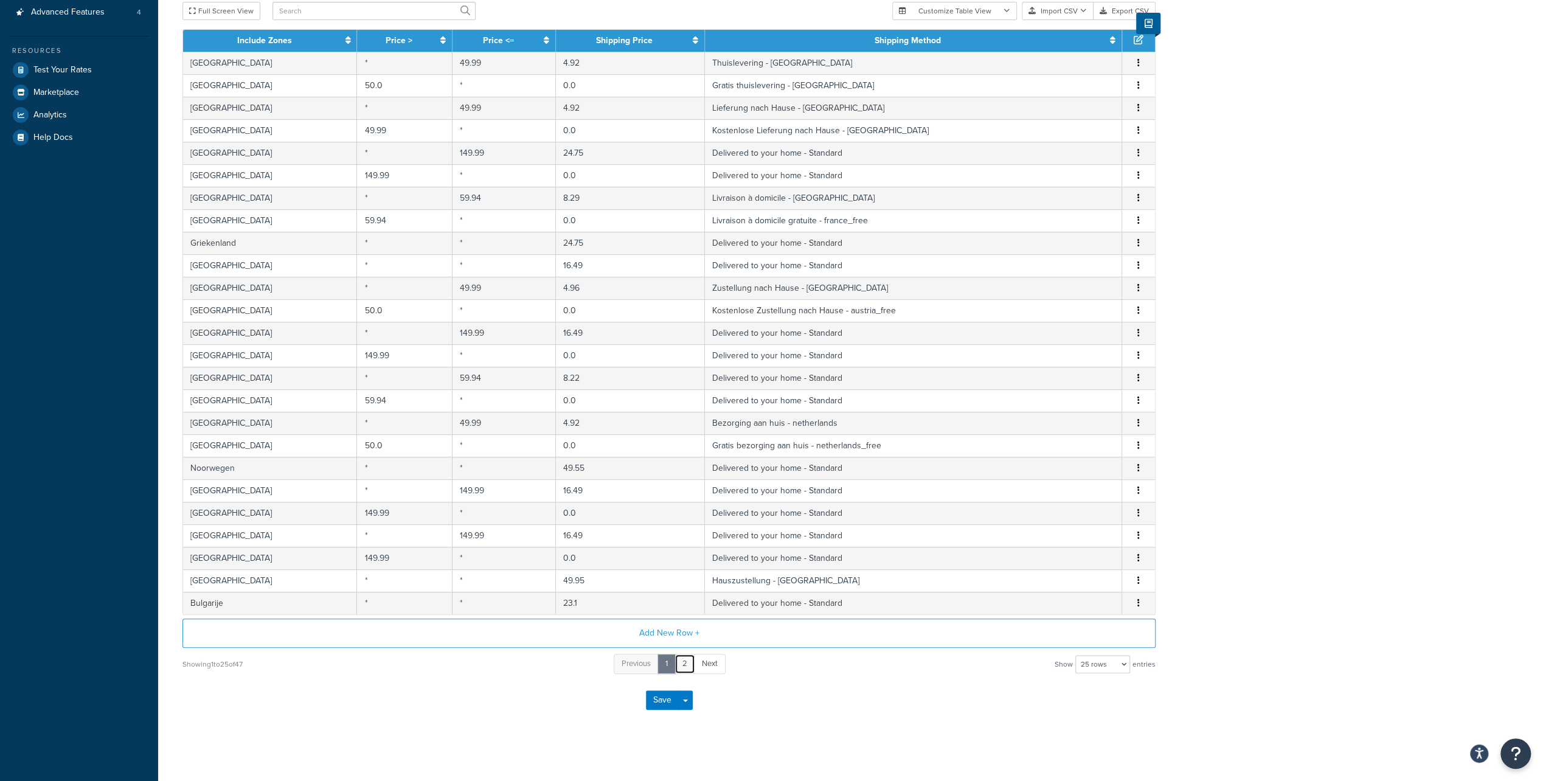
click at [689, 664] on link "2" at bounding box center [685, 664] width 21 height 20
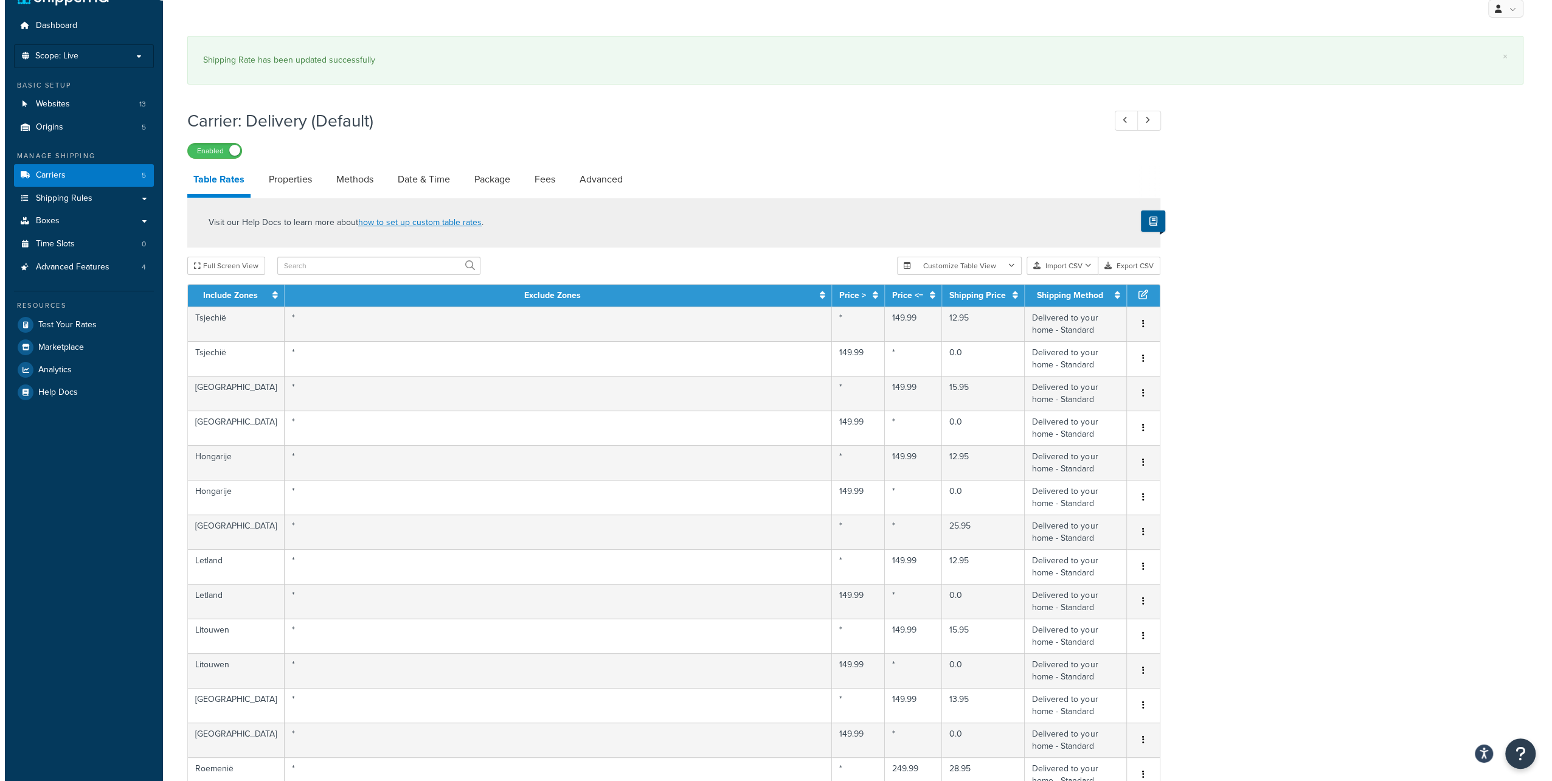
scroll to position [0, 0]
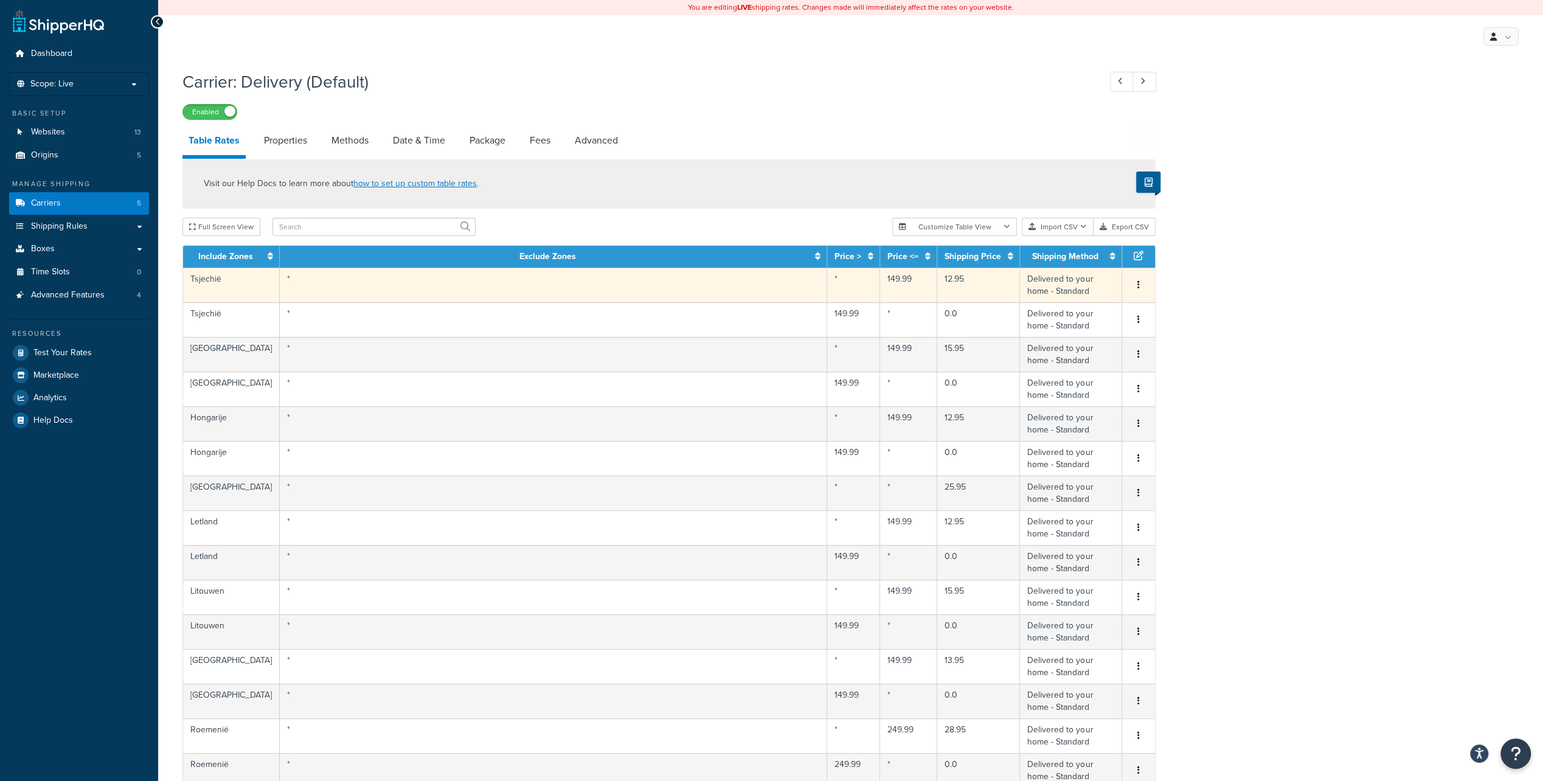
click at [1139, 287] on icon "button" at bounding box center [1138, 284] width 2 height 9
click at [1080, 265] on div "Edit" at bounding box center [1076, 261] width 86 height 25
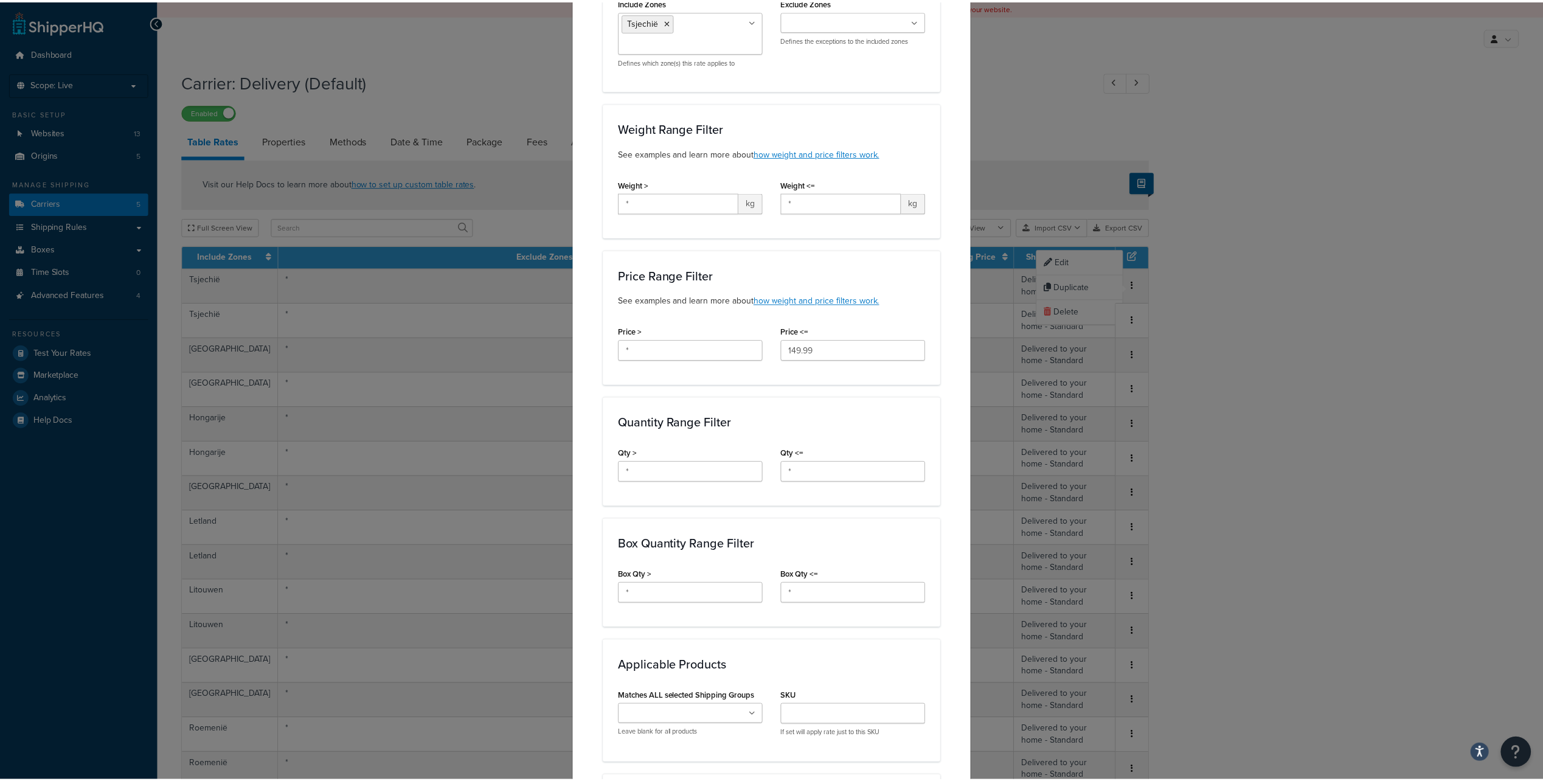
scroll to position [505, 0]
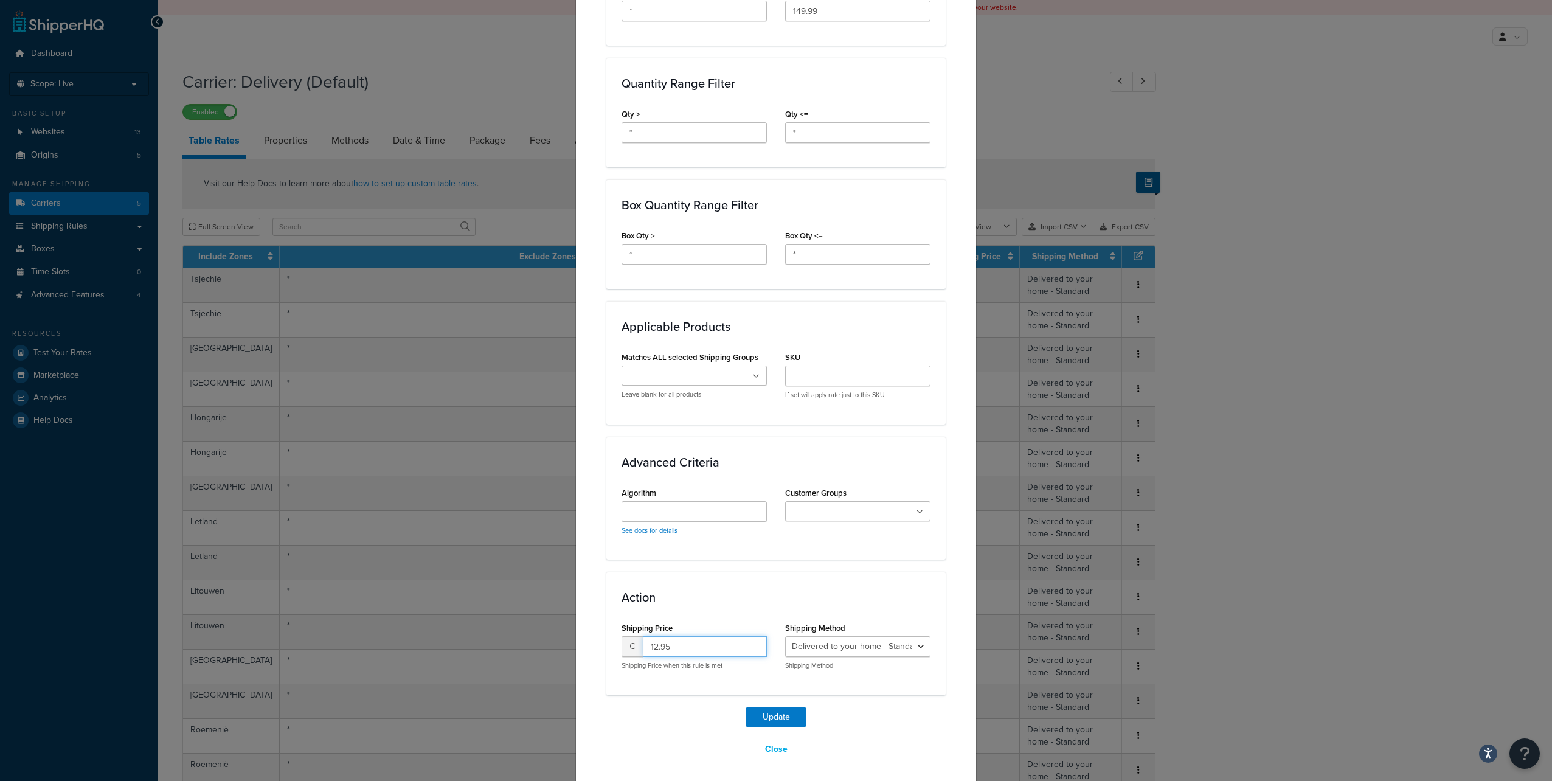
drag, startPoint x: 681, startPoint y: 647, endPoint x: 637, endPoint y: 642, distance: 44.1
click at [643, 642] on input "12.95" at bounding box center [705, 646] width 124 height 21
type input "10.70"
click at [746, 707] on button "Update" at bounding box center [776, 716] width 61 height 19
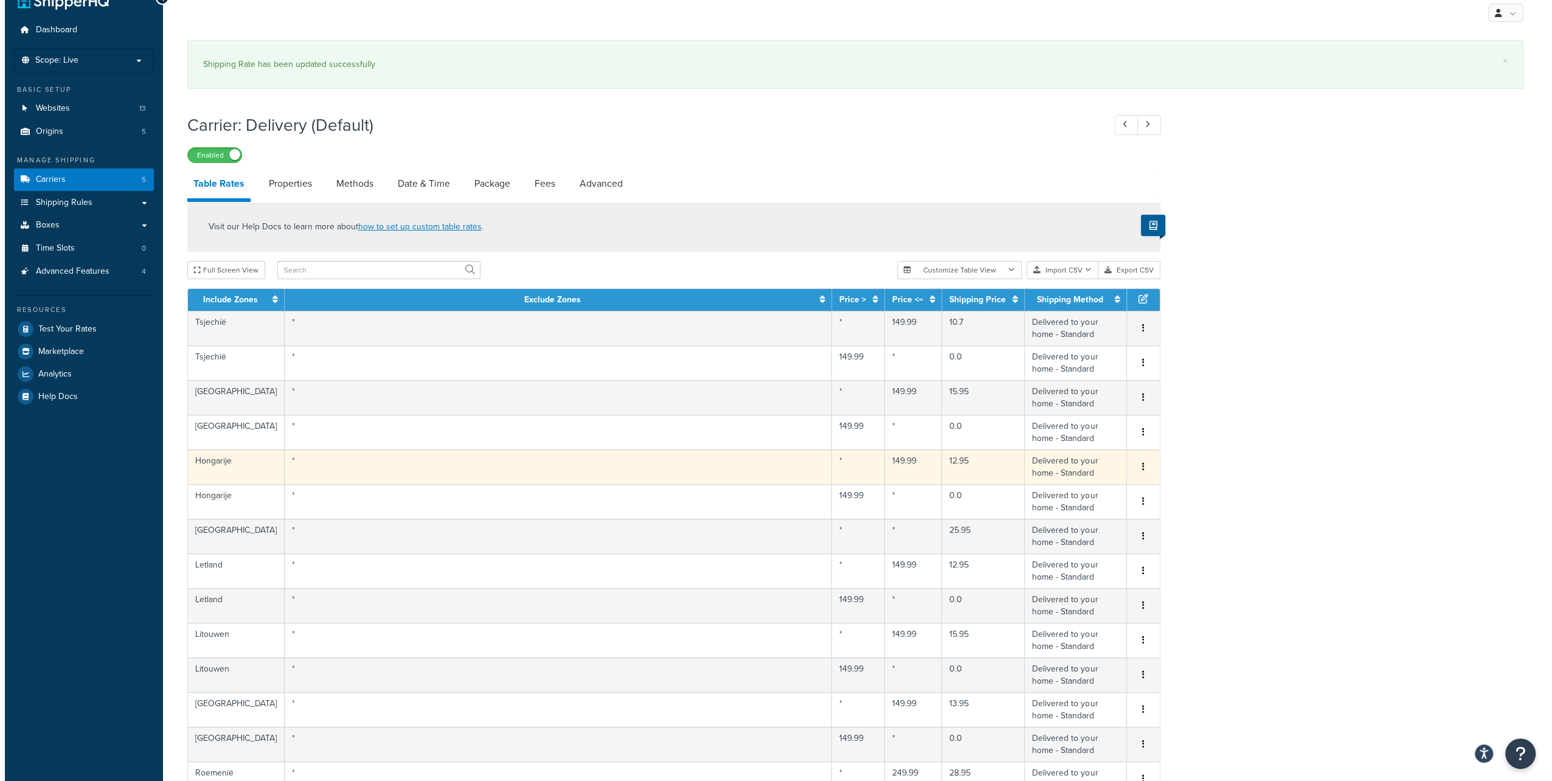
scroll to position [61, 0]
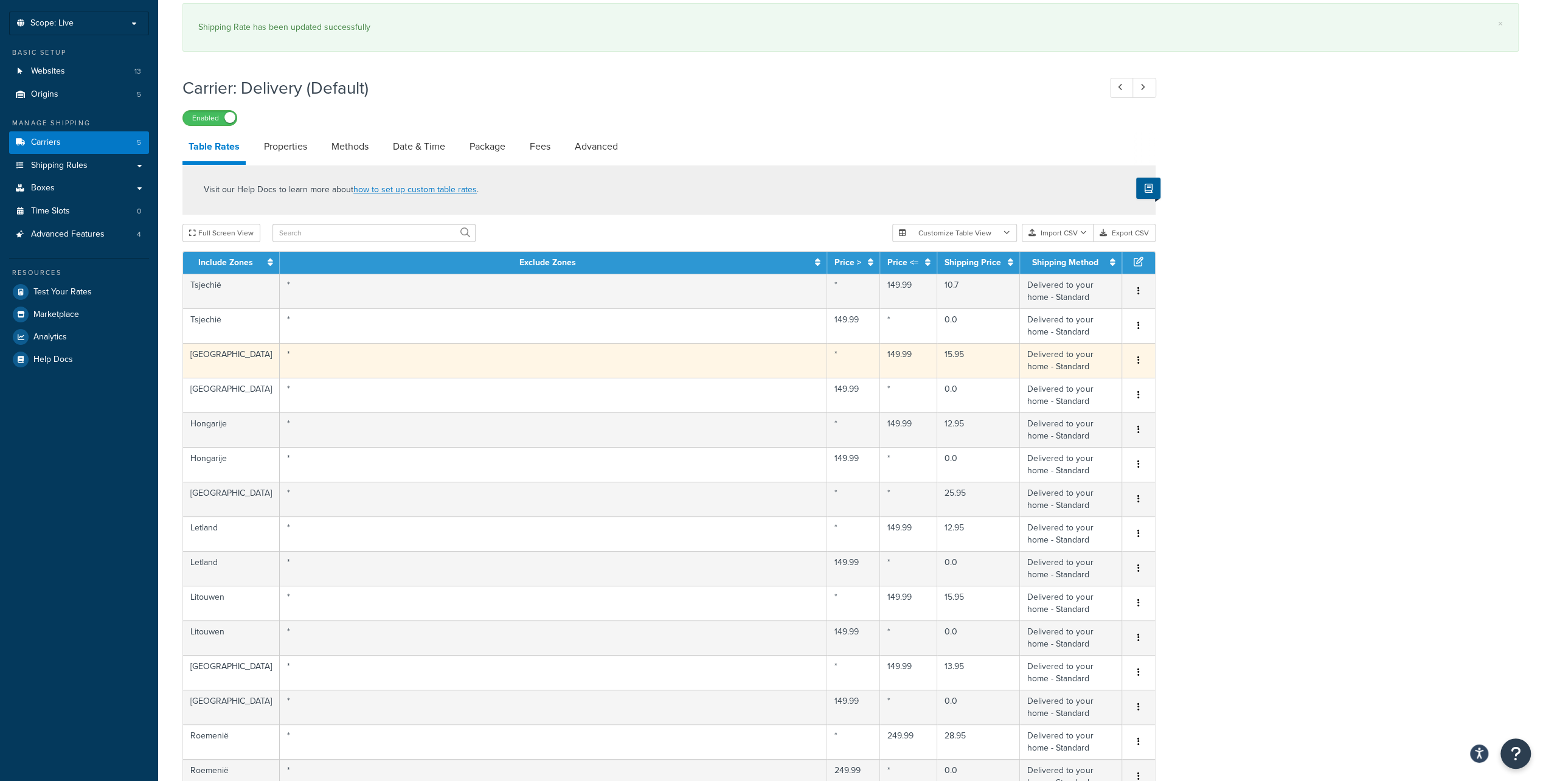
click at [1135, 361] on button "button" at bounding box center [1139, 360] width 10 height 13
click at [1080, 333] on div "Edit" at bounding box center [1076, 336] width 86 height 25
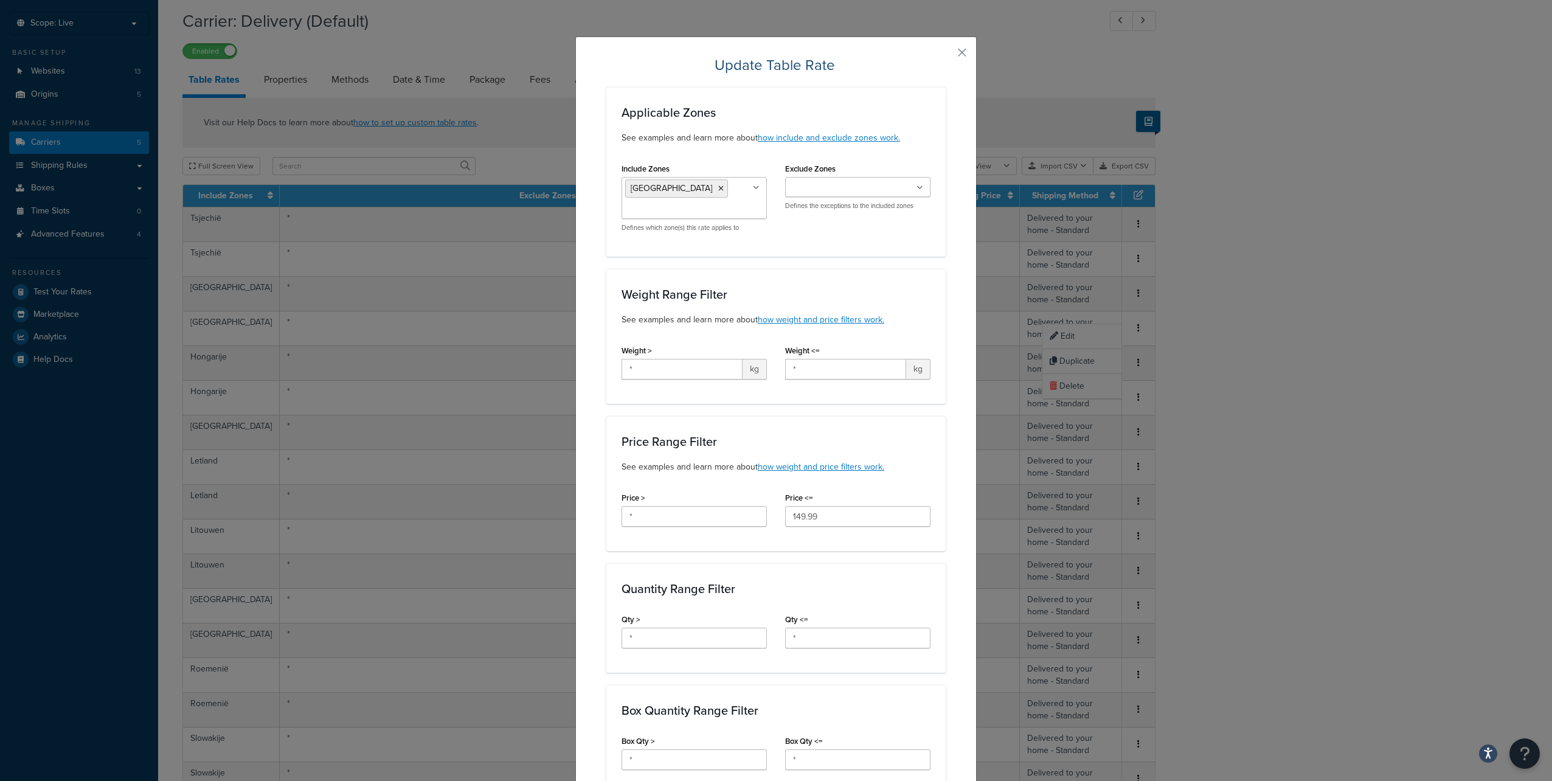
scroll to position [505, 0]
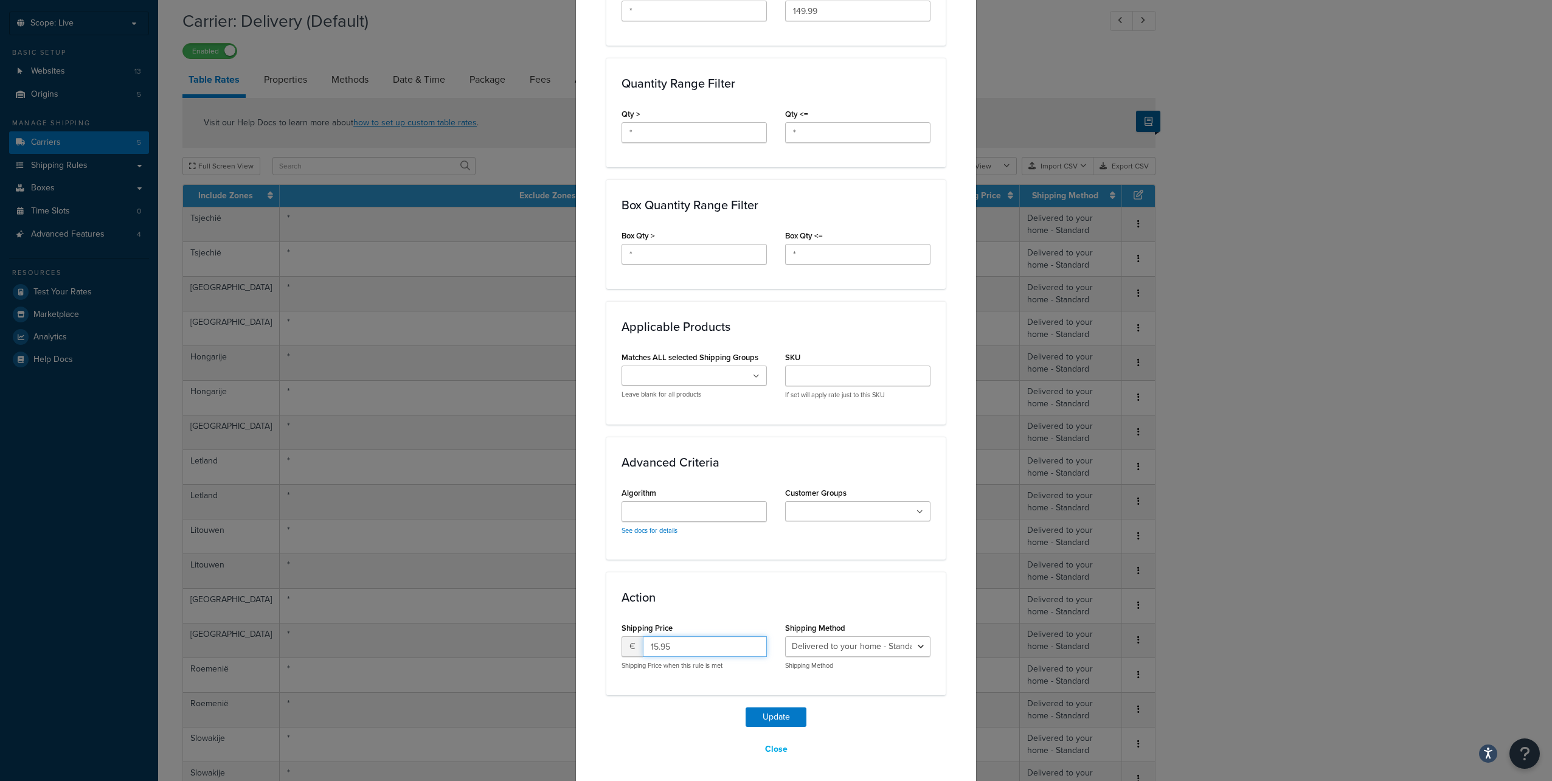
drag, startPoint x: 691, startPoint y: 636, endPoint x: 625, endPoint y: 641, distance: 65.9
click at [625, 641] on div "€ 15.95" at bounding box center [694, 646] width 145 height 21
type input "13.18"
click at [746, 707] on button "Update" at bounding box center [776, 716] width 61 height 19
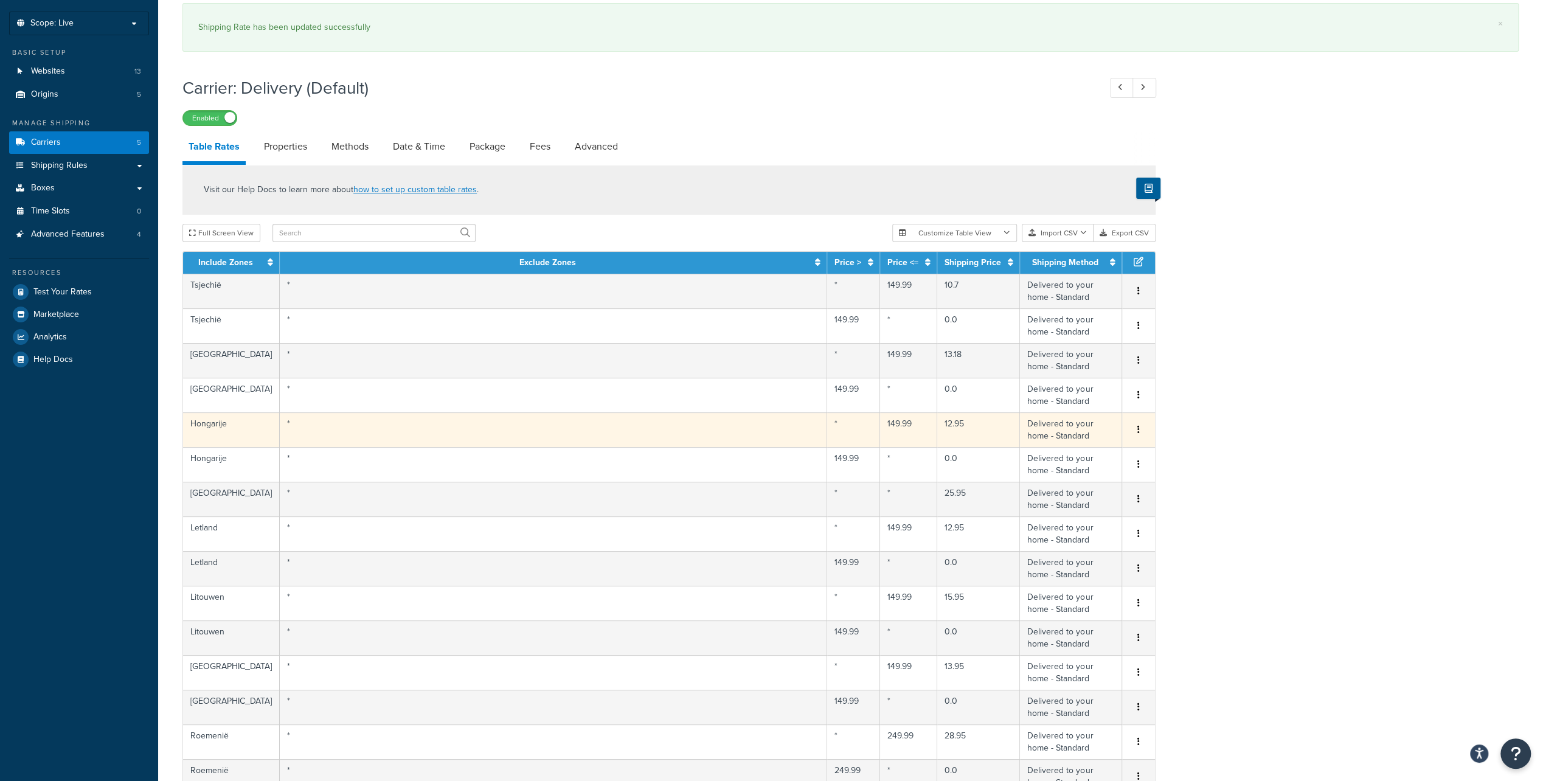
click at [1139, 429] on icon "button" at bounding box center [1138, 429] width 2 height 9
click at [1100, 406] on div "Edit" at bounding box center [1076, 405] width 86 height 25
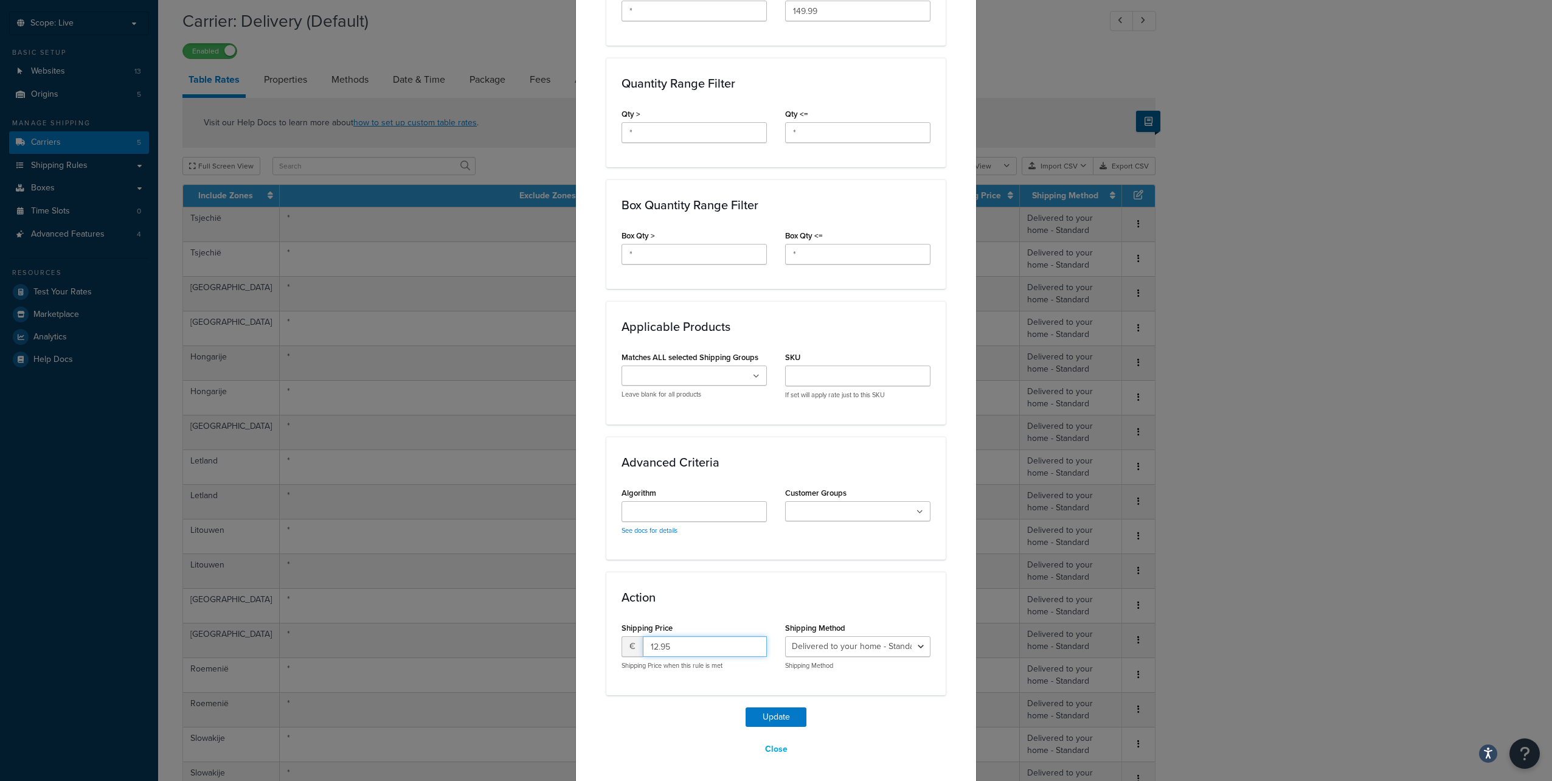
drag, startPoint x: 690, startPoint y: 641, endPoint x: 618, endPoint y: 639, distance: 71.8
click at [622, 639] on div "€ 12.95" at bounding box center [694, 646] width 145 height 21
type input "10.7"
click at [746, 707] on button "Update" at bounding box center [776, 716] width 61 height 19
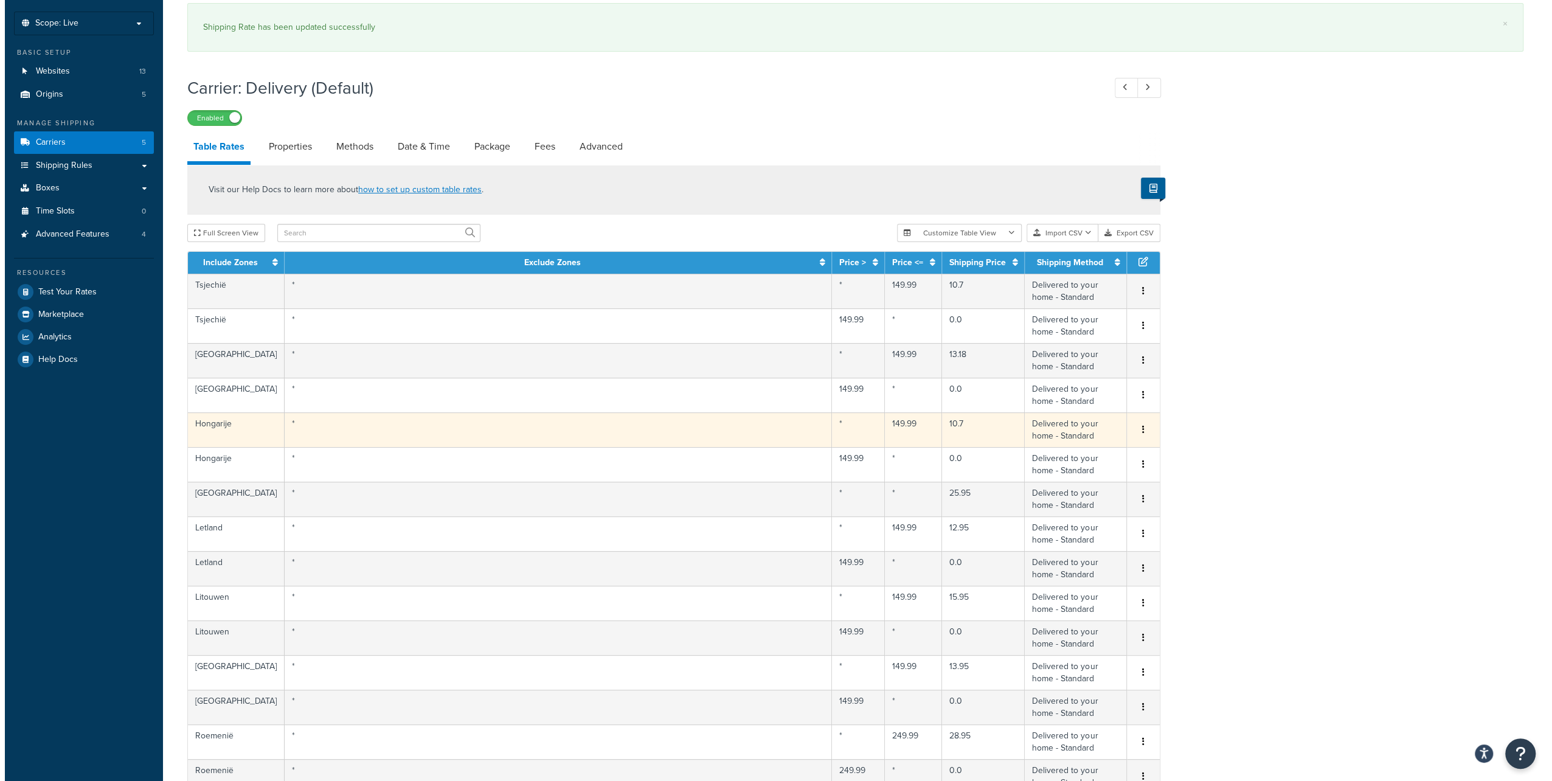
scroll to position [122, 0]
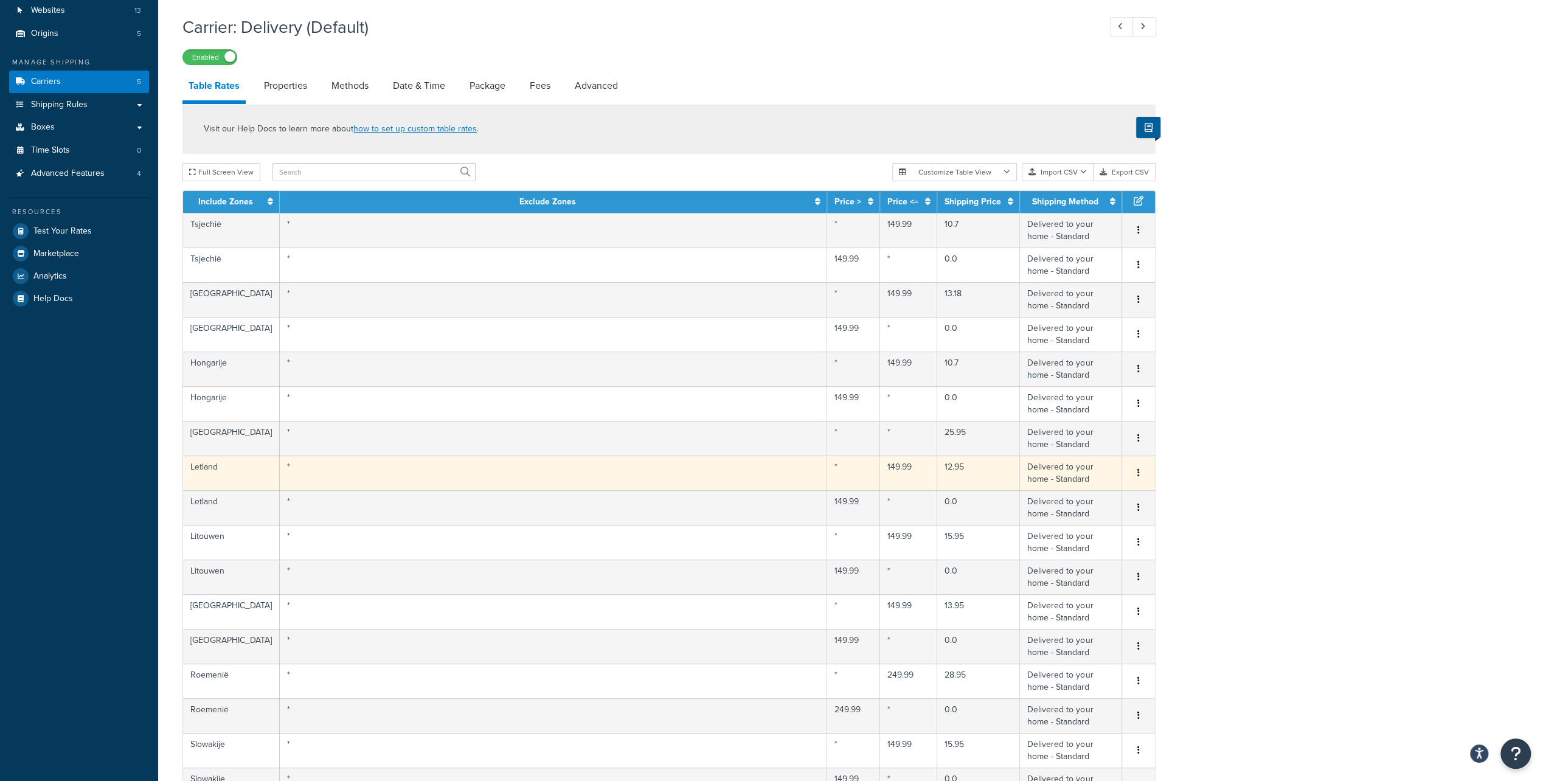
click at [1139, 470] on icon "button" at bounding box center [1138, 472] width 2 height 9
click at [1072, 443] on div "Edit" at bounding box center [1076, 447] width 86 height 25
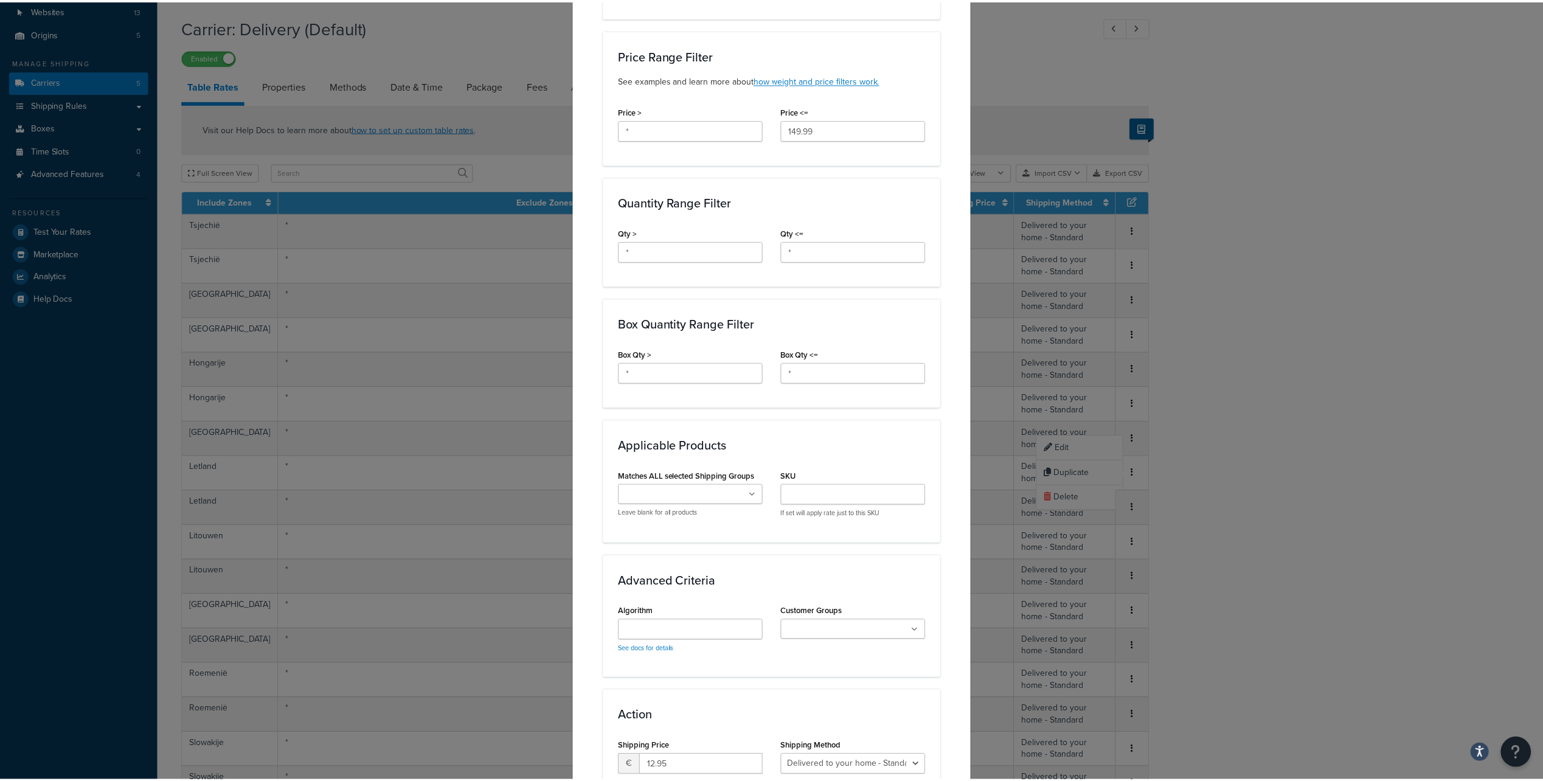
scroll to position [505, 0]
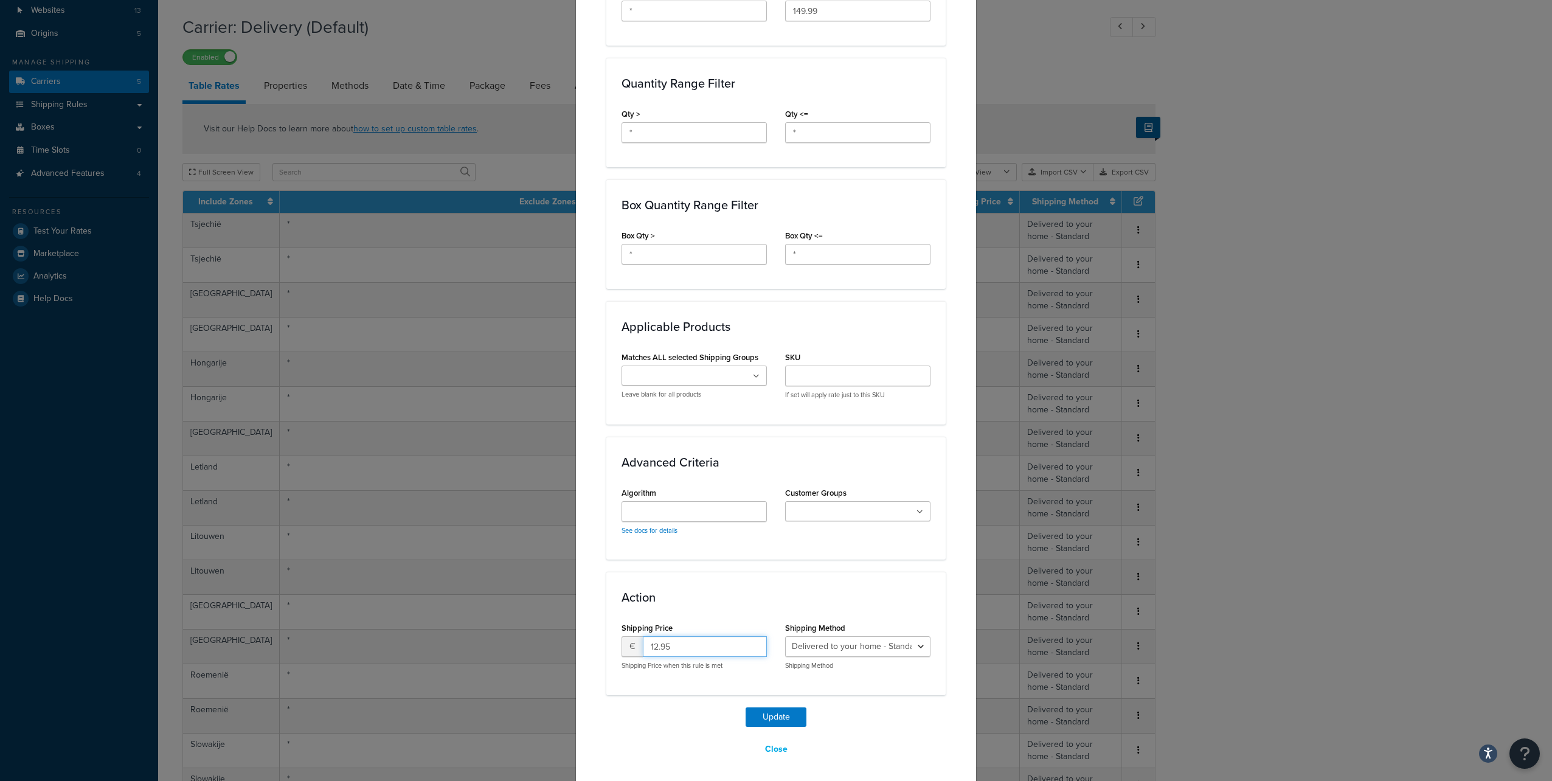
drag, startPoint x: 654, startPoint y: 639, endPoint x: 612, endPoint y: 630, distance: 43.4
click at [614, 631] on div "Shipping Price € 12.95 Shipping Price when this rule is met" at bounding box center [694, 649] width 164 height 60
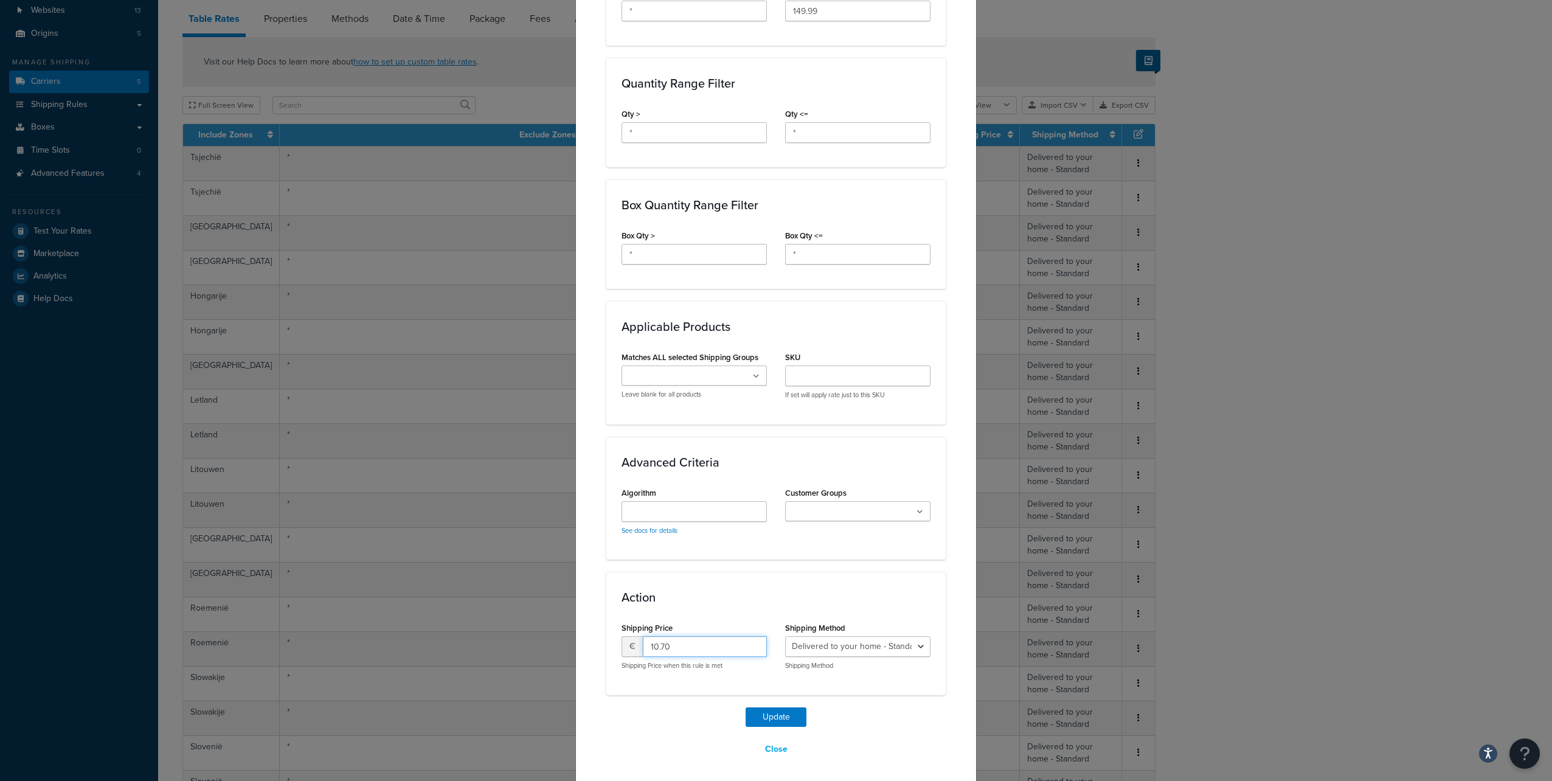
type input "10.70"
click at [746, 707] on button "Update" at bounding box center [776, 716] width 61 height 19
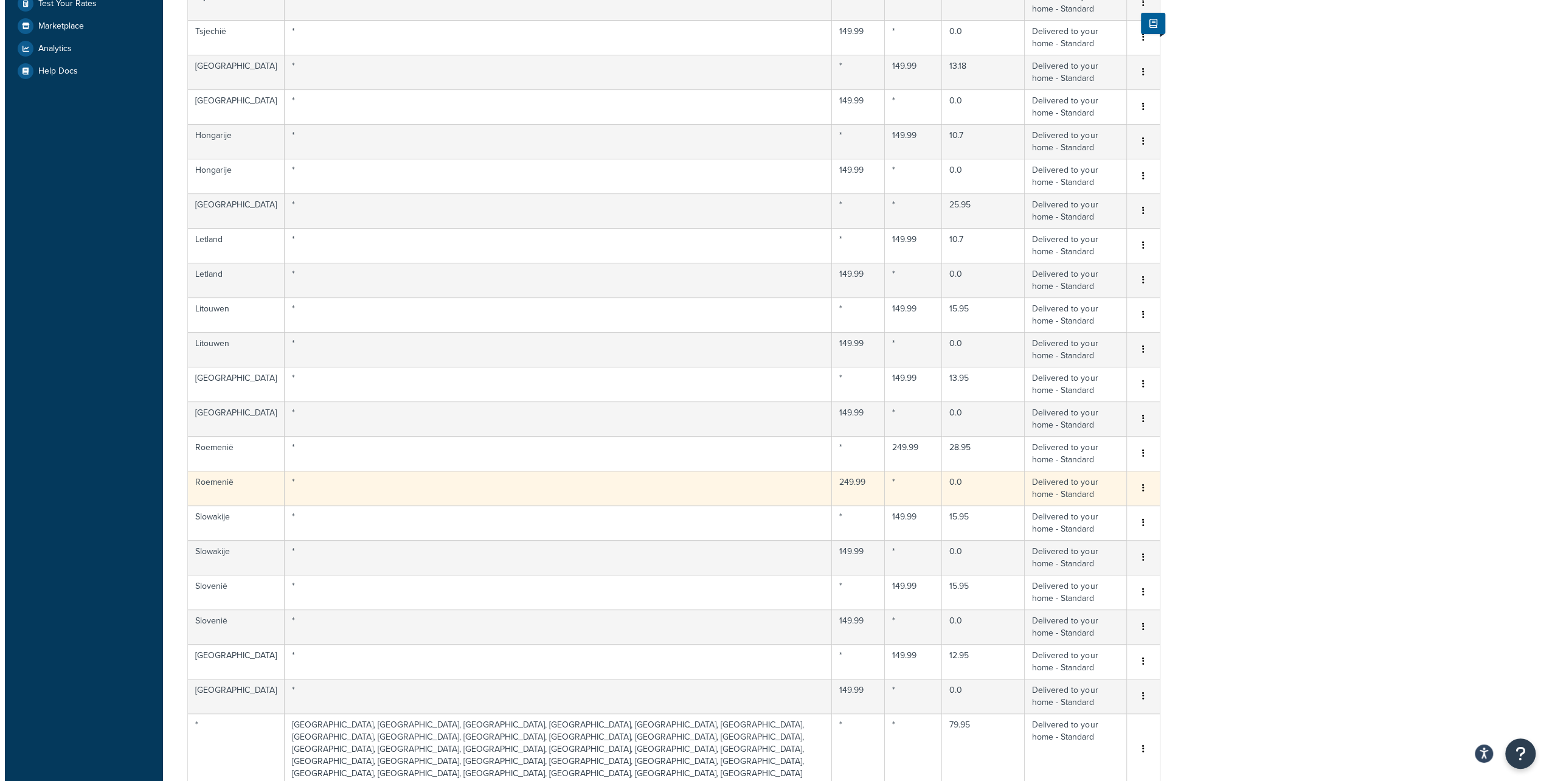
scroll to position [365, 0]
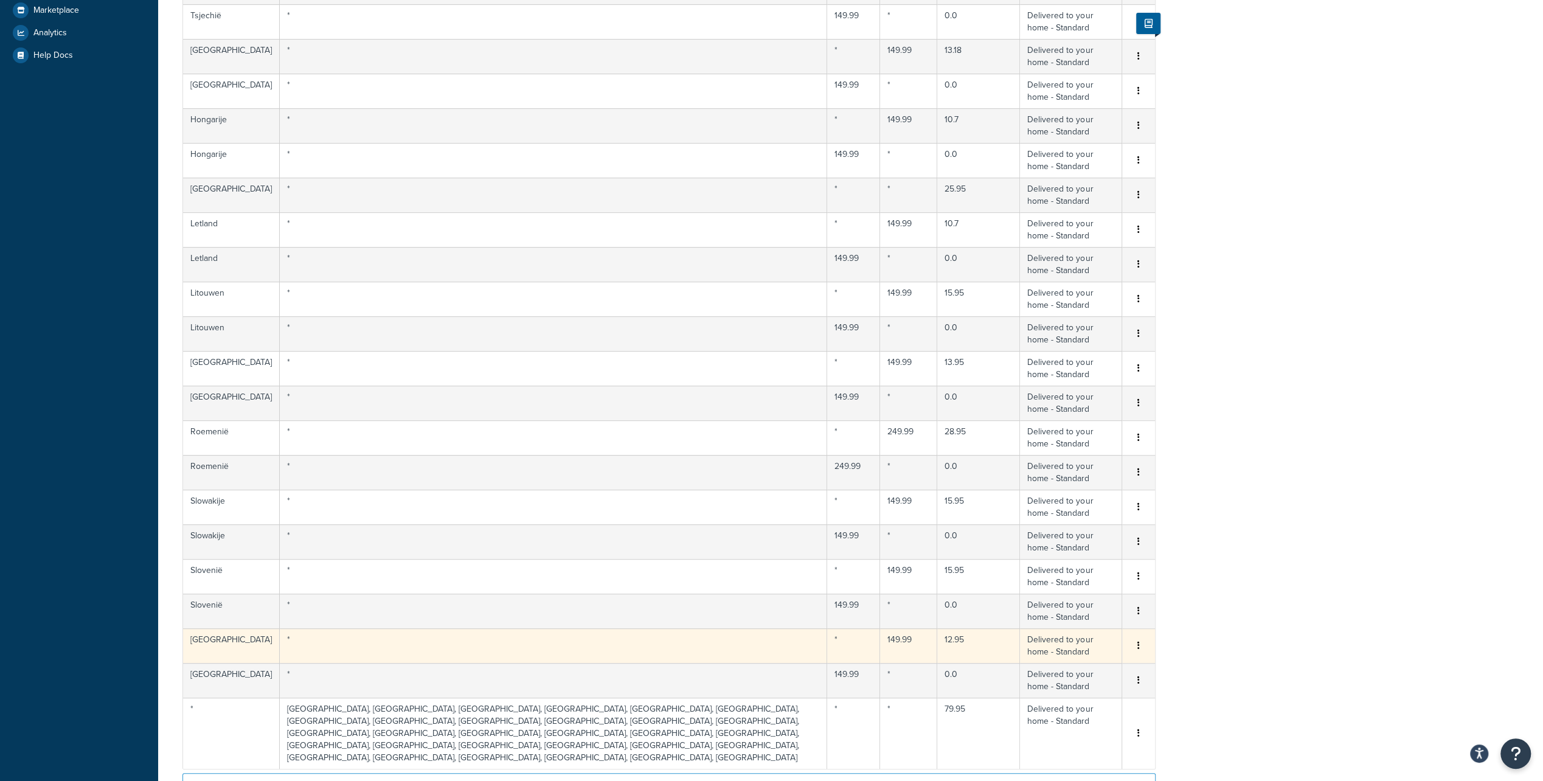
click at [1140, 639] on button "button" at bounding box center [1139, 645] width 10 height 13
click at [1078, 622] on div "Edit" at bounding box center [1076, 618] width 86 height 25
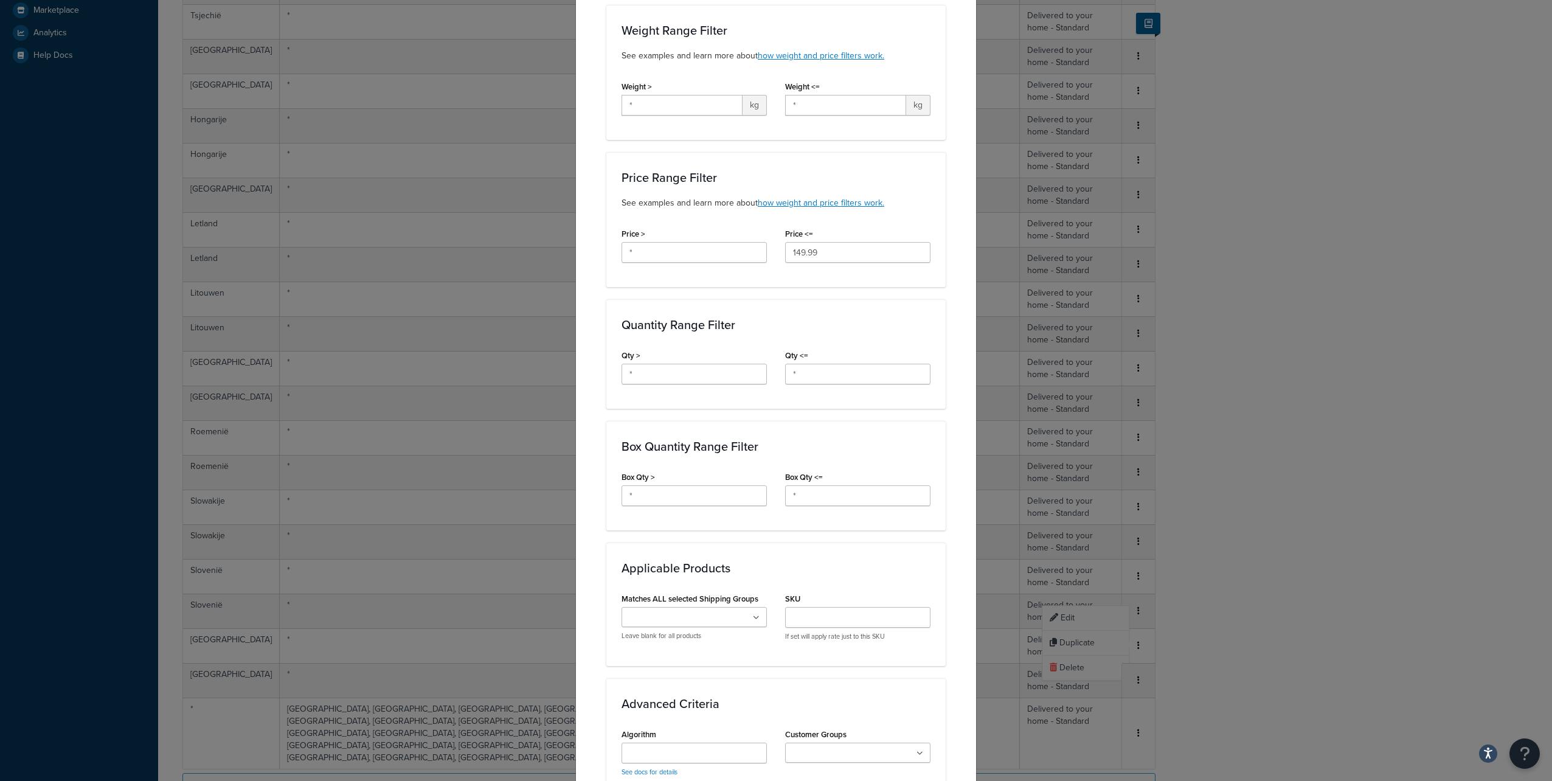
scroll to position [505, 0]
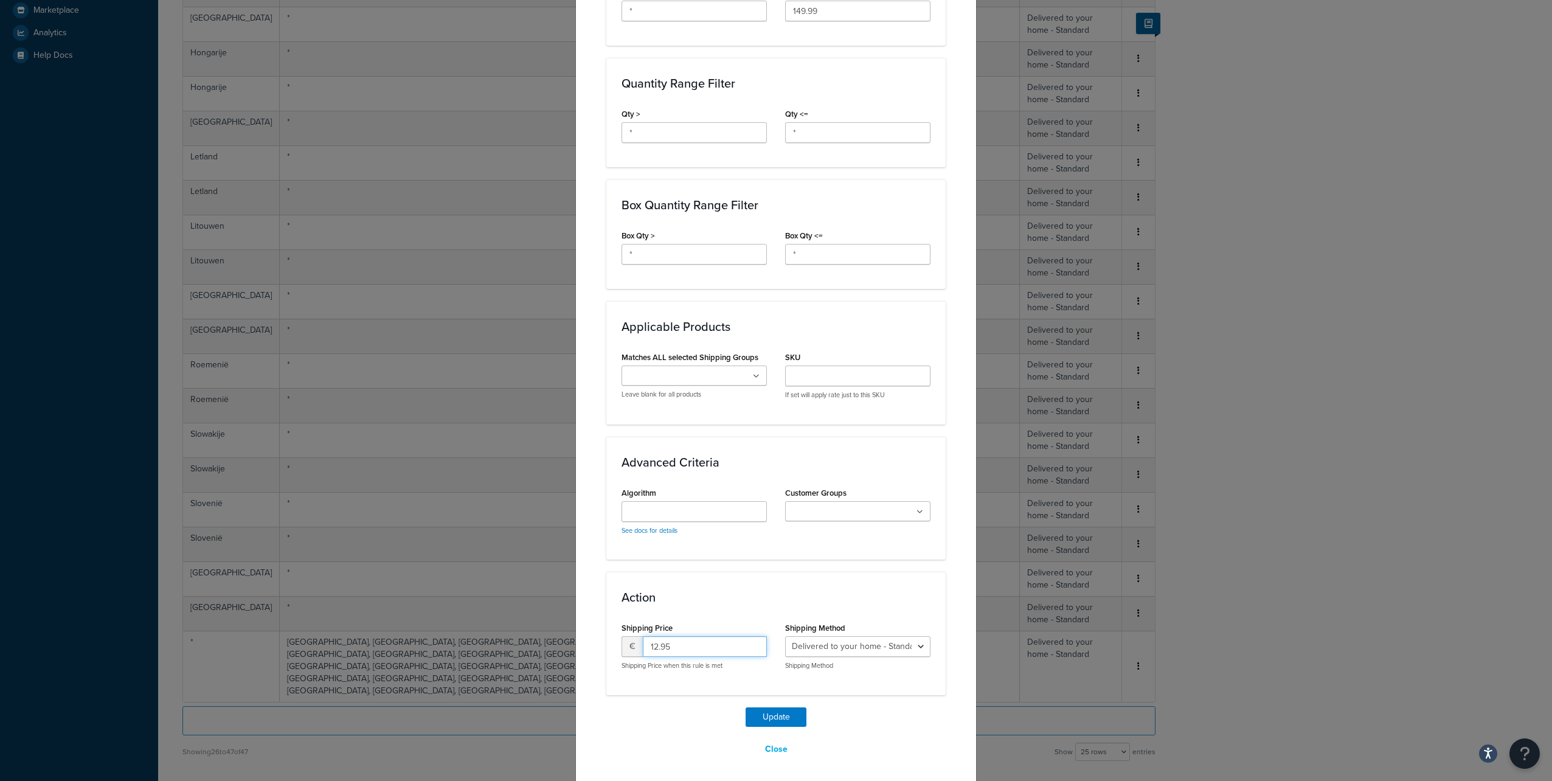
drag, startPoint x: 687, startPoint y: 647, endPoint x: 613, endPoint y: 634, distance: 74.7
click at [613, 634] on div "Shipping Price € 12.95 Shipping Price when this rule is met" at bounding box center [694, 649] width 164 height 60
type input "10.70"
click at [746, 707] on button "Update" at bounding box center [776, 716] width 61 height 19
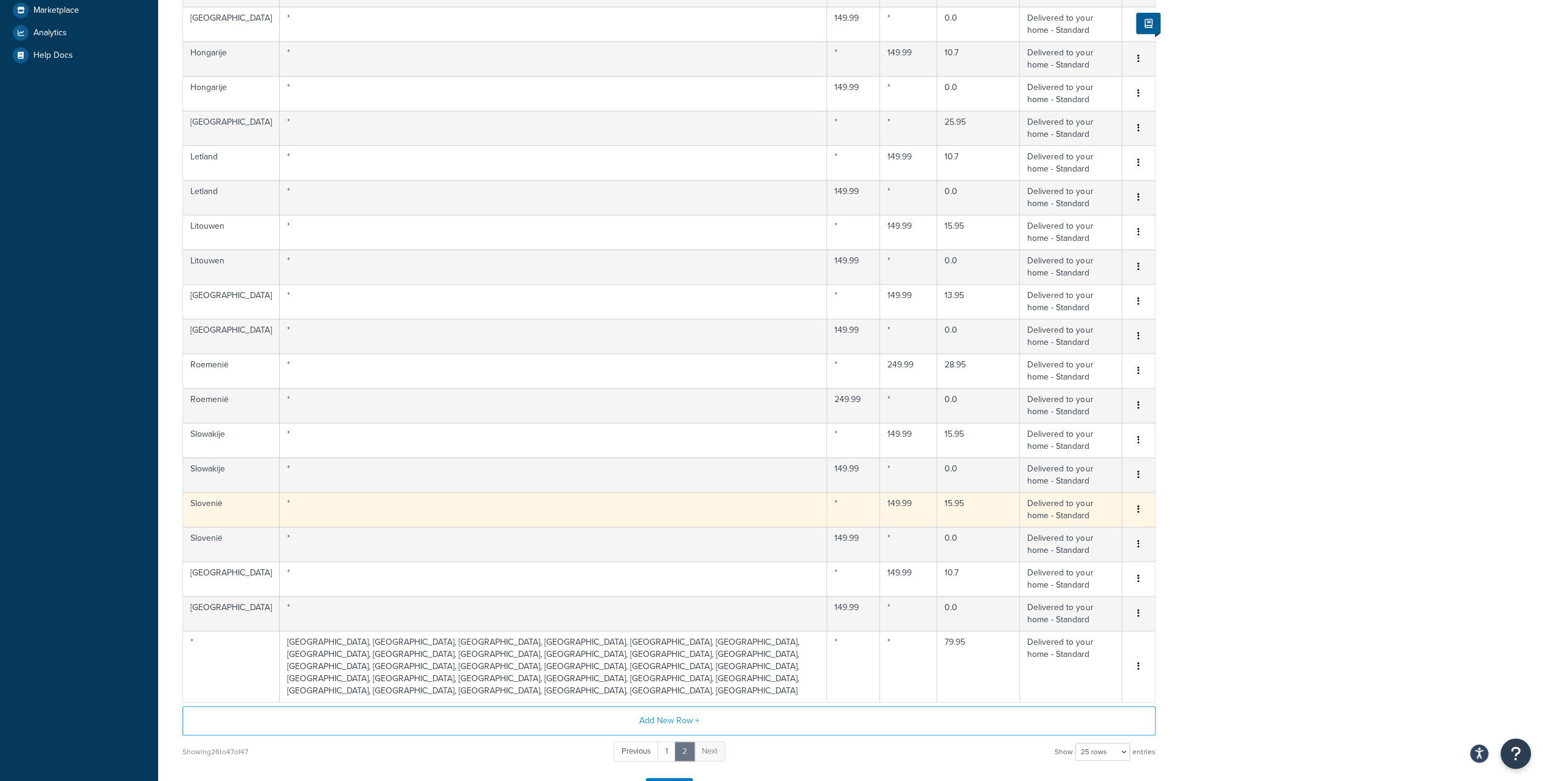
click at [1136, 503] on button "button" at bounding box center [1139, 509] width 10 height 13
click at [1088, 479] on div "Edit" at bounding box center [1076, 483] width 86 height 25
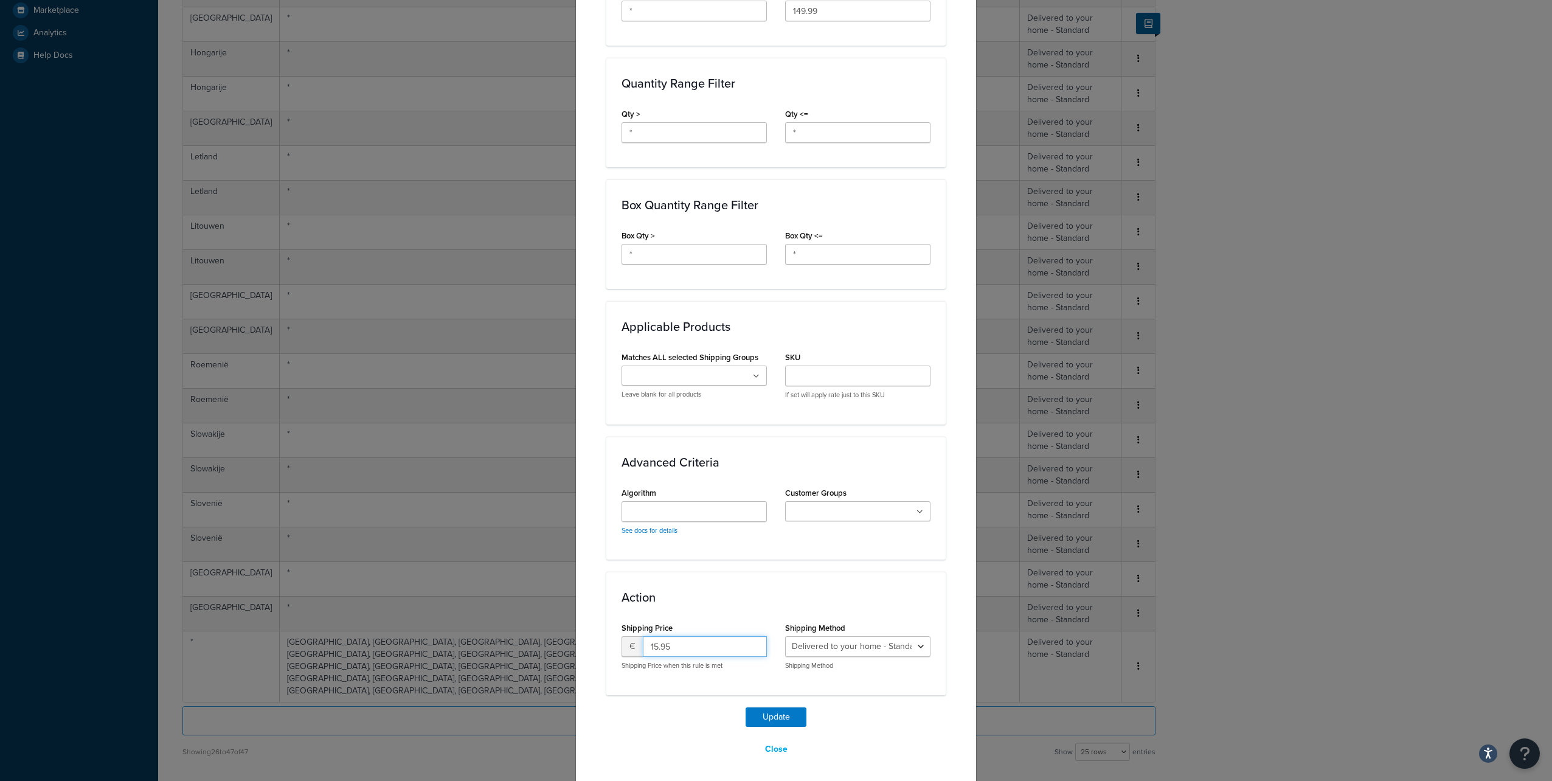
drag, startPoint x: 672, startPoint y: 645, endPoint x: 598, endPoint y: 637, distance: 74.0
click at [598, 637] on div "Update Table Rate Applicable Zones See examples and learn more about how includ…" at bounding box center [775, 158] width 401 height 1254
type input "13.18"
click at [746, 707] on button "Update" at bounding box center [776, 716] width 61 height 19
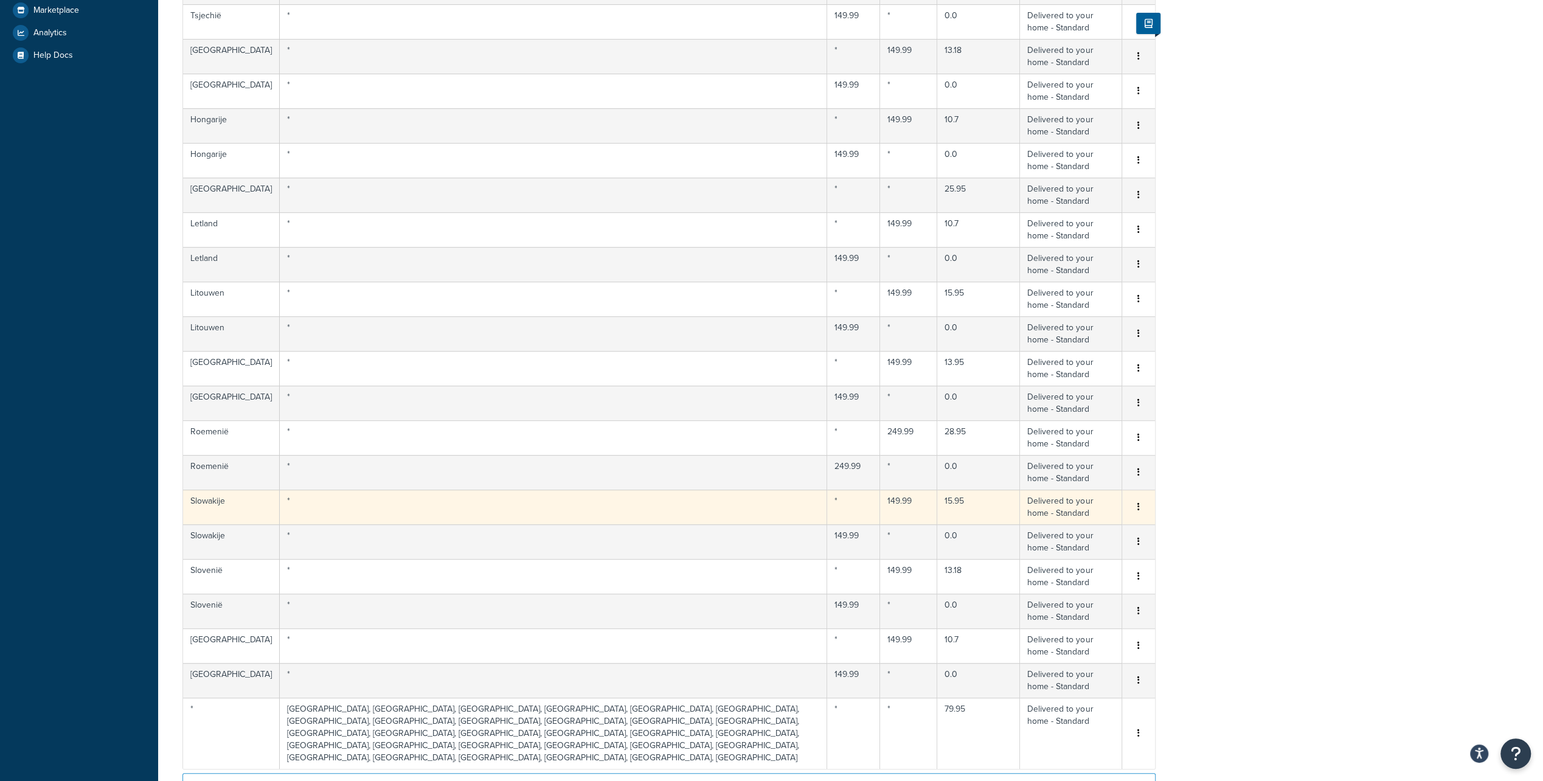
click at [1140, 504] on button "button" at bounding box center [1139, 507] width 10 height 13
click at [1081, 479] on div "Edit" at bounding box center [1076, 480] width 86 height 25
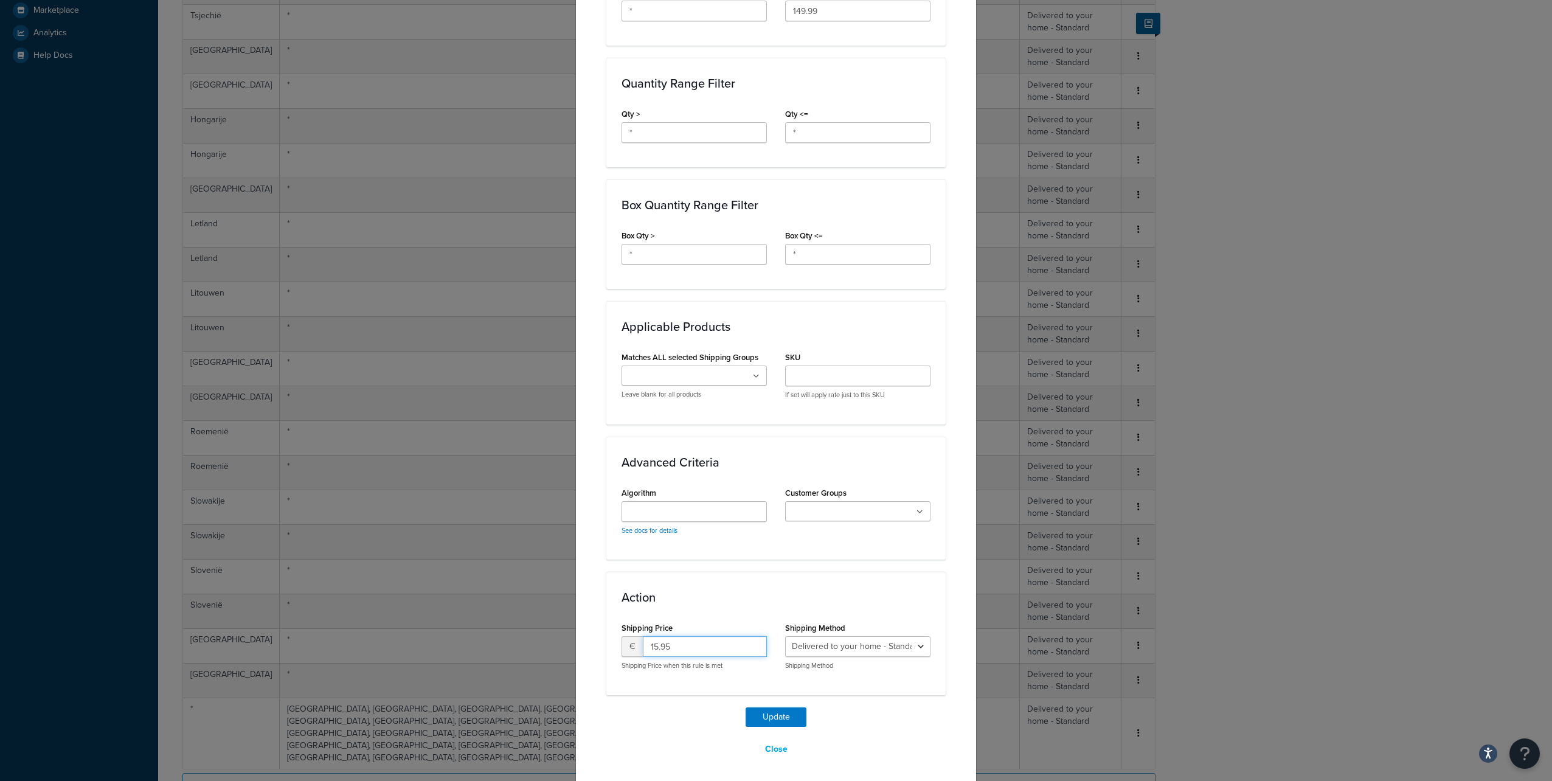
drag, startPoint x: 671, startPoint y: 643, endPoint x: 625, endPoint y: 636, distance: 47.5
click at [625, 637] on div "€ 15.95" at bounding box center [694, 646] width 145 height 21
type input "13.18"
click at [746, 707] on button "Update" at bounding box center [776, 716] width 61 height 19
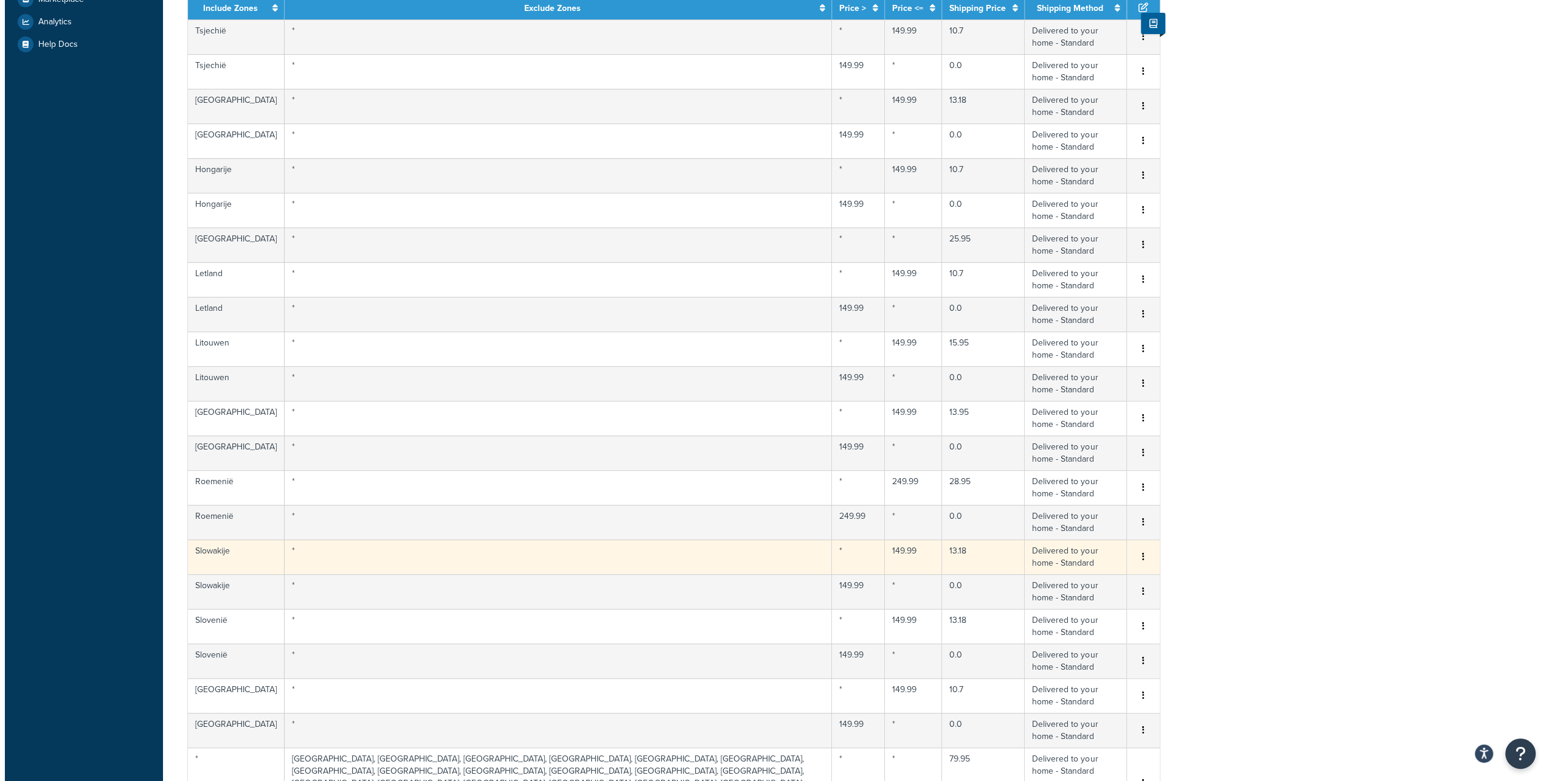
scroll to position [365, 0]
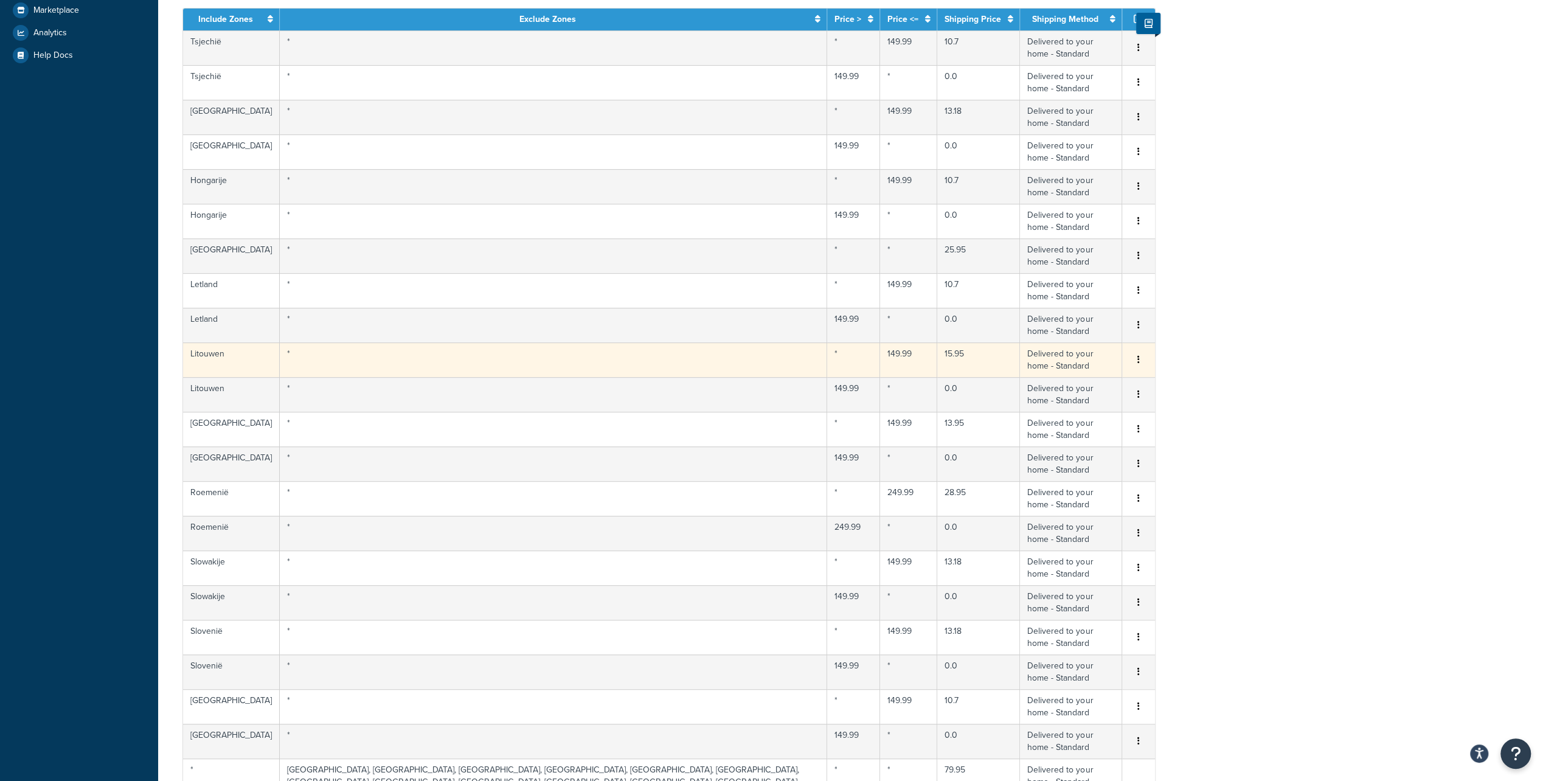
click at [1140, 358] on icon "button" at bounding box center [1138, 359] width 2 height 9
click at [1068, 333] on div "Edit" at bounding box center [1076, 334] width 86 height 25
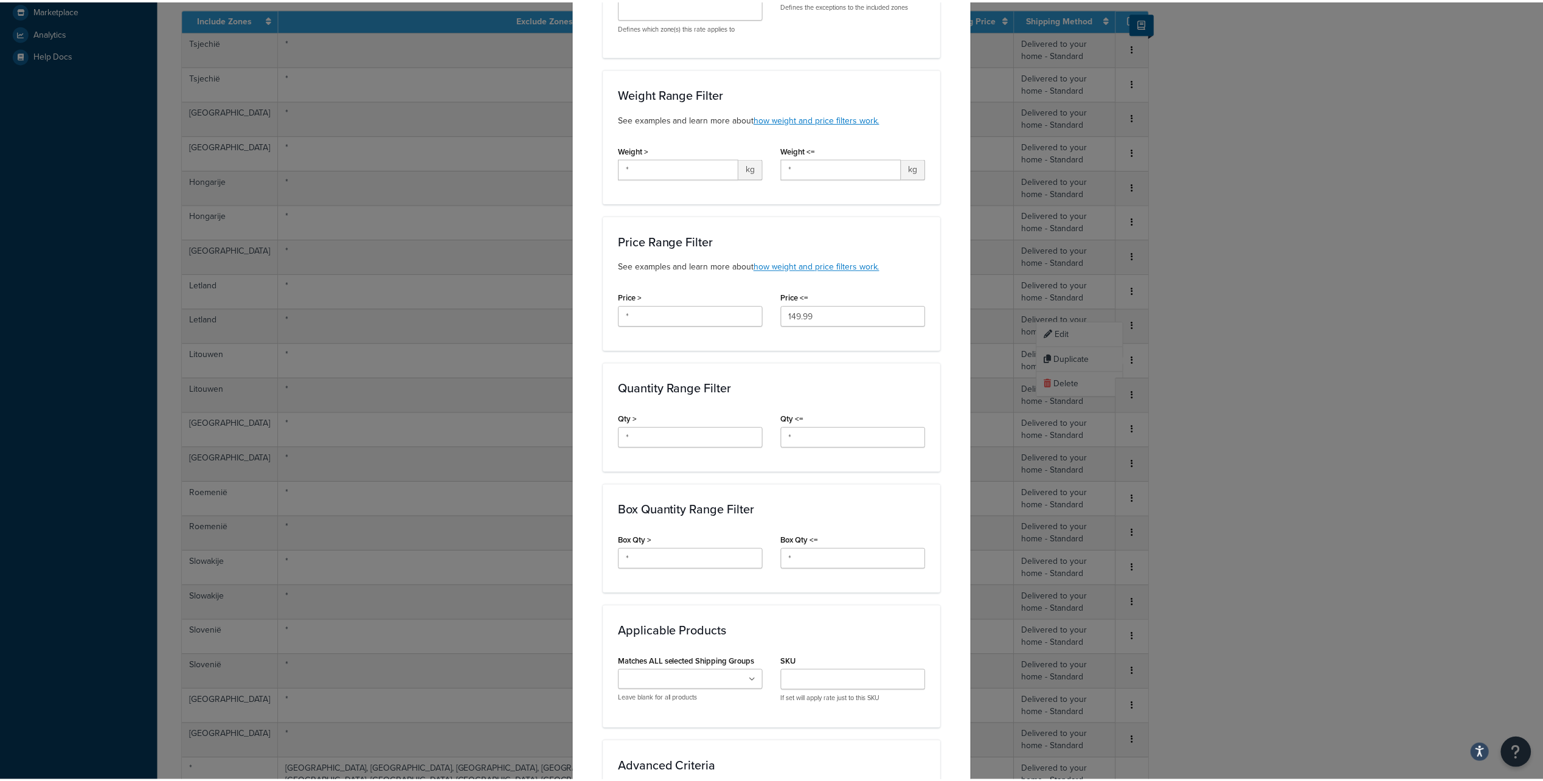
scroll to position [505, 0]
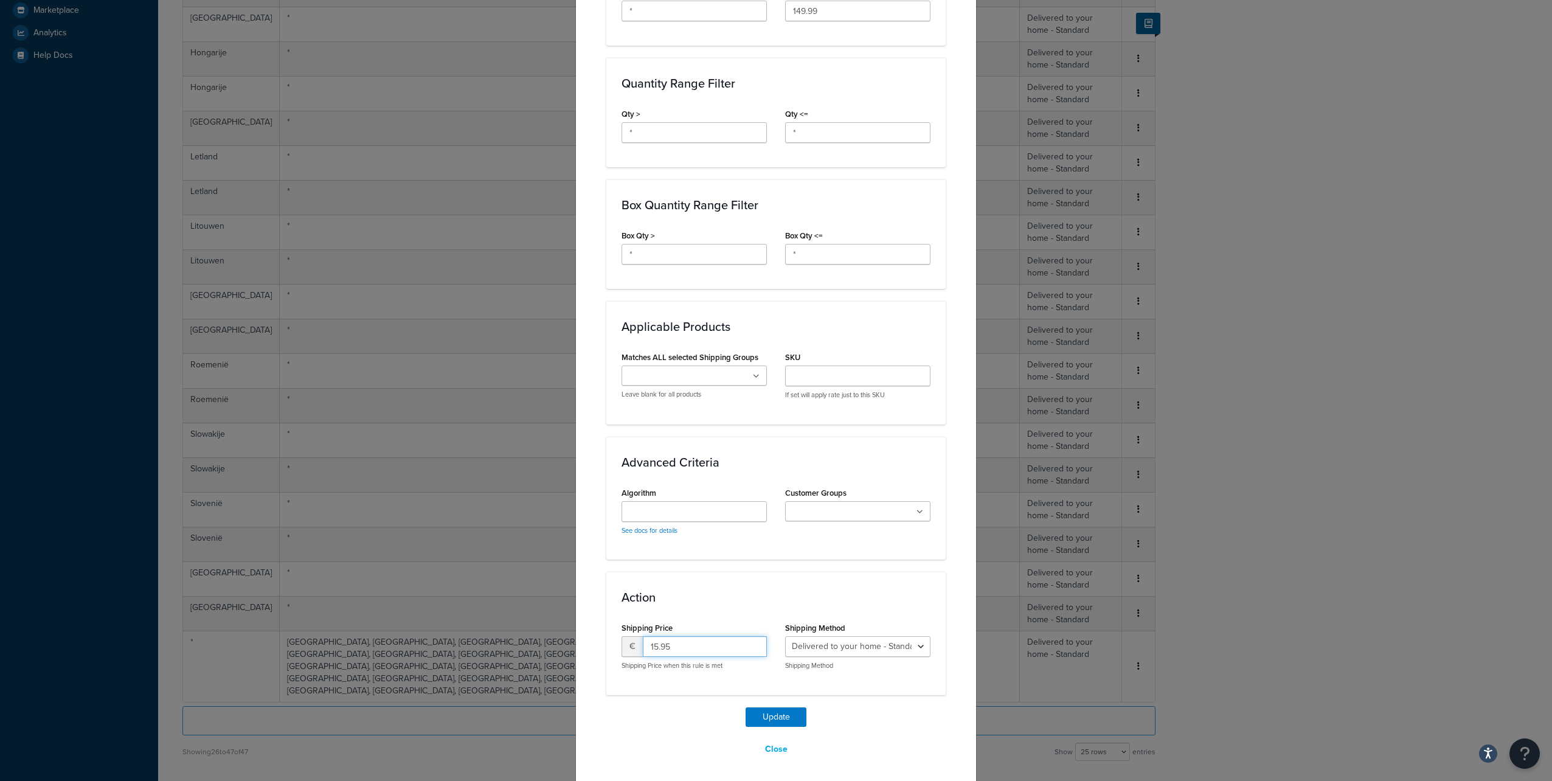
drag, startPoint x: 682, startPoint y: 648, endPoint x: 637, endPoint y: 647, distance: 45.0
click at [643, 647] on input "15.95" at bounding box center [705, 646] width 124 height 21
type input "13.18"
click at [746, 707] on button "Update" at bounding box center [776, 716] width 61 height 19
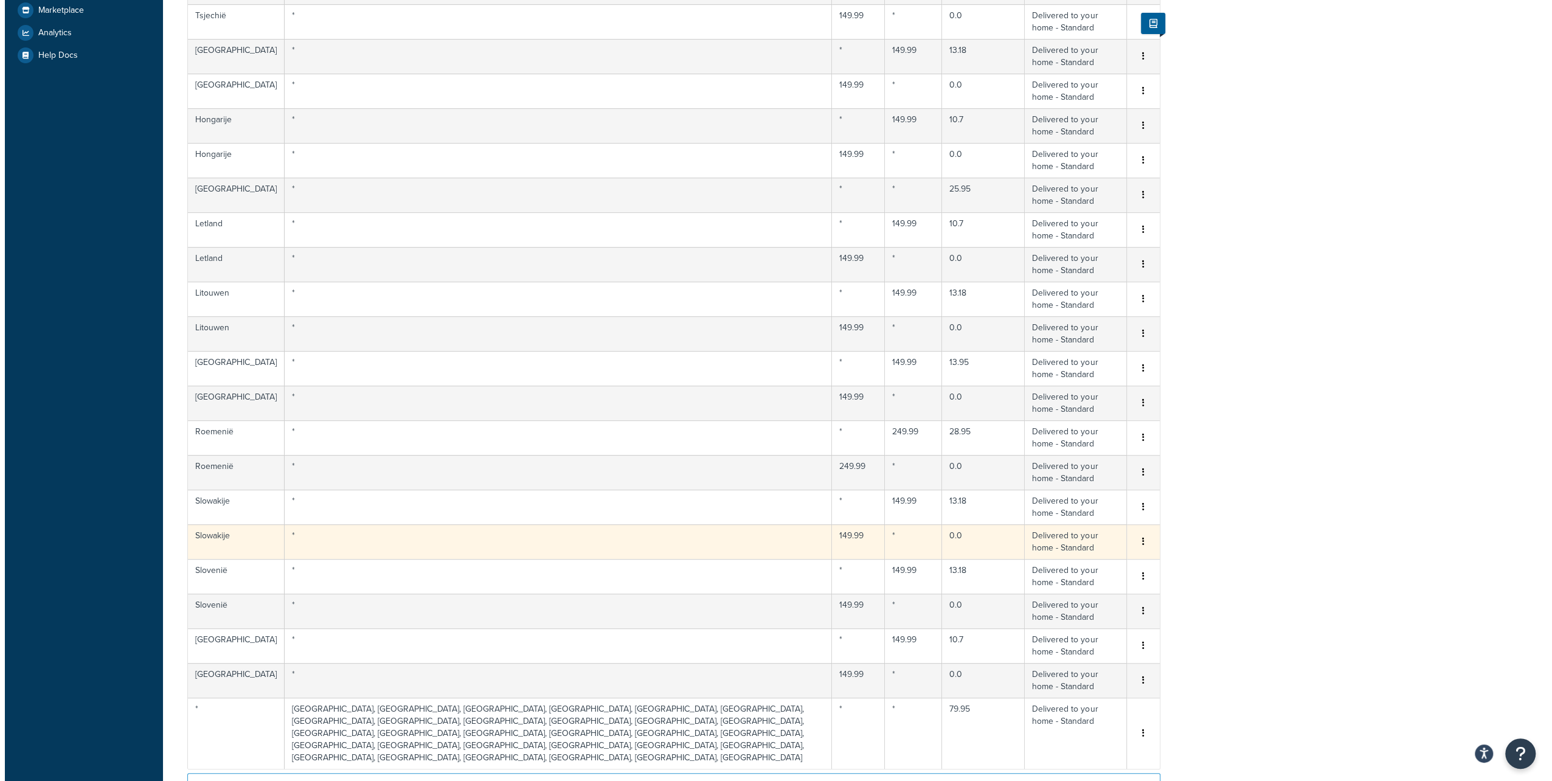
scroll to position [243, 0]
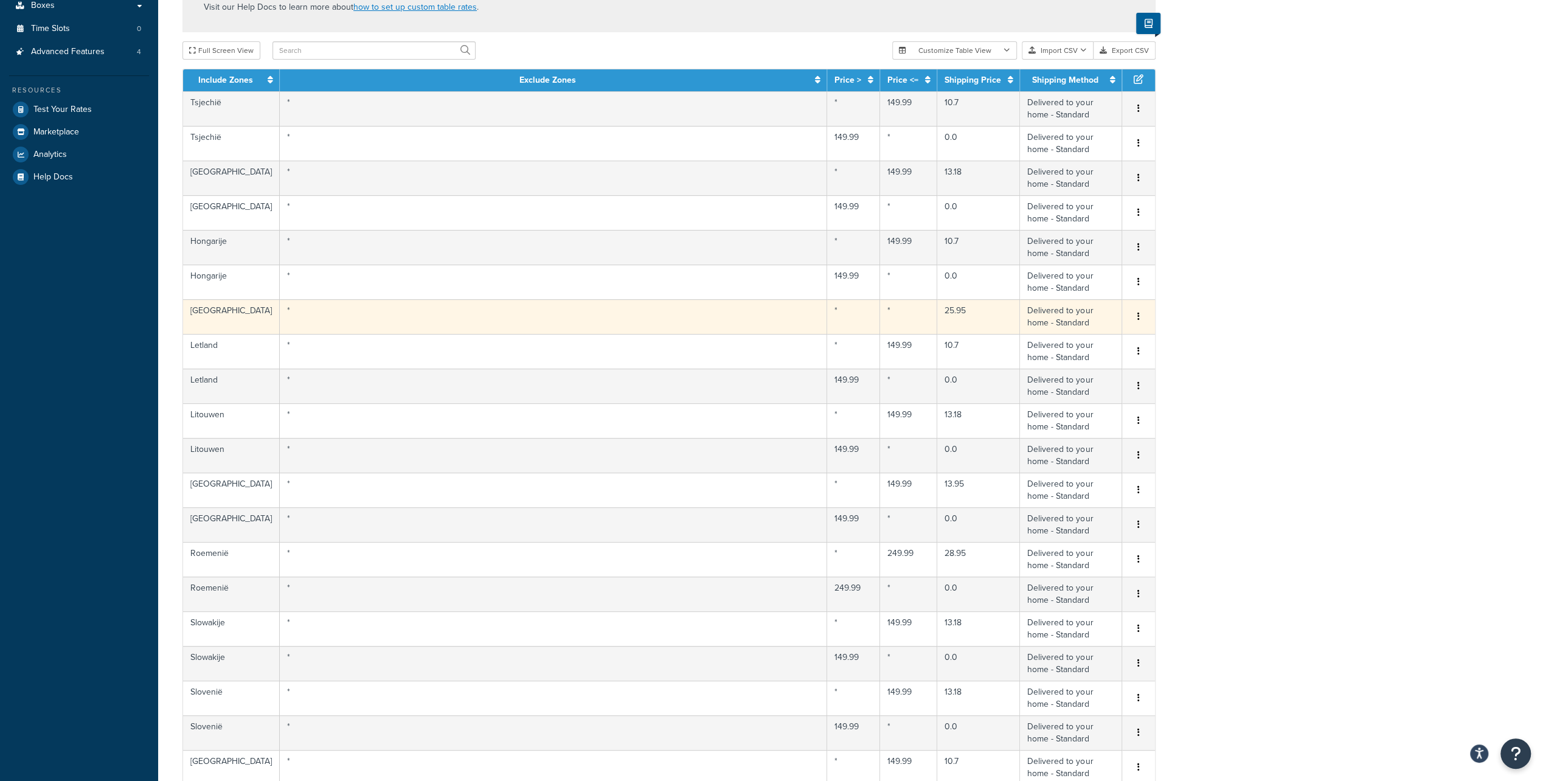
click at [1142, 314] on button "button" at bounding box center [1139, 316] width 10 height 13
click at [1075, 294] on div "Edit" at bounding box center [1076, 292] width 86 height 25
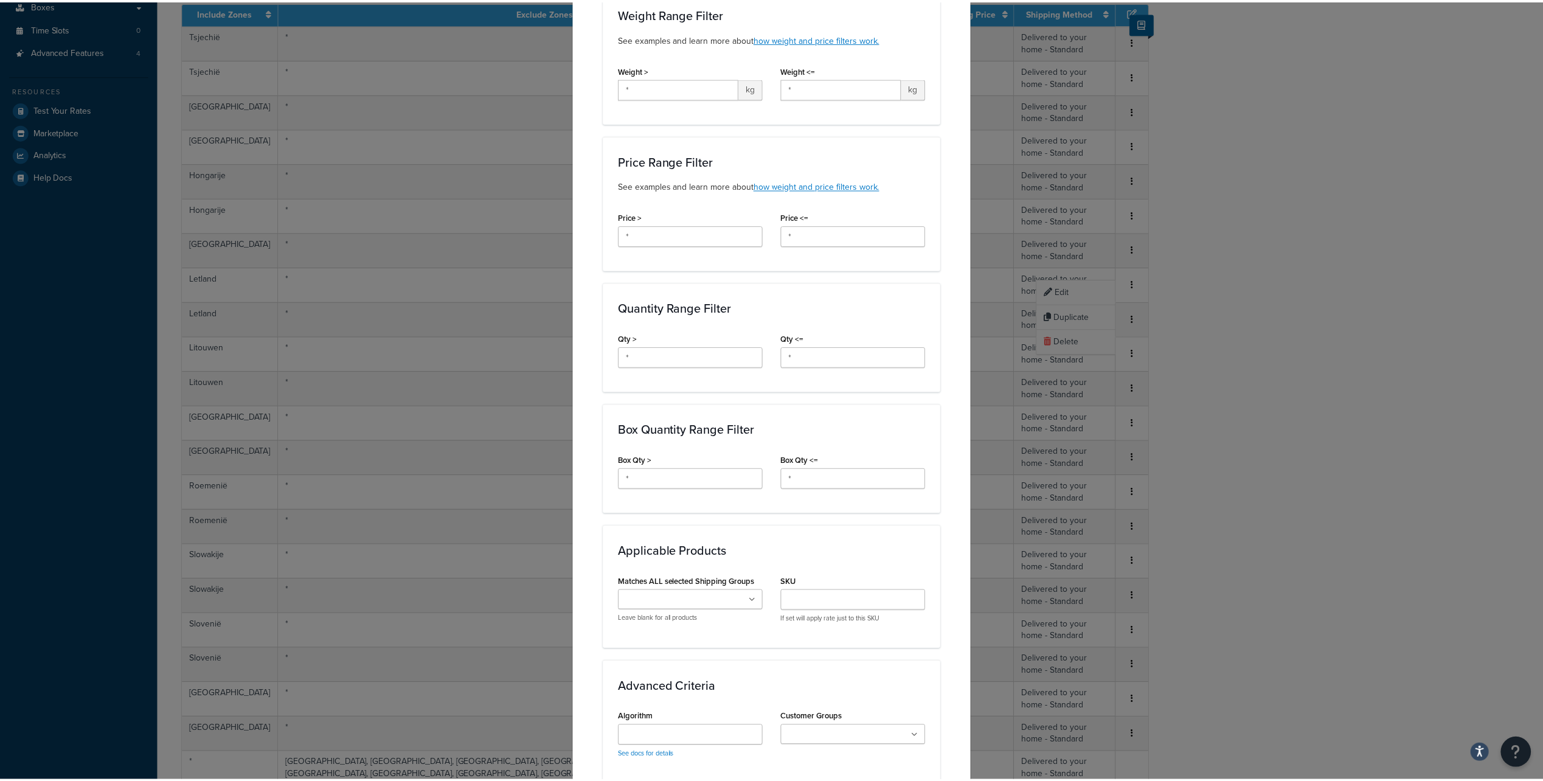
scroll to position [505, 0]
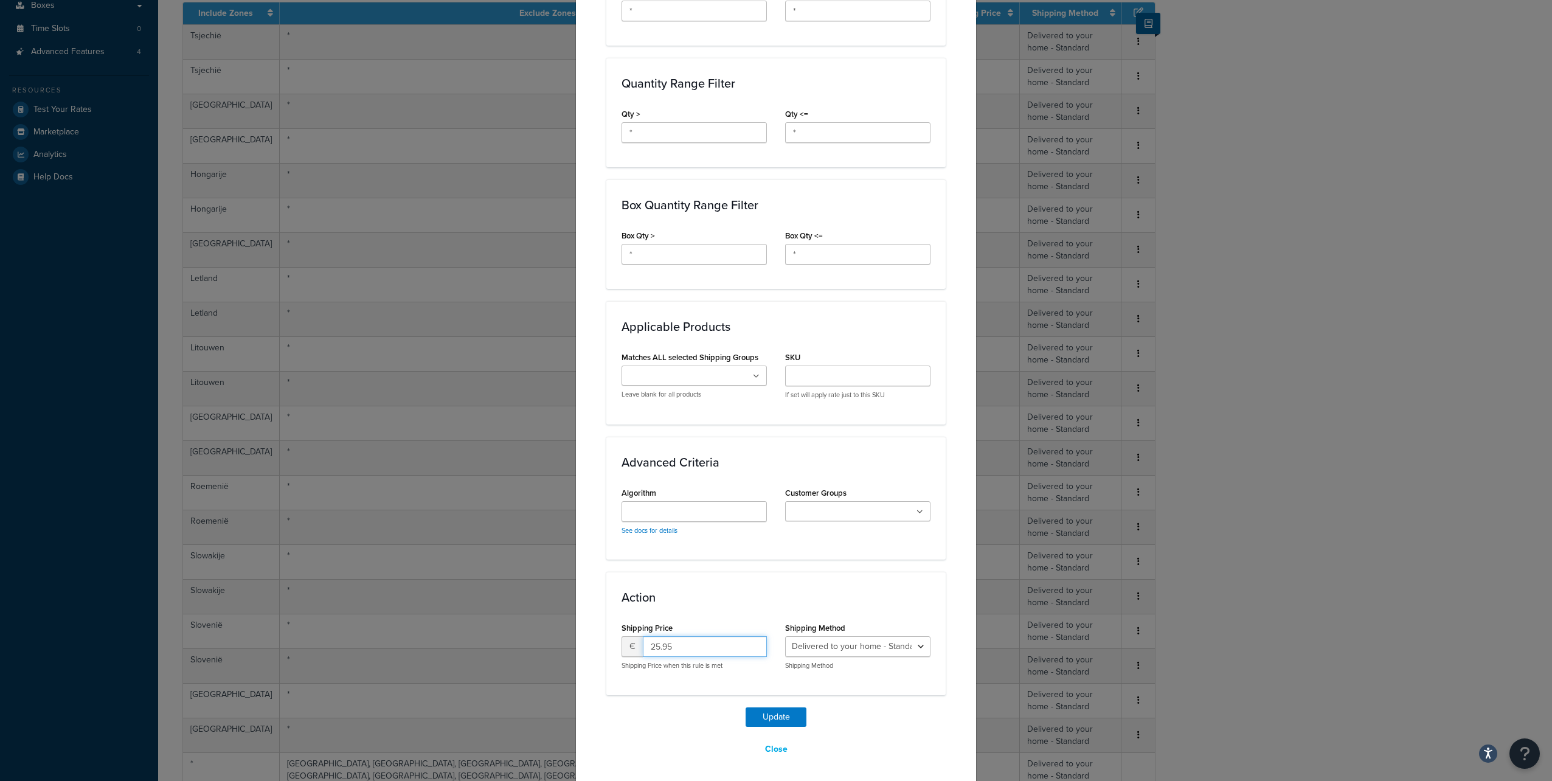
drag, startPoint x: 676, startPoint y: 641, endPoint x: 602, endPoint y: 633, distance: 74.6
click at [606, 633] on div "Action Shipping Price € 25.95 Shipping Price when this rule is met Shipping Met…" at bounding box center [775, 633] width 339 height 123
type input "21.45"
click at [746, 707] on button "Update" at bounding box center [776, 716] width 61 height 19
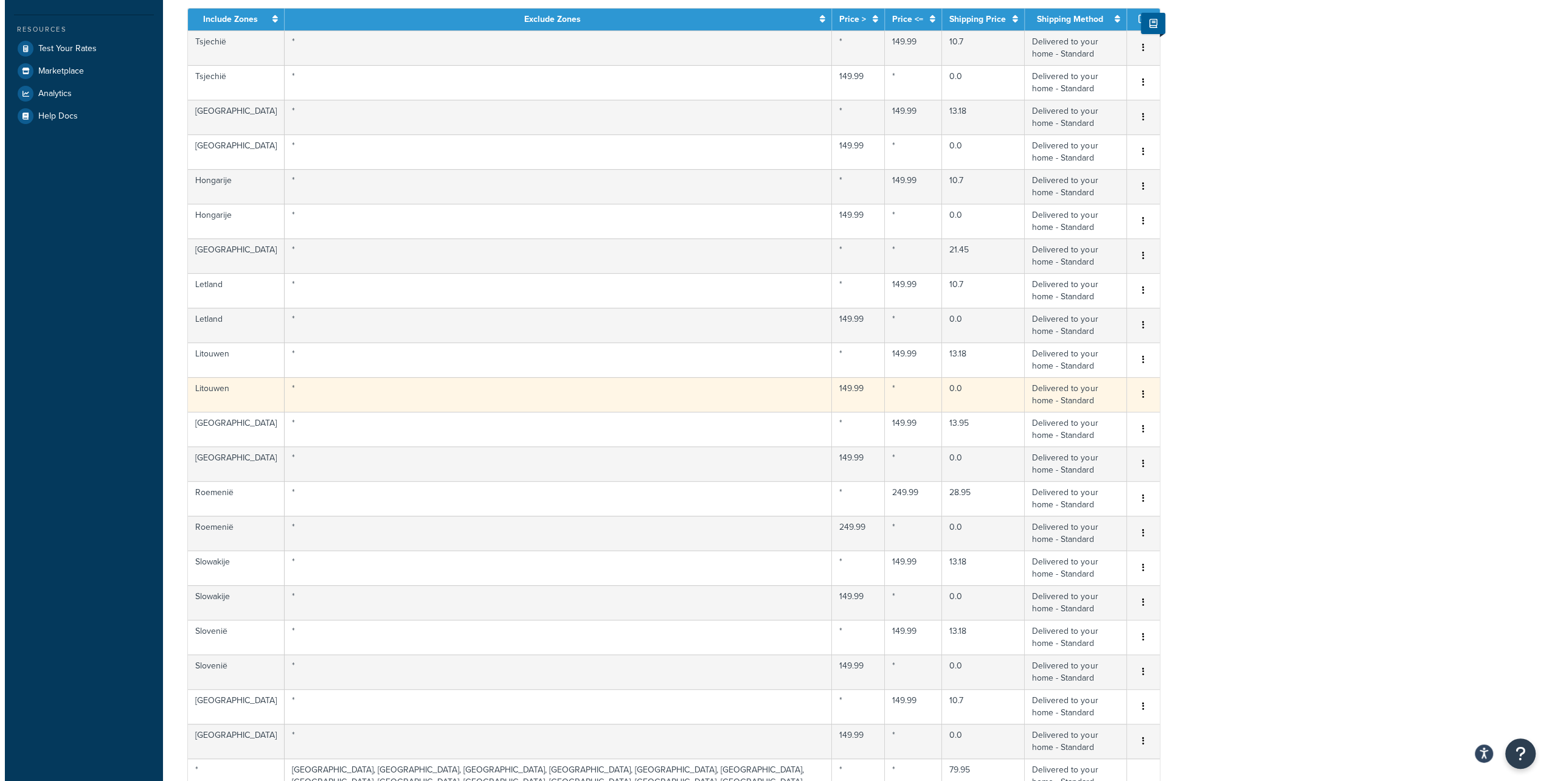
scroll to position [365, 0]
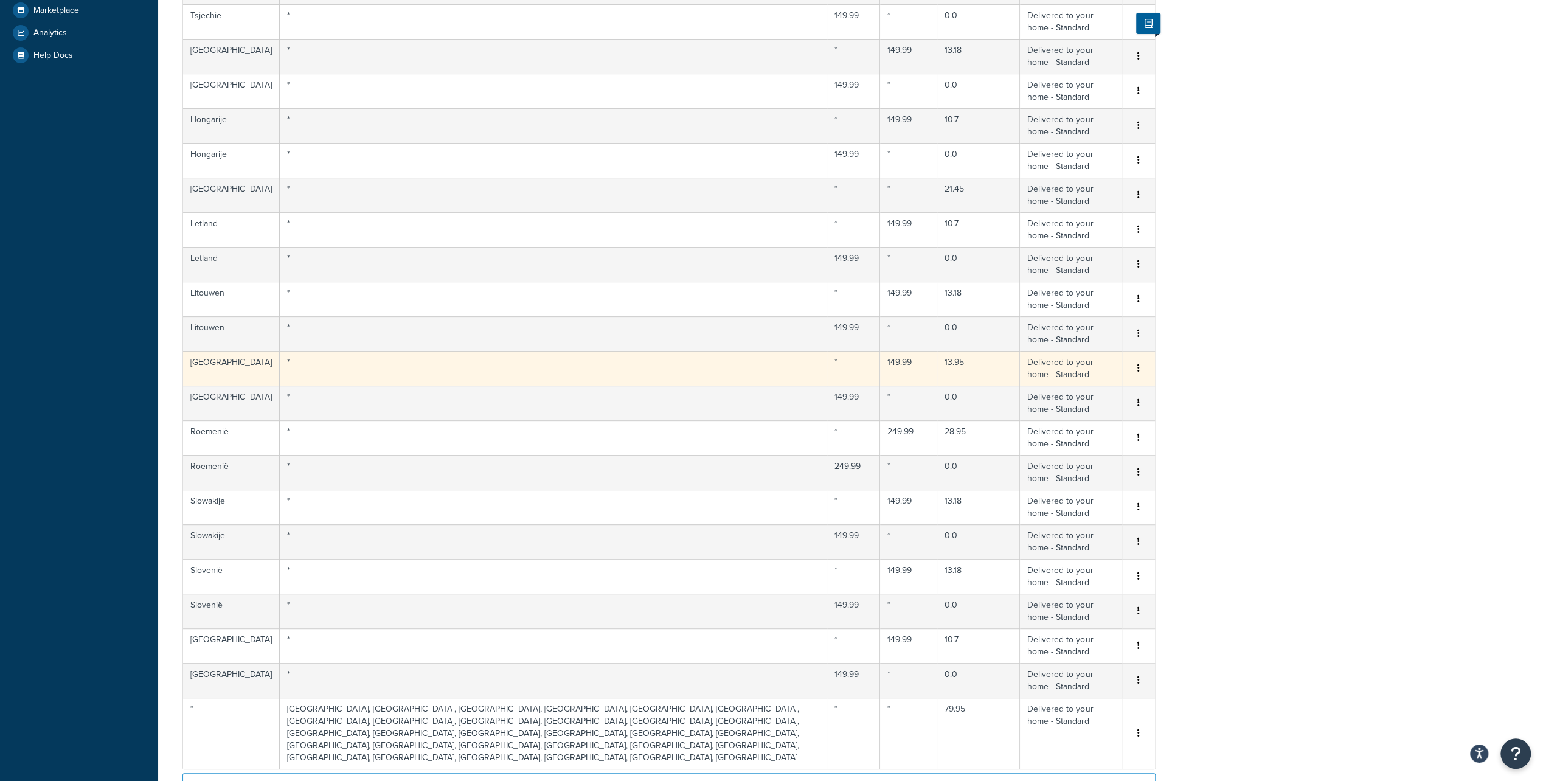
click at [1139, 366] on icon "button" at bounding box center [1138, 368] width 2 height 9
click at [1073, 343] on div "Edit" at bounding box center [1076, 342] width 86 height 25
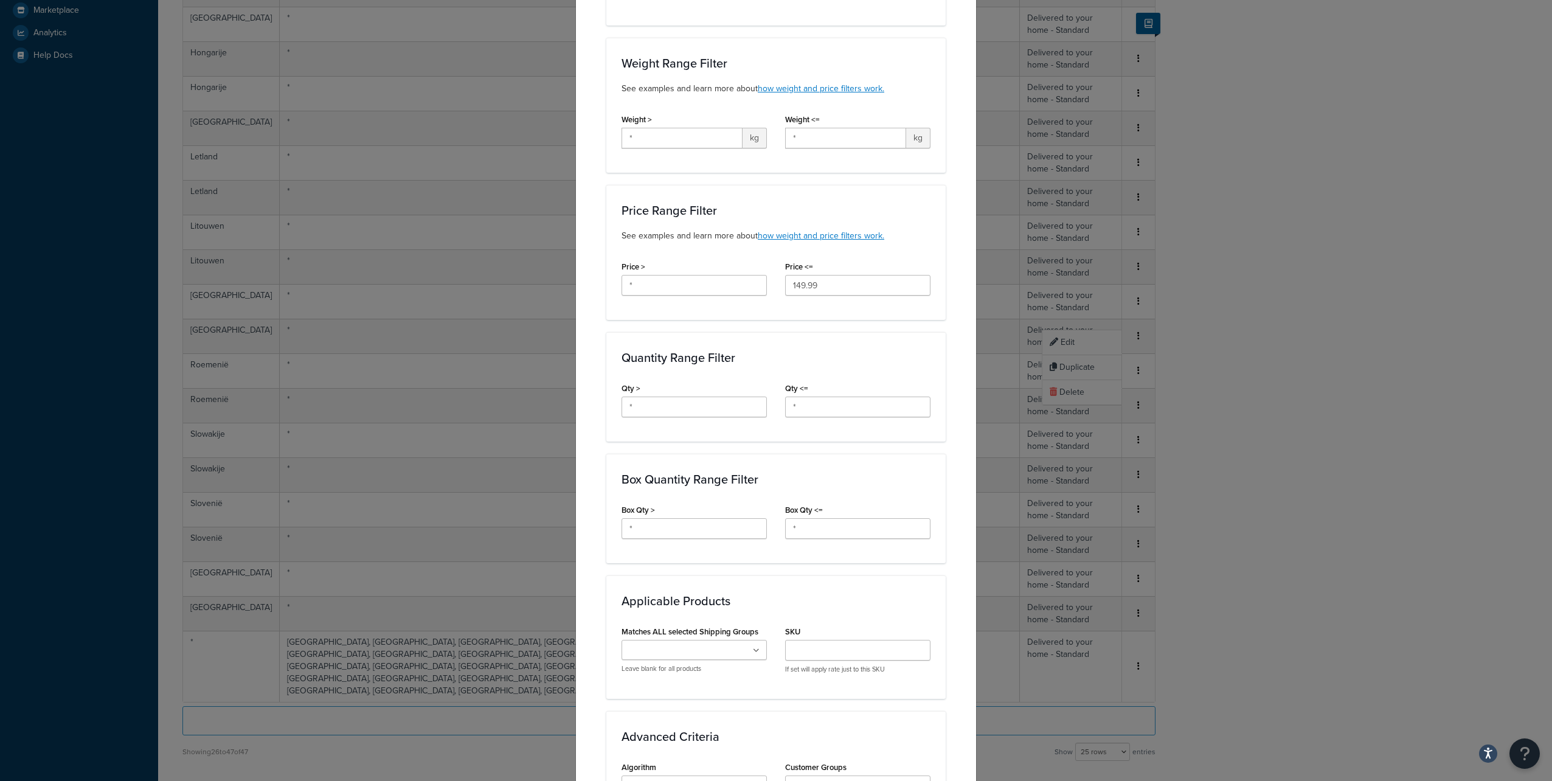
scroll to position [505, 0]
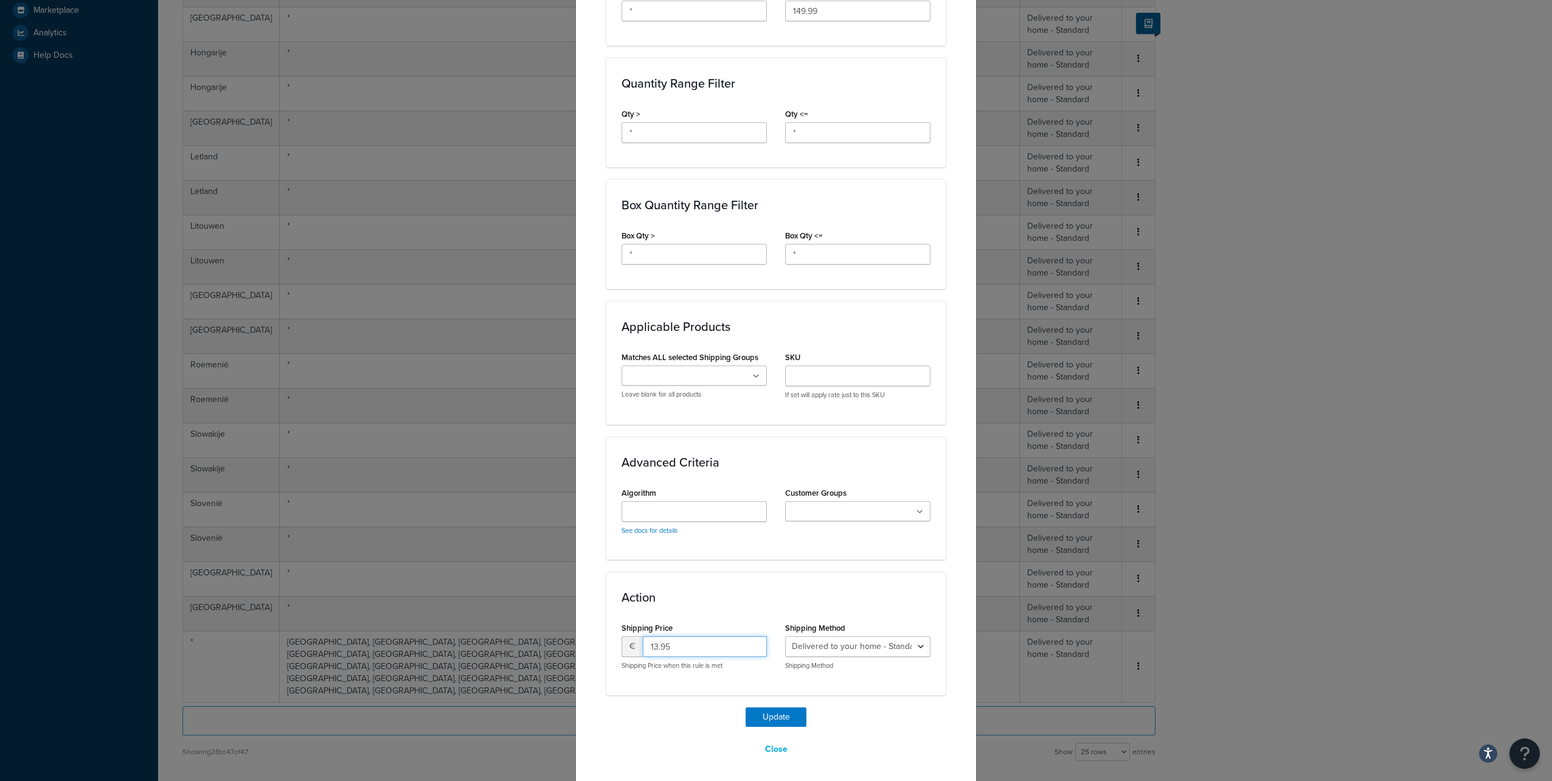
drag, startPoint x: 701, startPoint y: 636, endPoint x: 614, endPoint y: 640, distance: 87.1
click at [614, 640] on div "Shipping Price € 13.95 Shipping Price when this rule is met" at bounding box center [694, 649] width 164 height 60
type input "11.53"
click at [746, 707] on button "Update" at bounding box center [776, 716] width 61 height 19
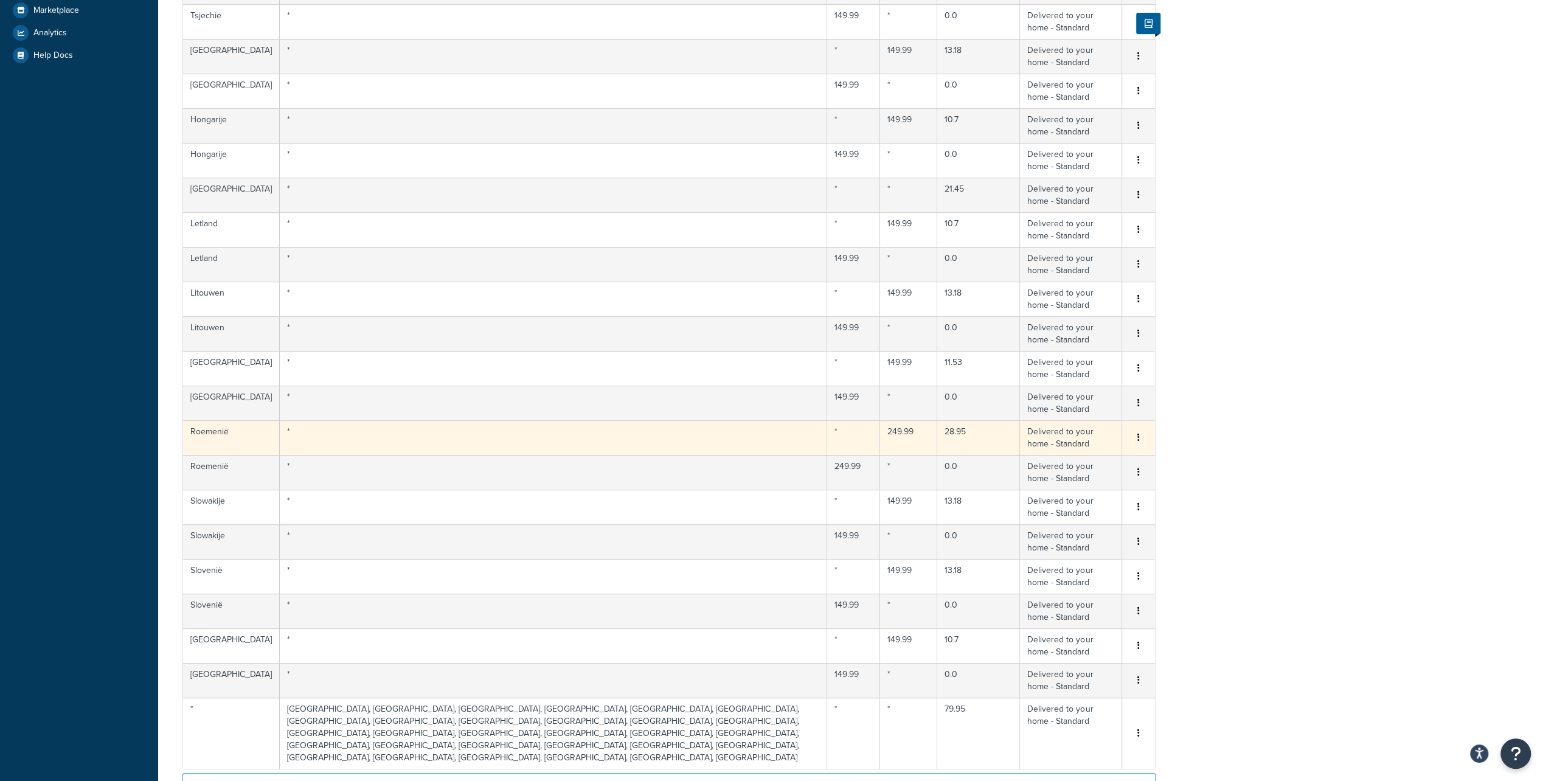
click at [1136, 436] on button "button" at bounding box center [1139, 437] width 10 height 13
click at [1053, 411] on div "Edit" at bounding box center [1076, 411] width 86 height 25
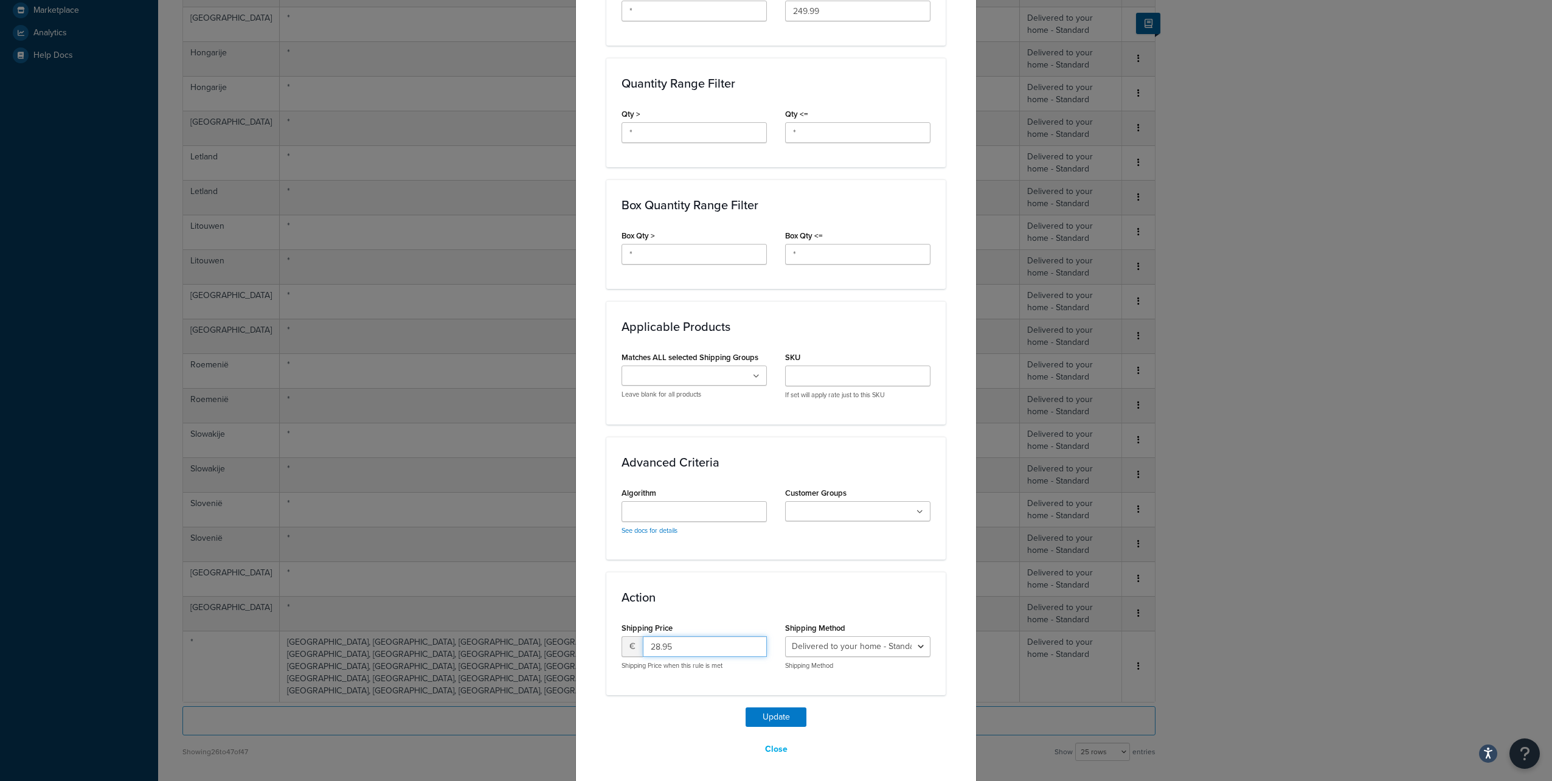
drag, startPoint x: 679, startPoint y: 641, endPoint x: 629, endPoint y: 639, distance: 50.5
click at [629, 639] on div "€ 28.95" at bounding box center [694, 646] width 145 height 21
type input "23.93"
click at [746, 707] on button "Update" at bounding box center [776, 716] width 61 height 19
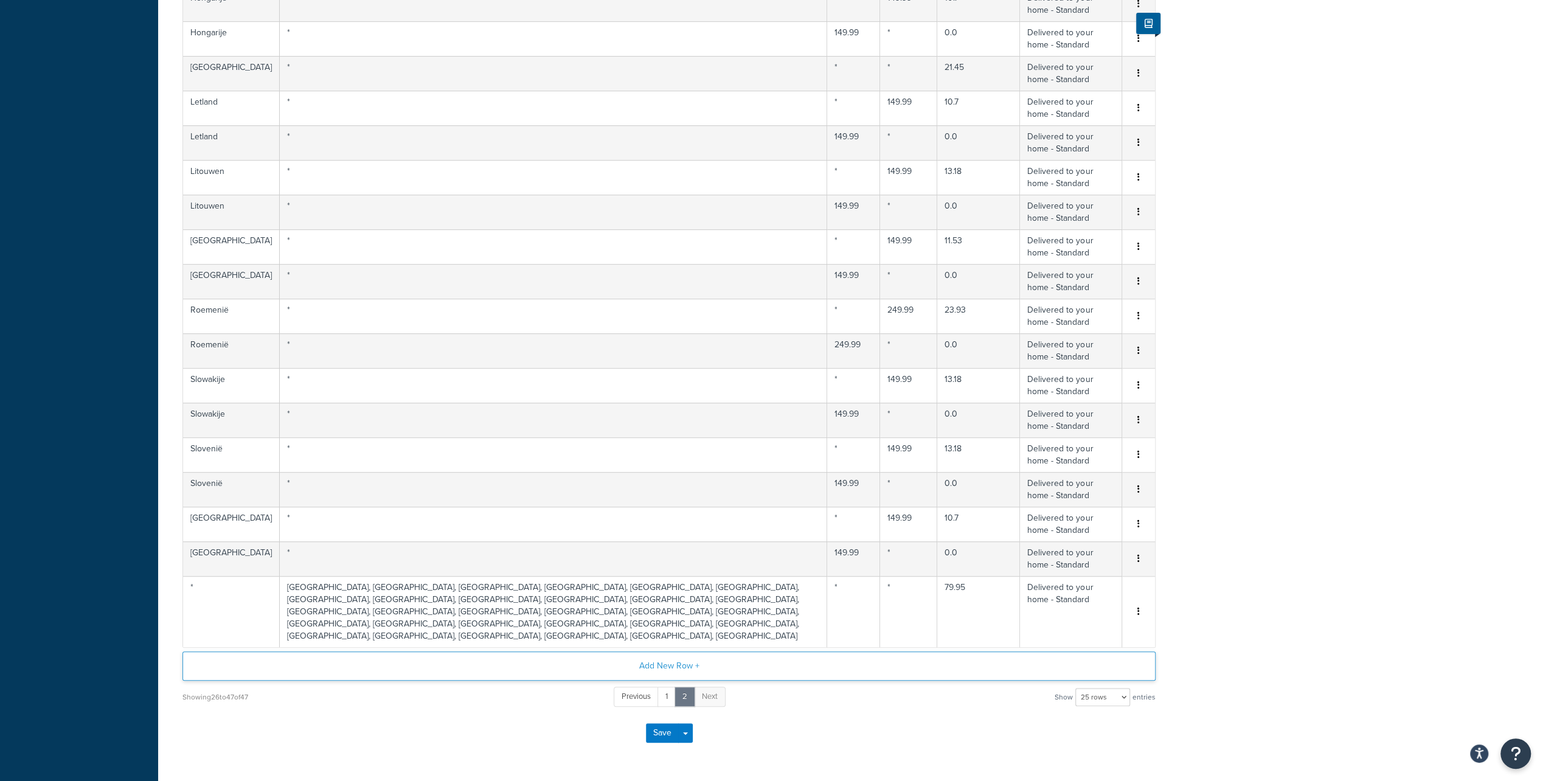
scroll to position [496, 0]
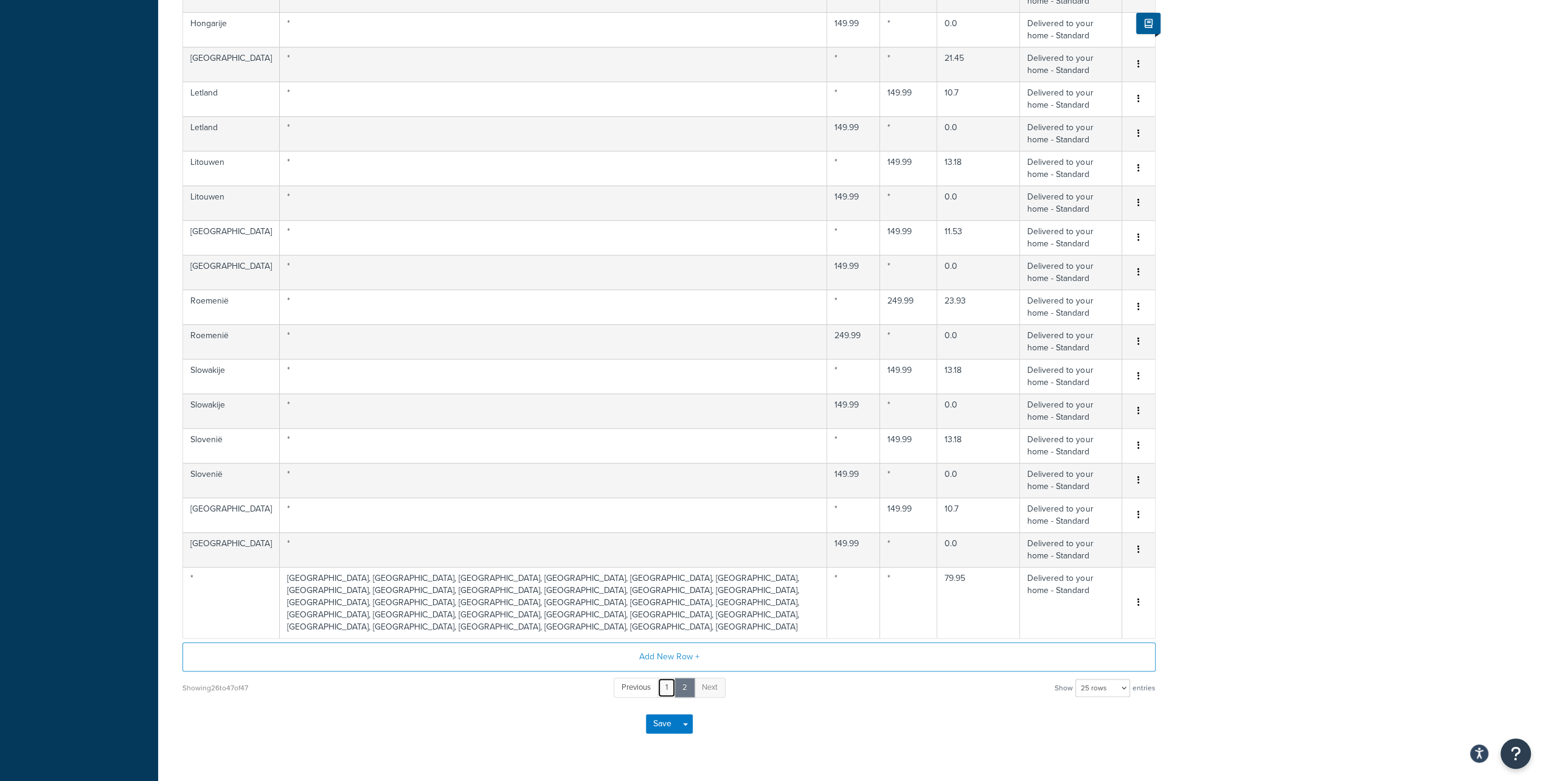
click at [665, 678] on link "1" at bounding box center [666, 688] width 18 height 20
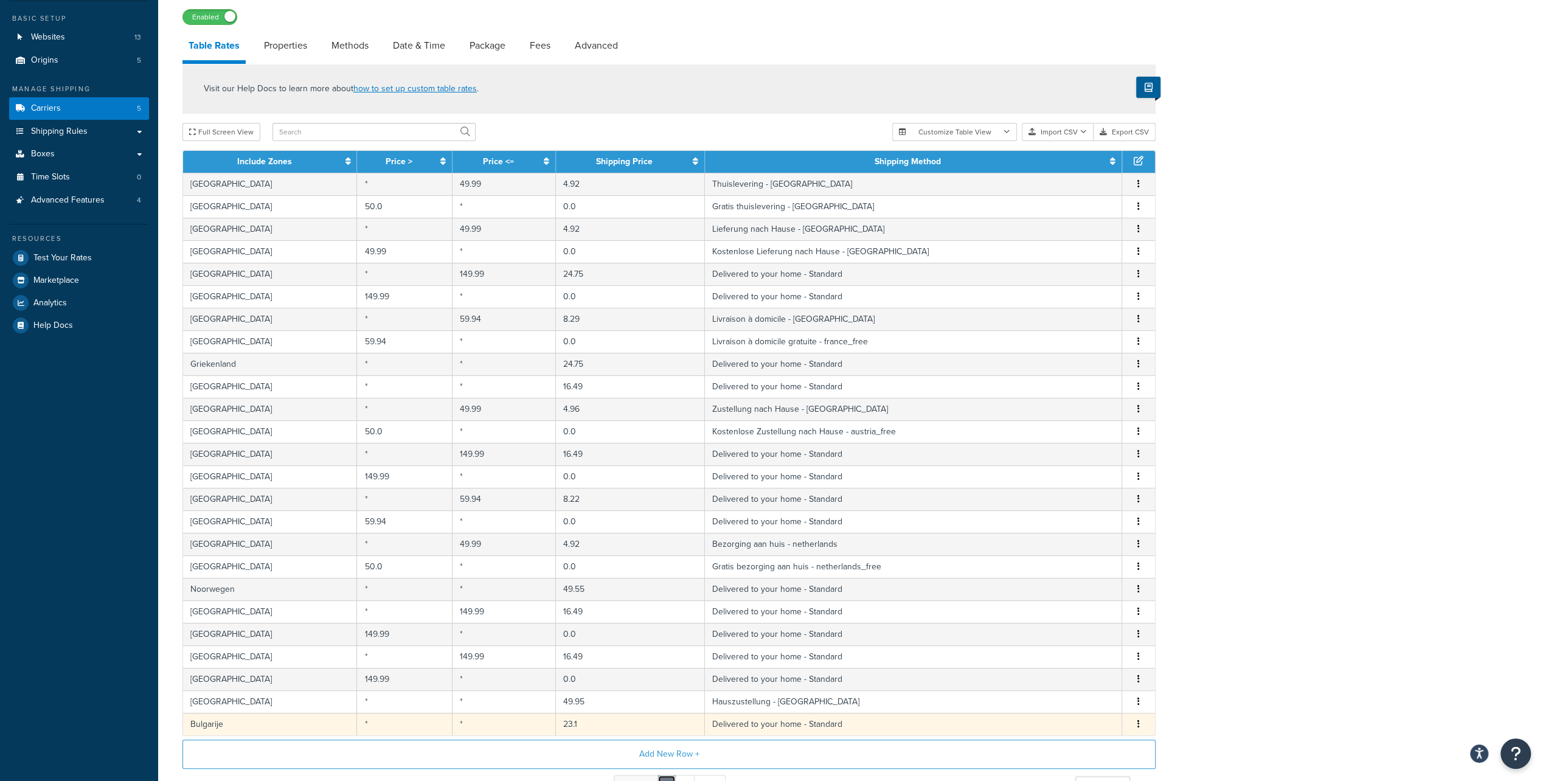
scroll to position [0, 0]
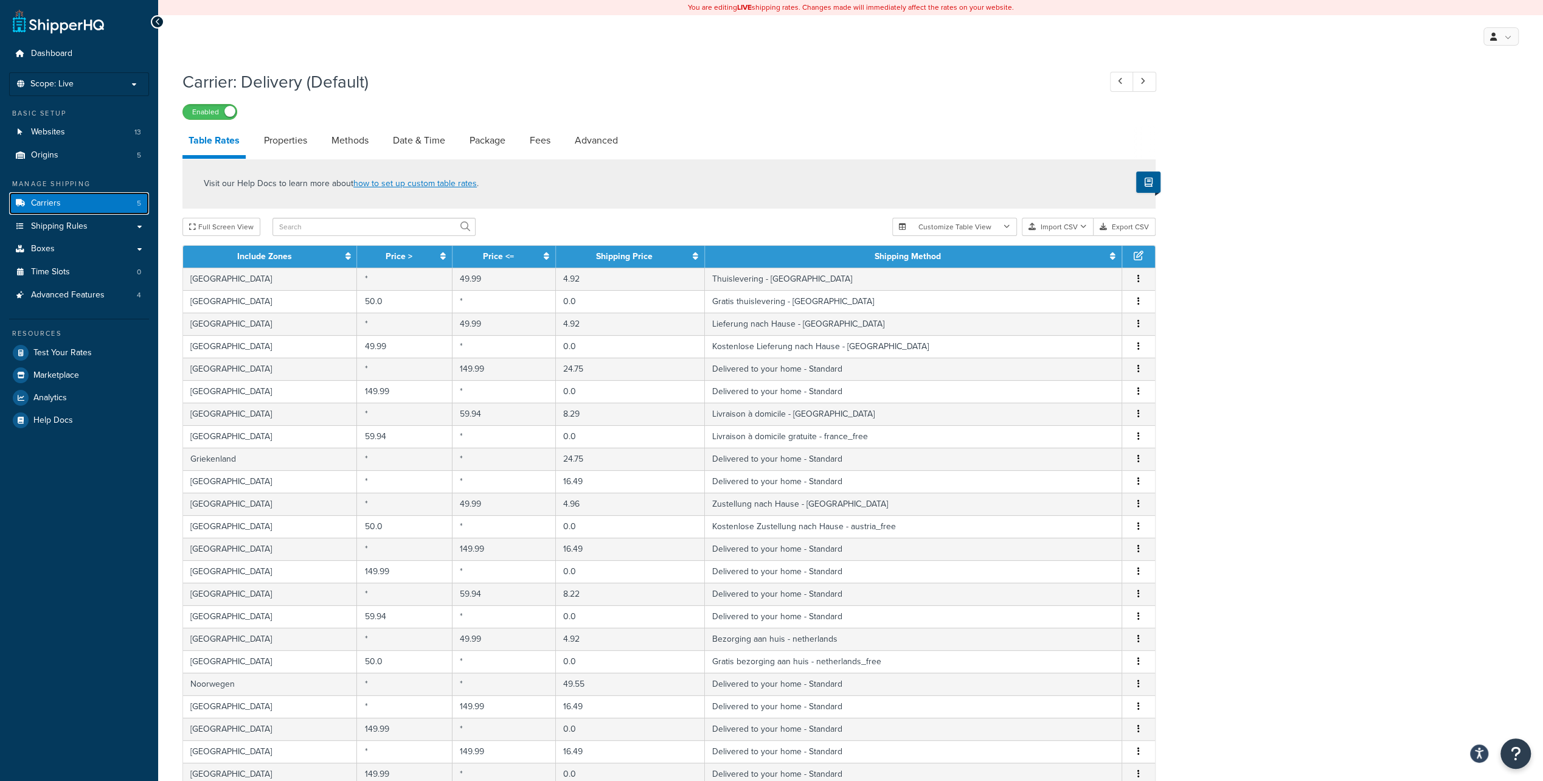
click at [57, 205] on span "Carriers" at bounding box center [46, 203] width 30 height 10
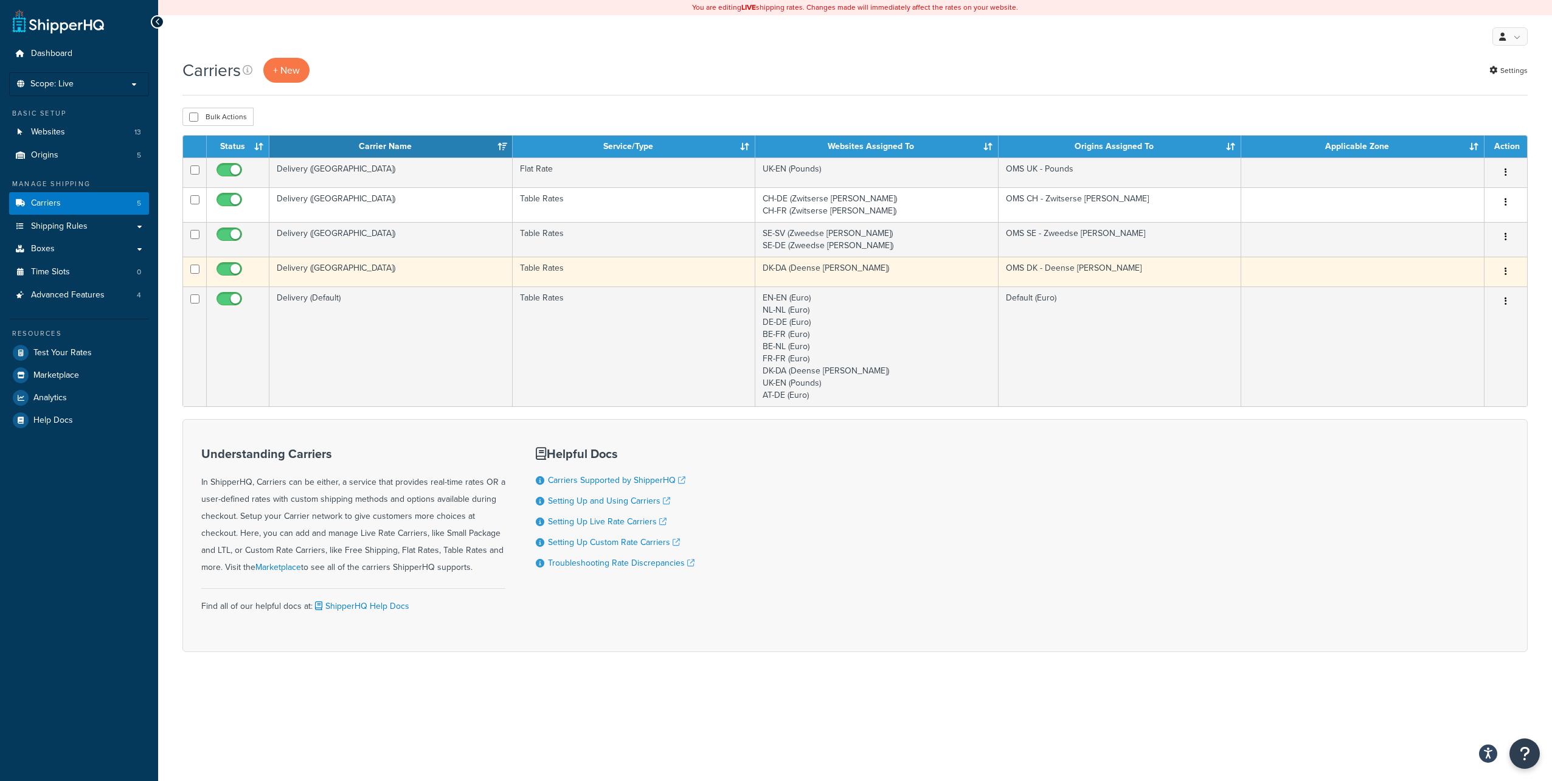
click at [991, 266] on td "DK-DA (Deense [PERSON_NAME])" at bounding box center [876, 272] width 243 height 30
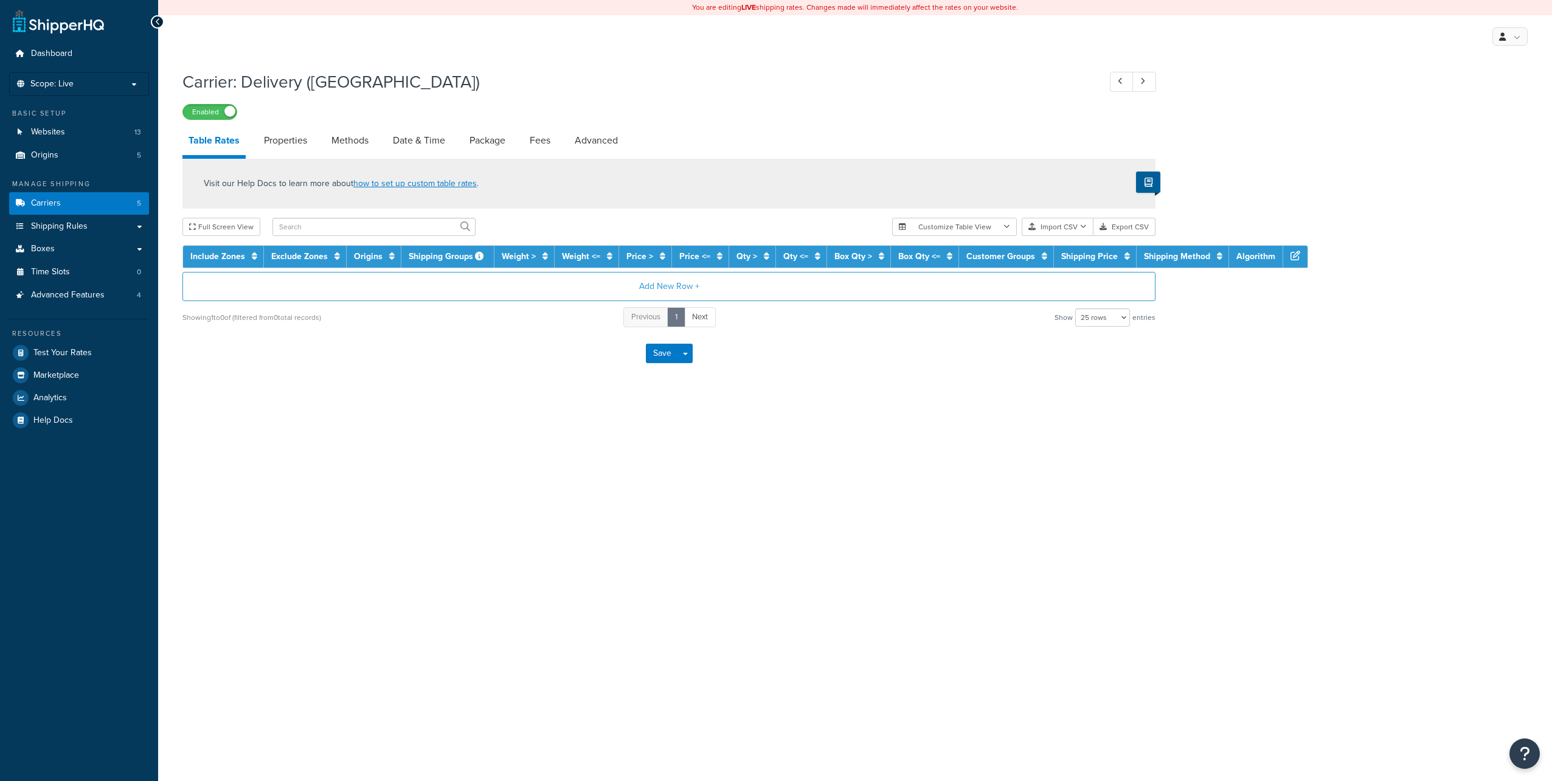
select select "25"
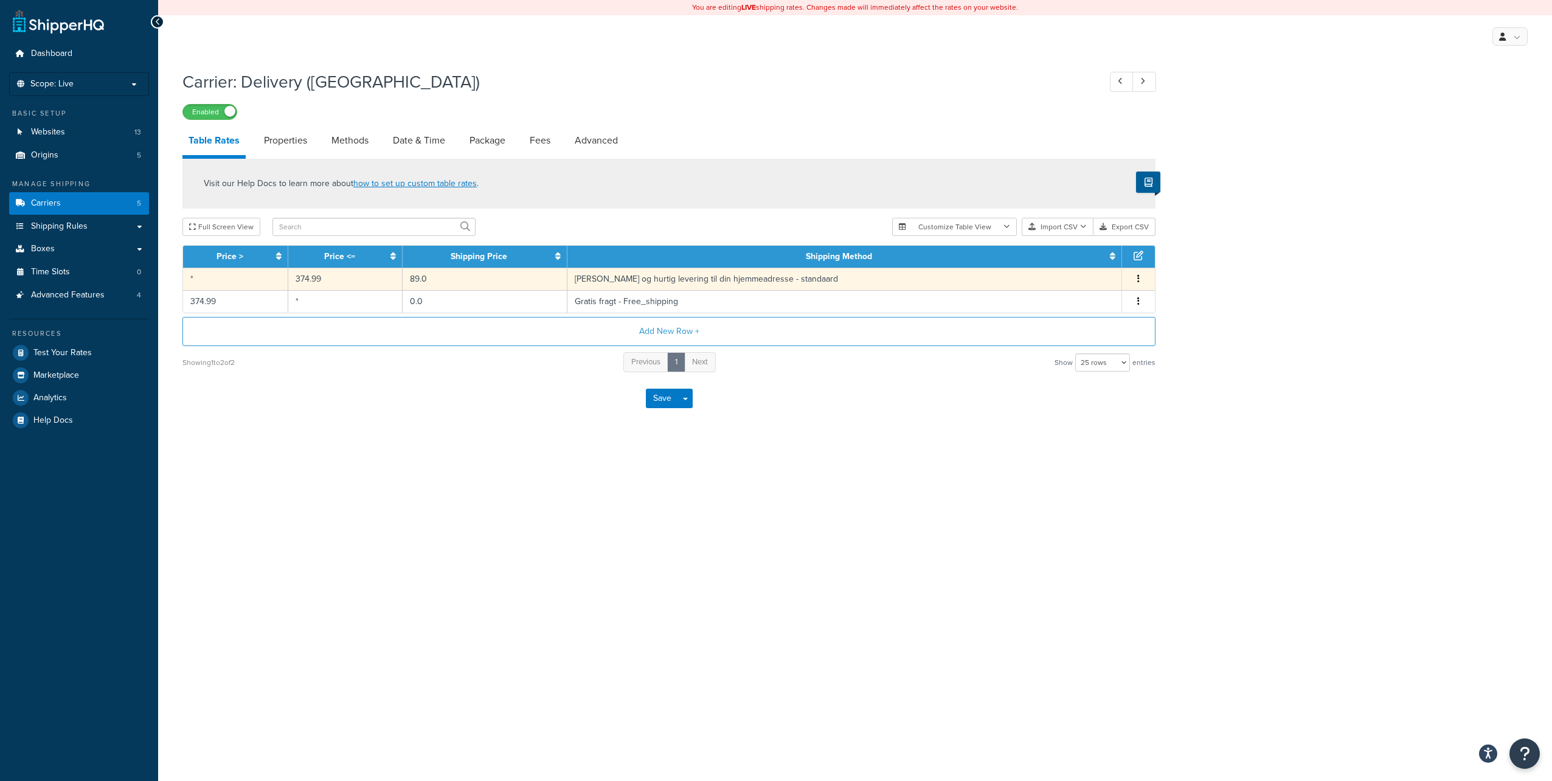
click at [544, 280] on td "89.0" at bounding box center [485, 279] width 165 height 23
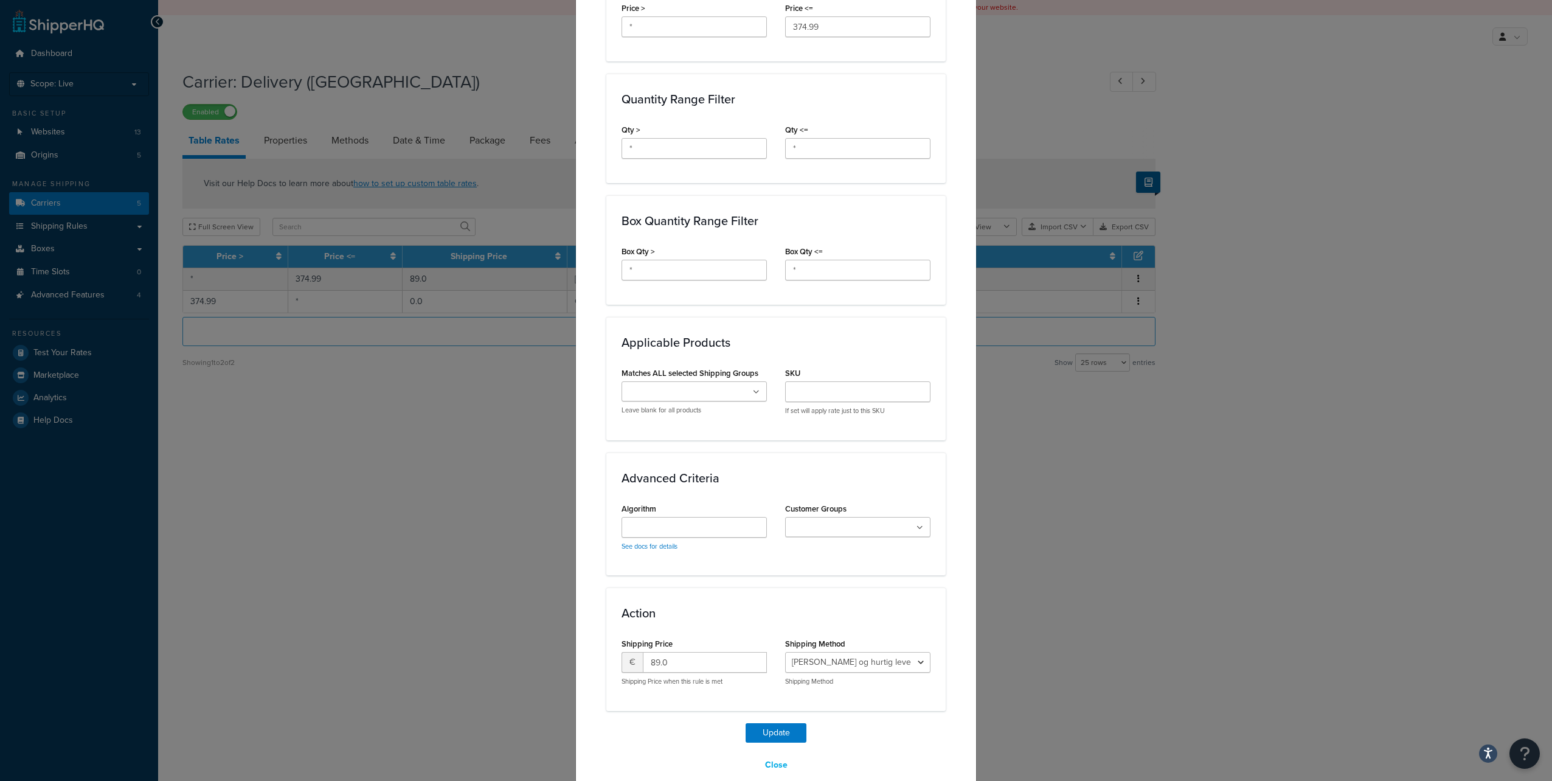
scroll to position [484, 0]
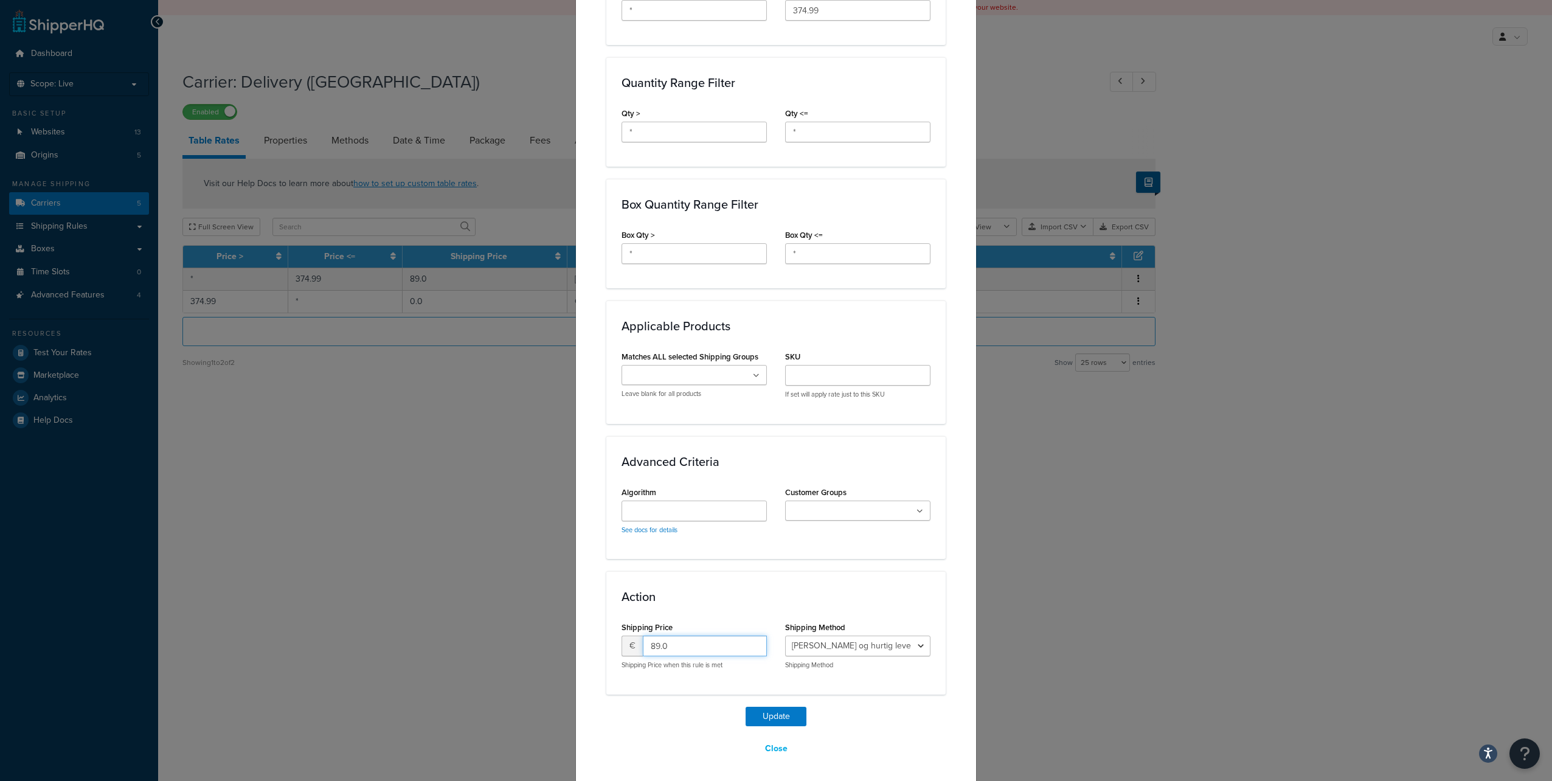
drag, startPoint x: 673, startPoint y: 640, endPoint x: 624, endPoint y: 628, distance: 50.6
click at [625, 630] on div "Shipping Price € 89.0 Shipping Price when this rule is met" at bounding box center [694, 644] width 145 height 51
type input "71.20"
click at [746, 707] on button "Update" at bounding box center [776, 716] width 61 height 19
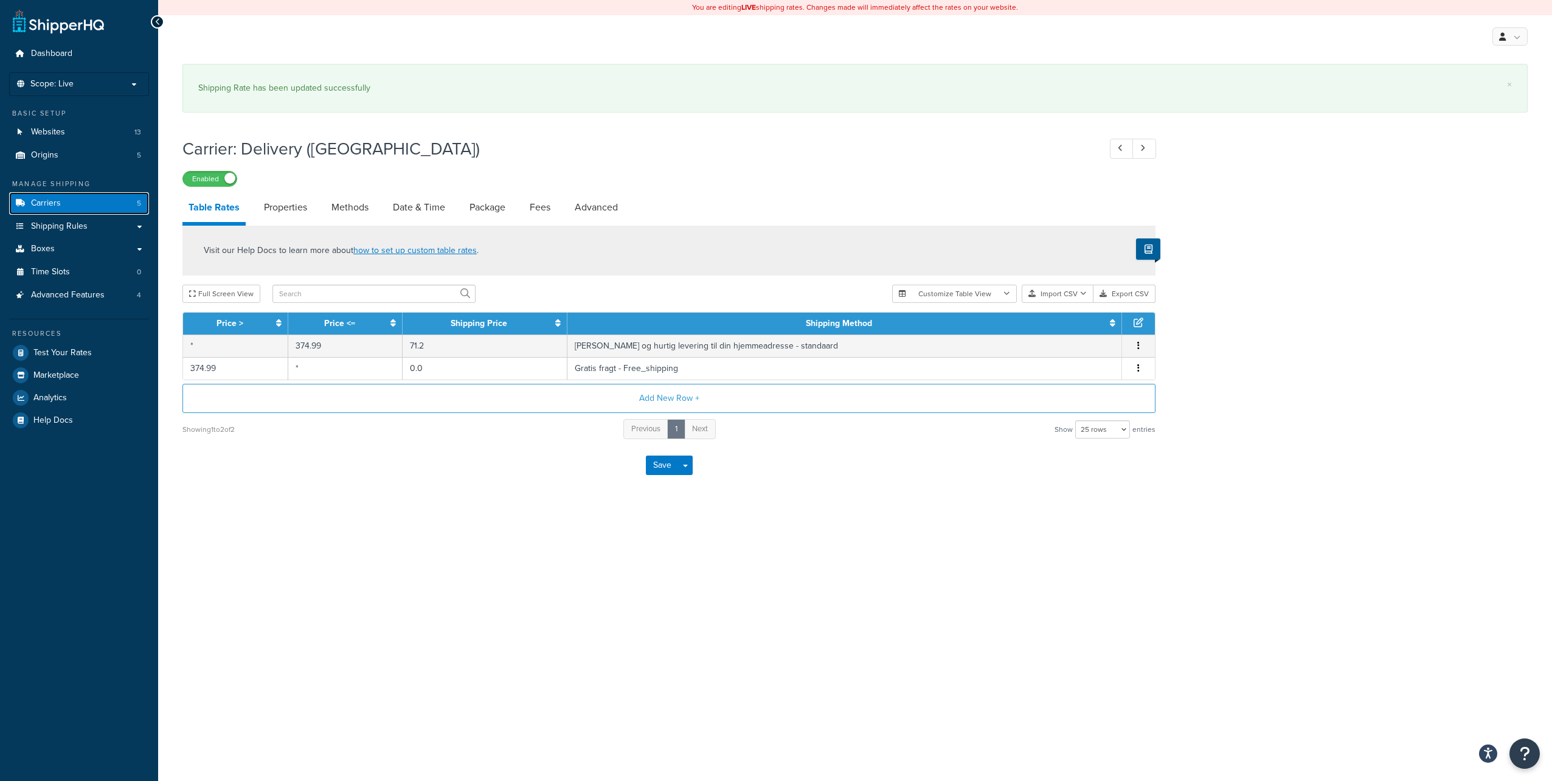
click at [55, 201] on span "Carriers" at bounding box center [46, 203] width 30 height 10
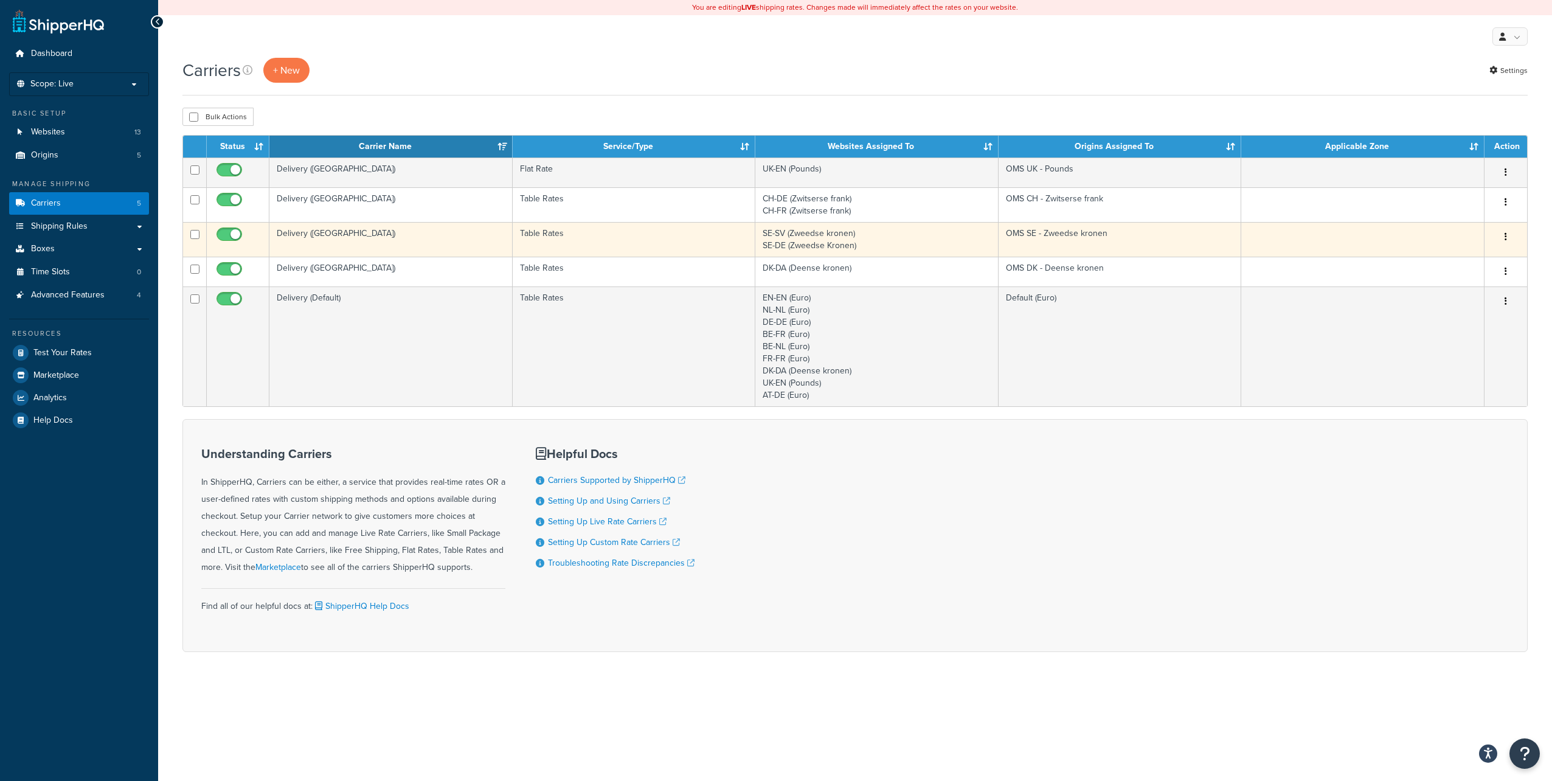
click at [841, 237] on td "SE-SV (Zweedse kronen) SE-DE (Zweedse Kronen)" at bounding box center [876, 239] width 243 height 35
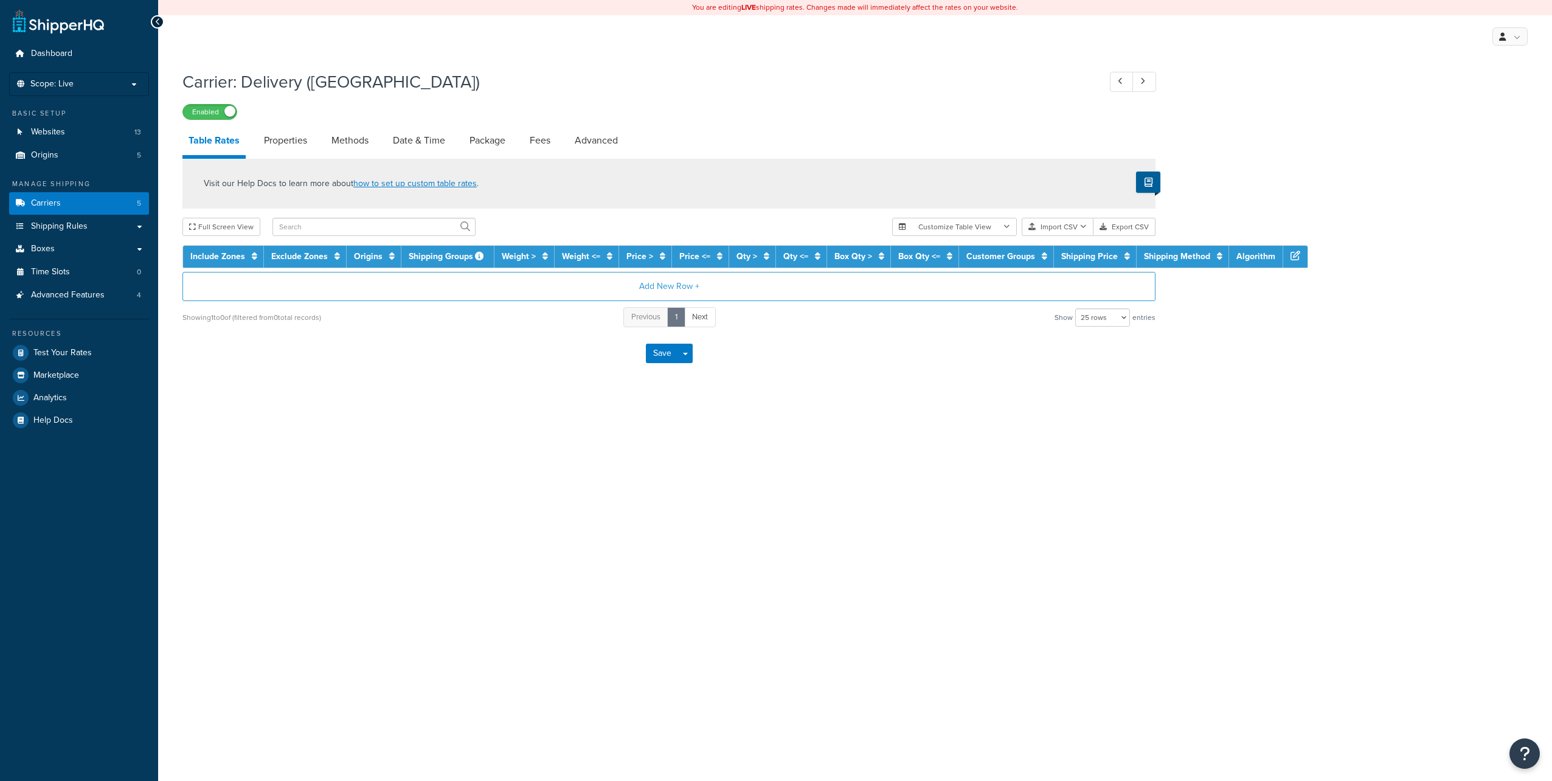
select select "25"
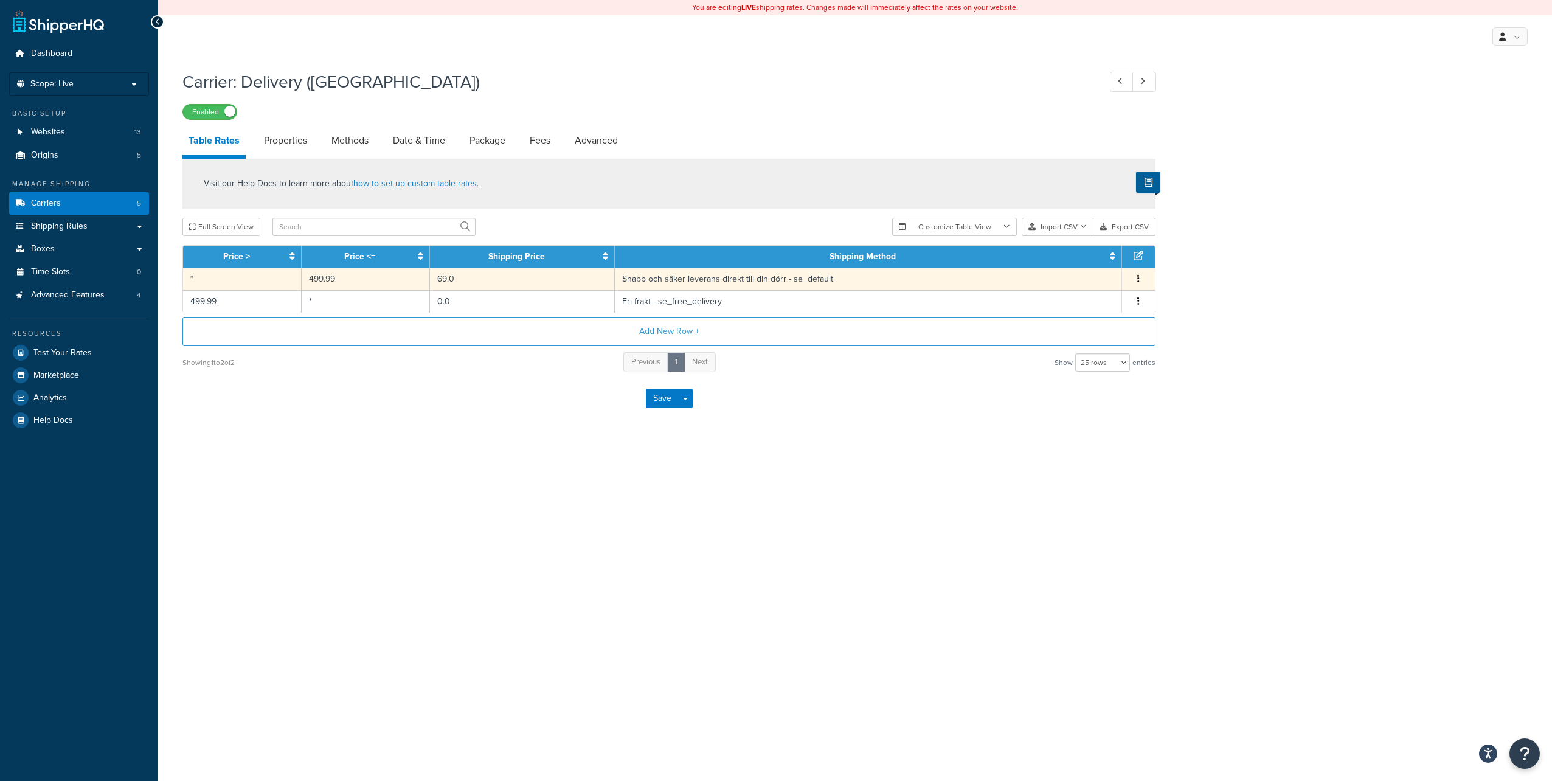
click at [549, 277] on td "69.0" at bounding box center [523, 279] width 186 height 23
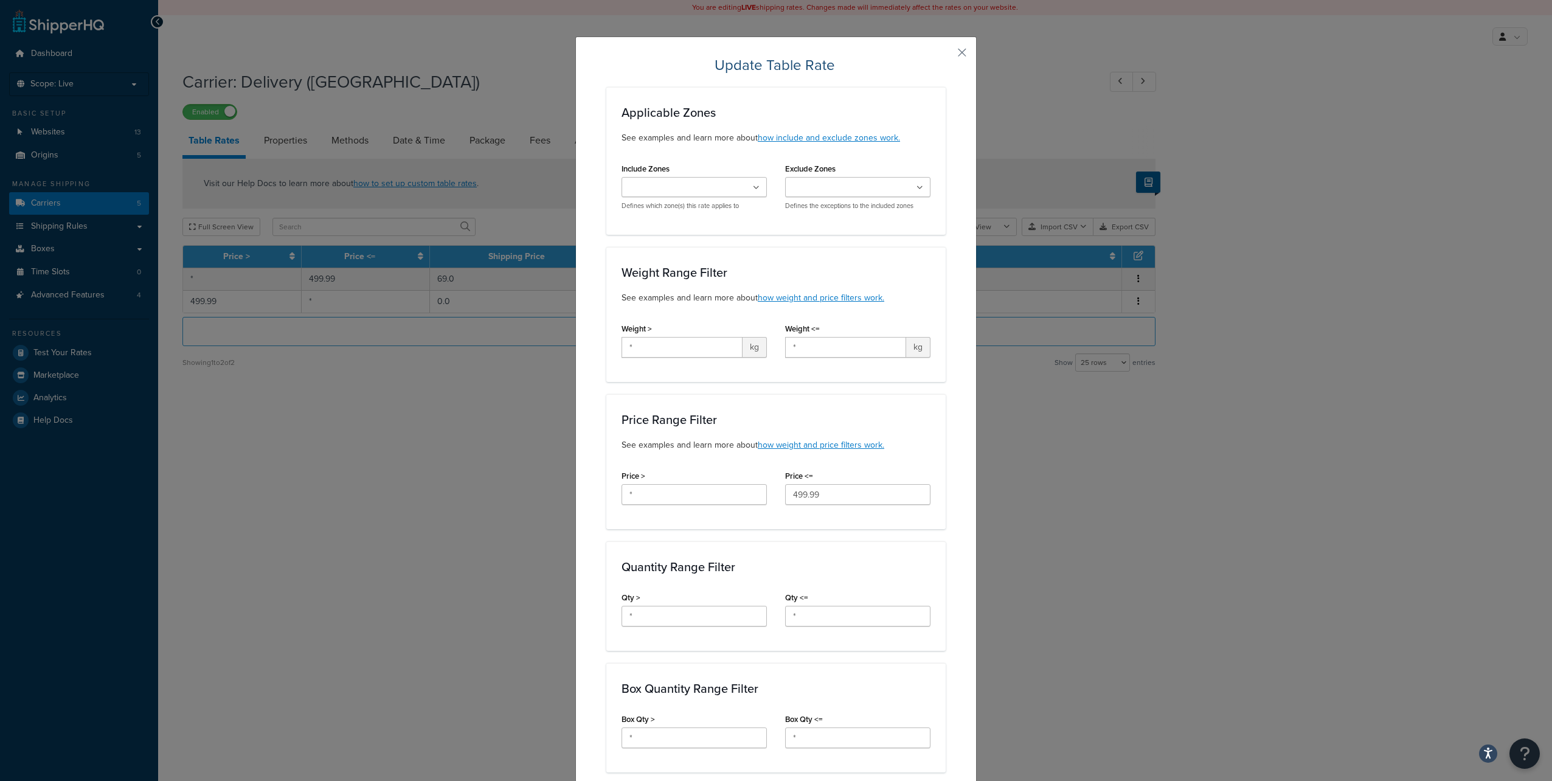
scroll to position [484, 0]
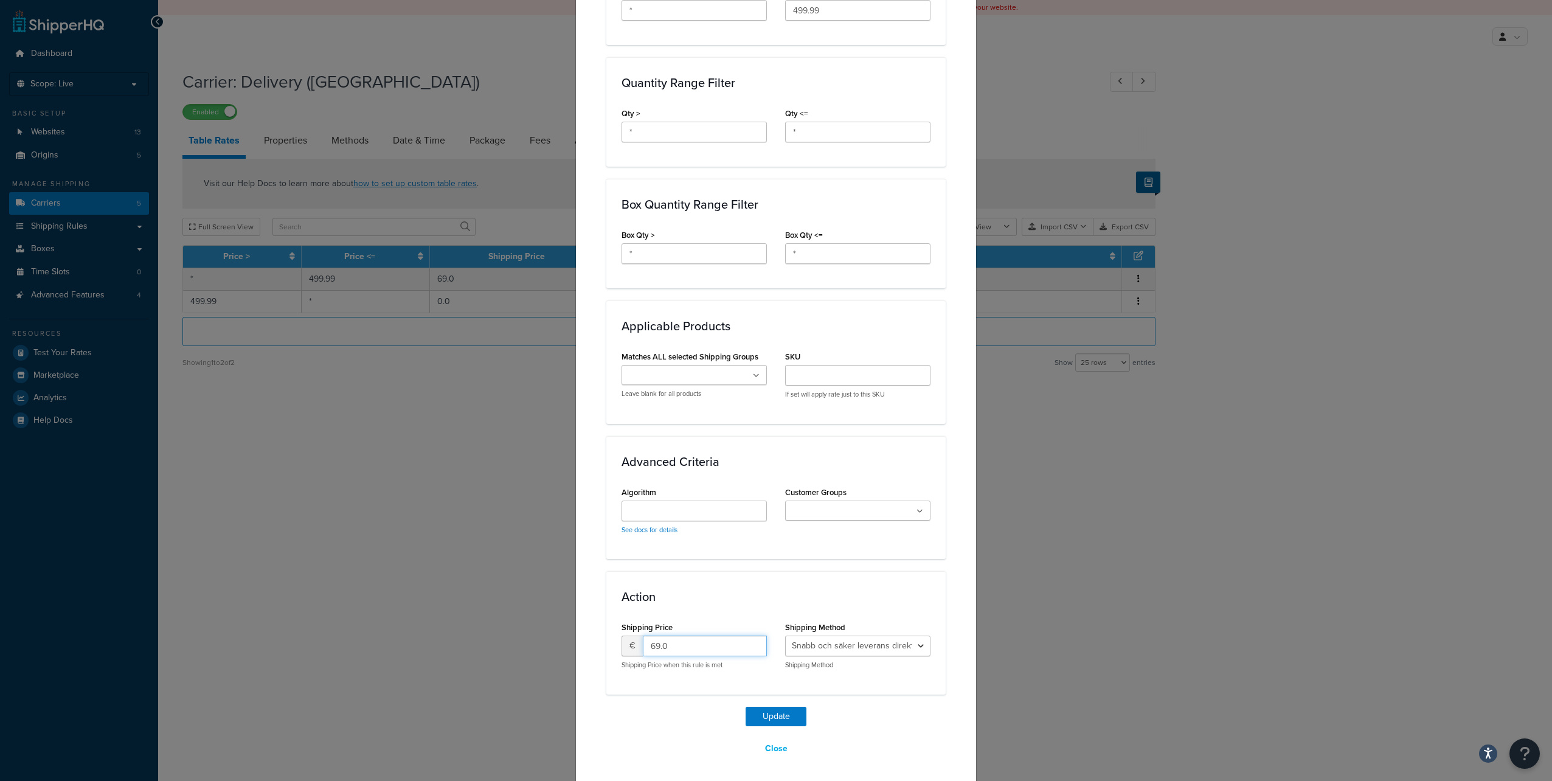
drag, startPoint x: 684, startPoint y: 650, endPoint x: 623, endPoint y: 639, distance: 61.7
click at [623, 639] on div "€ 69.0" at bounding box center [694, 646] width 145 height 21
type input "55.20"
click at [746, 707] on button "Update" at bounding box center [776, 716] width 61 height 19
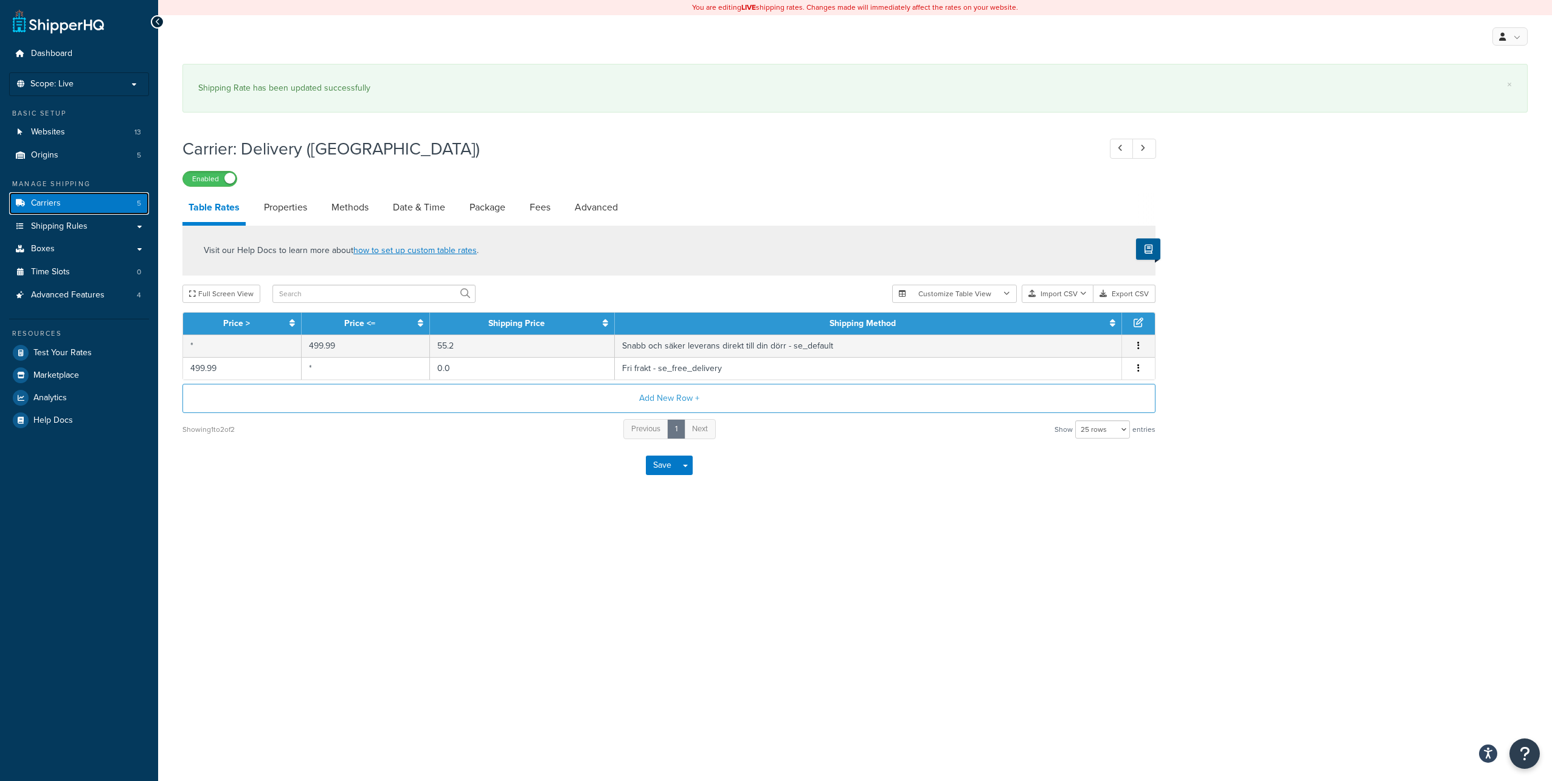
click at [103, 198] on link "Carriers 5" at bounding box center [79, 203] width 140 height 23
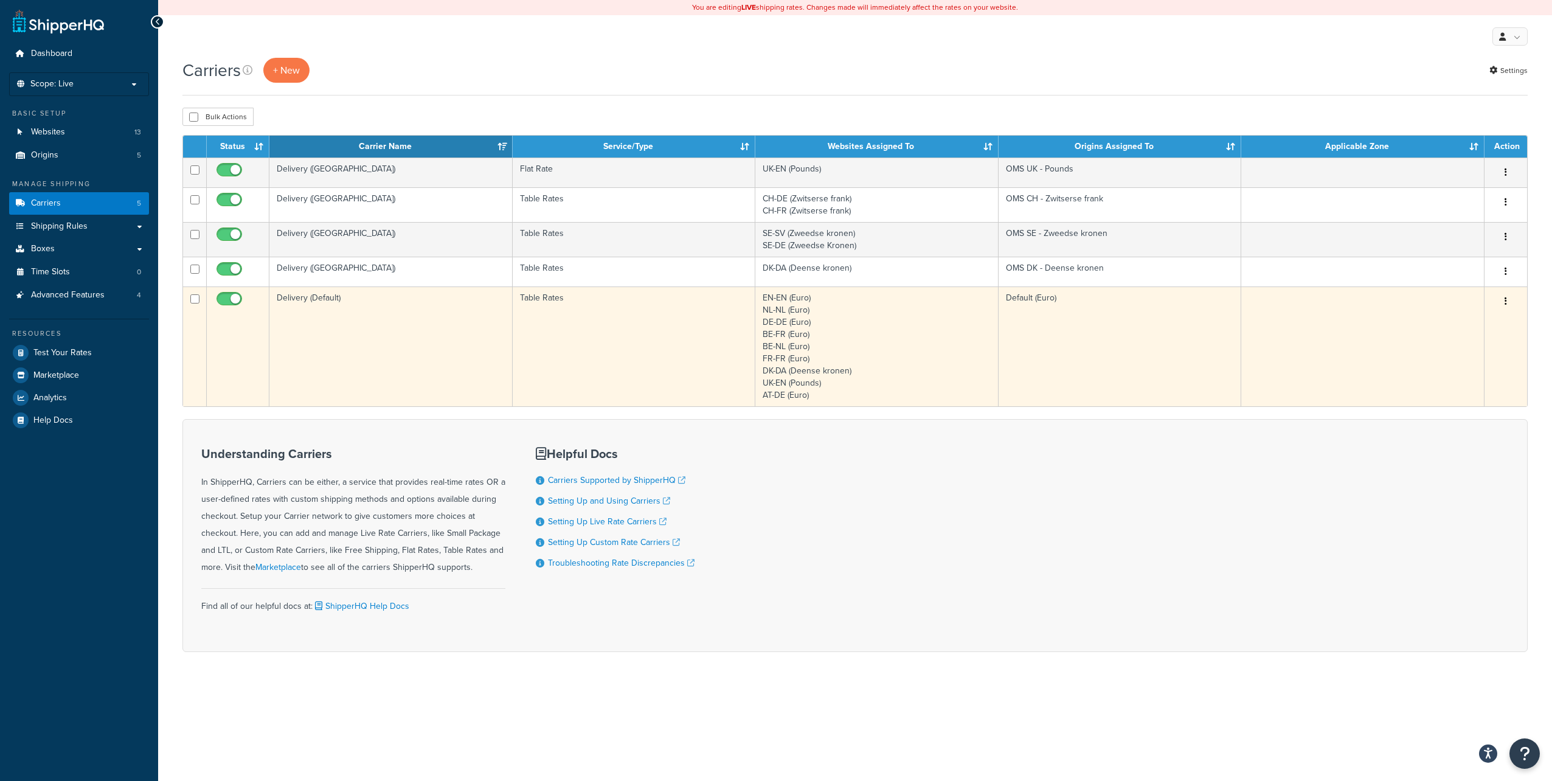
click at [625, 325] on td "Table Rates" at bounding box center [634, 346] width 243 height 120
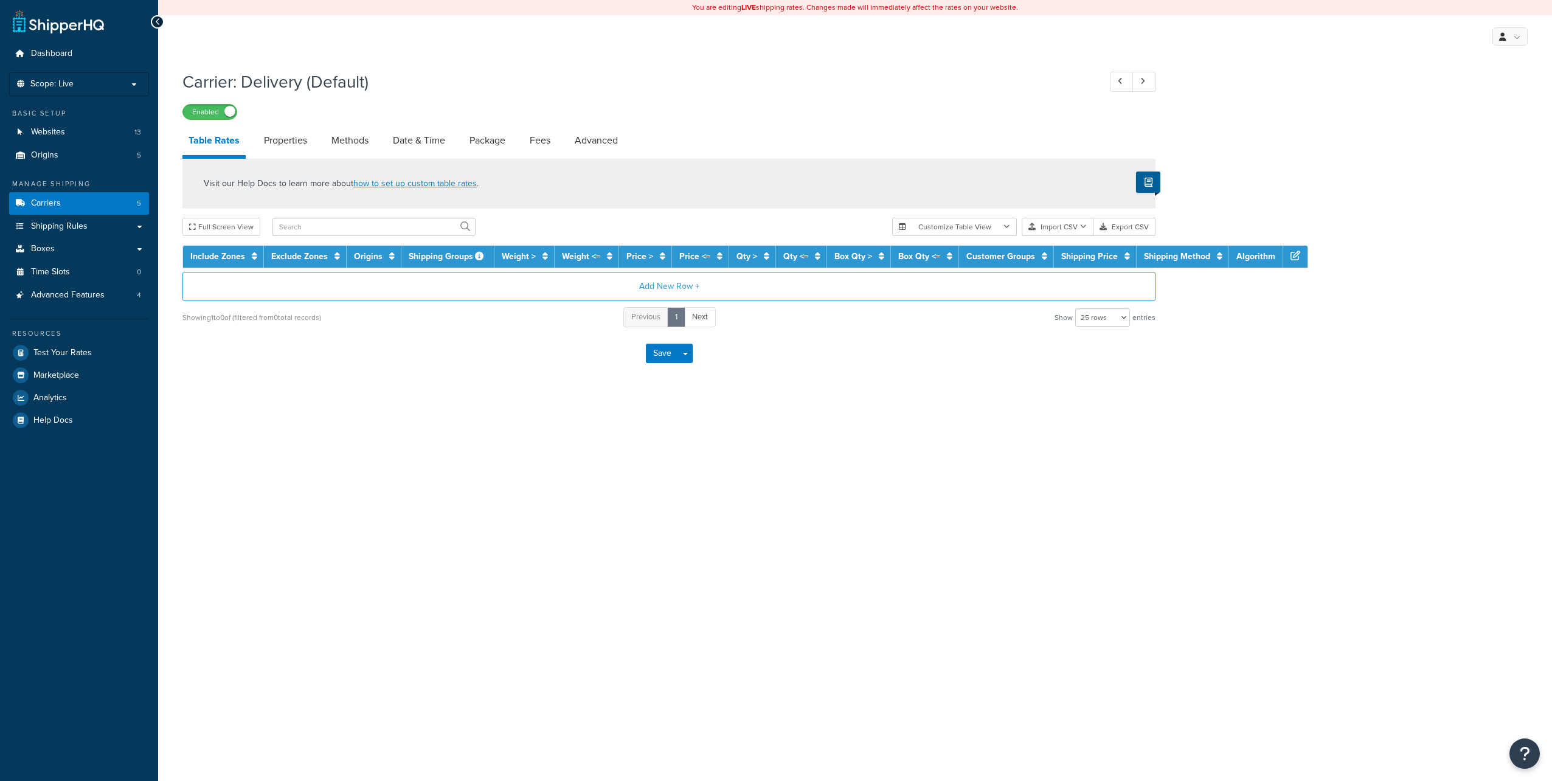
select select "25"
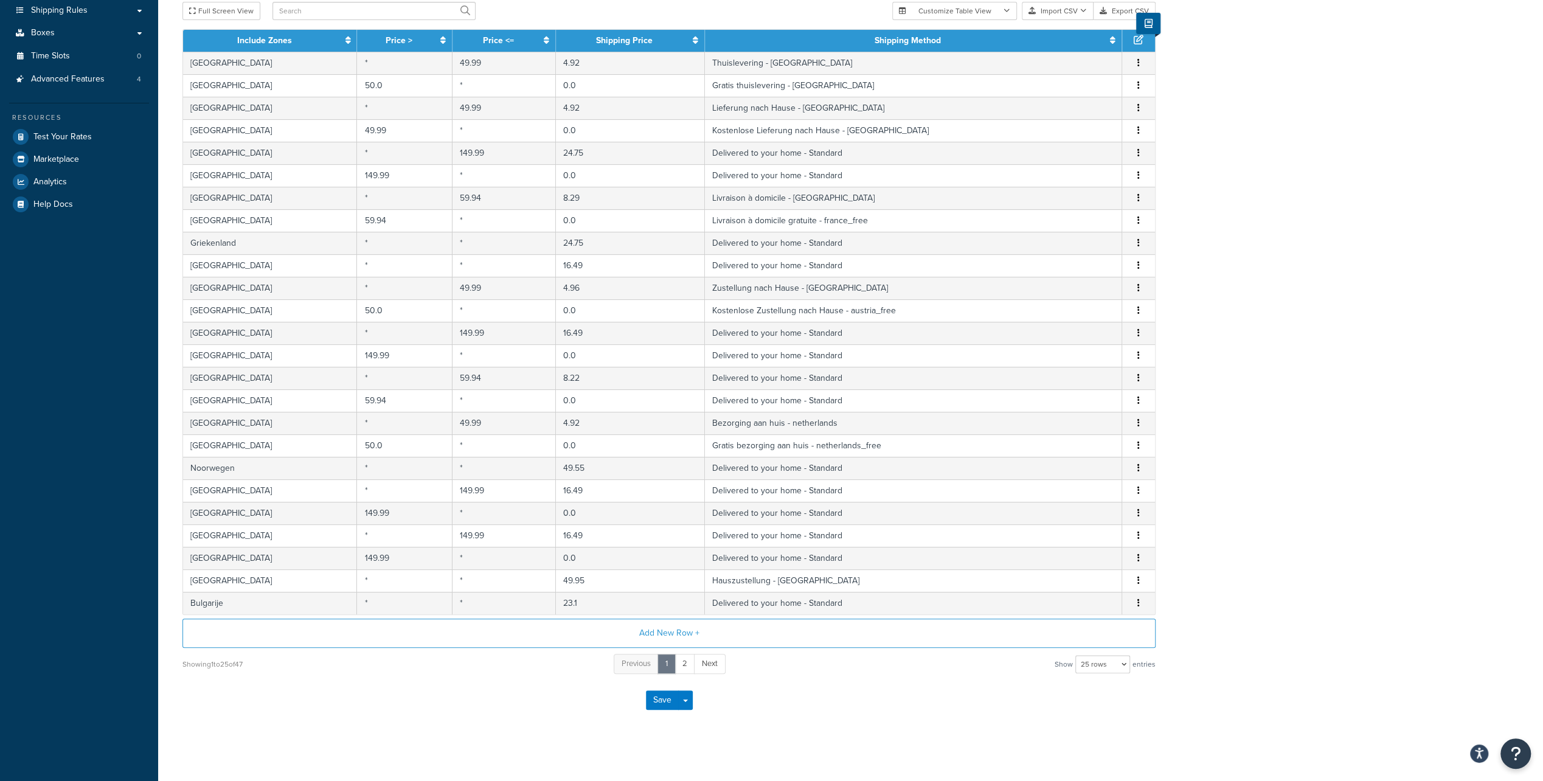
scroll to position [217, 0]
click at [685, 657] on link "2" at bounding box center [685, 663] width 21 height 20
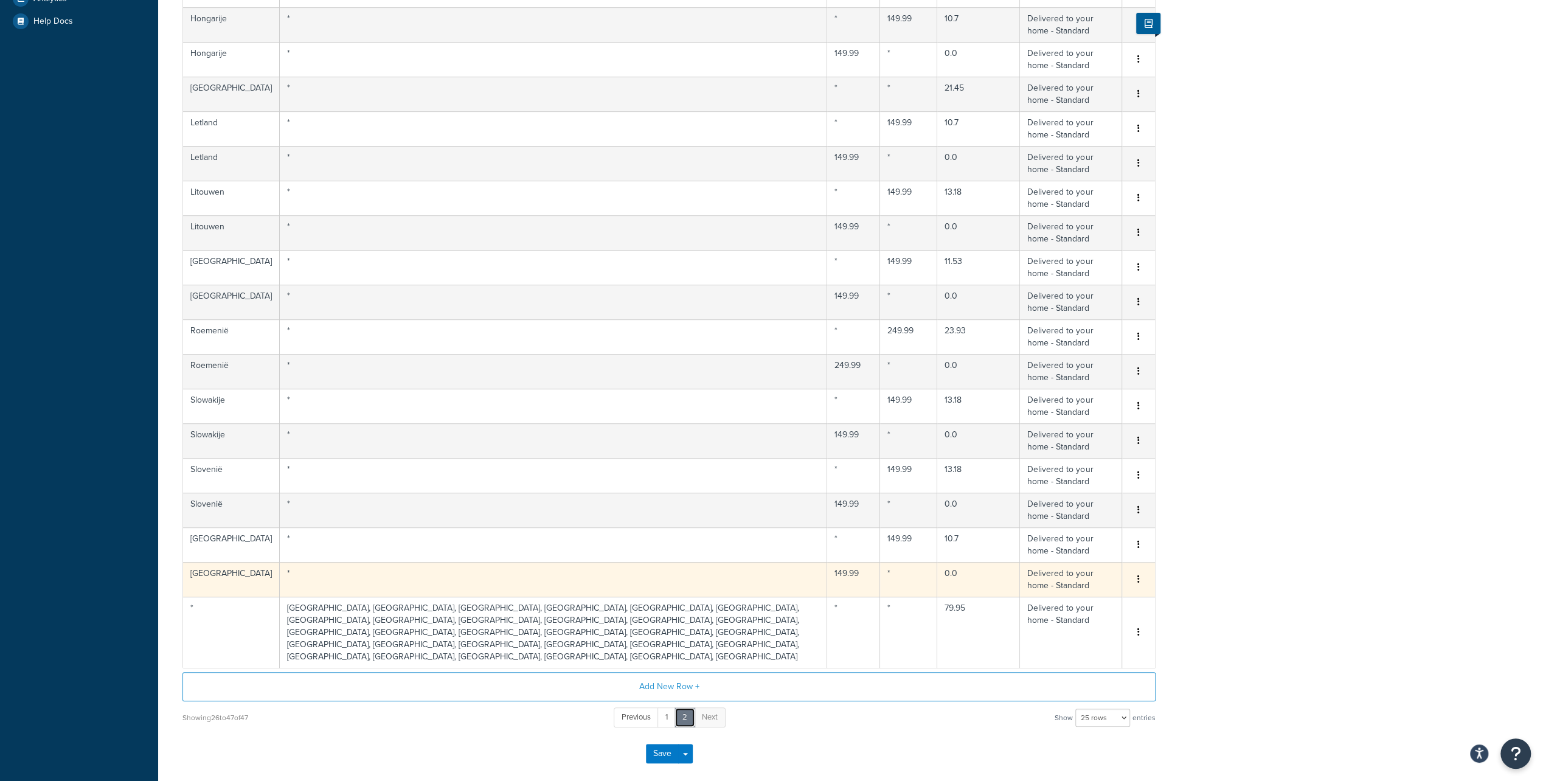
scroll to position [0, 0]
